Goal: Task Accomplishment & Management: Use online tool/utility

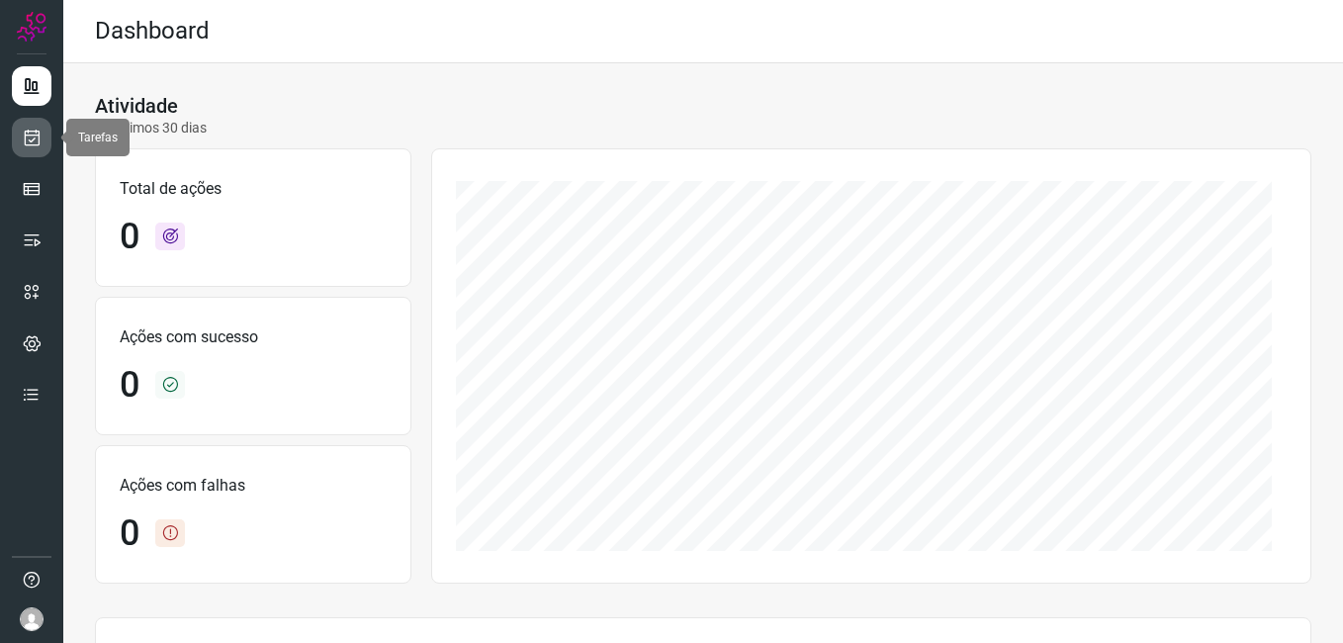
drag, startPoint x: 27, startPoint y: 135, endPoint x: 45, endPoint y: 136, distance: 18.9
click at [27, 135] on icon at bounding box center [32, 138] width 21 height 20
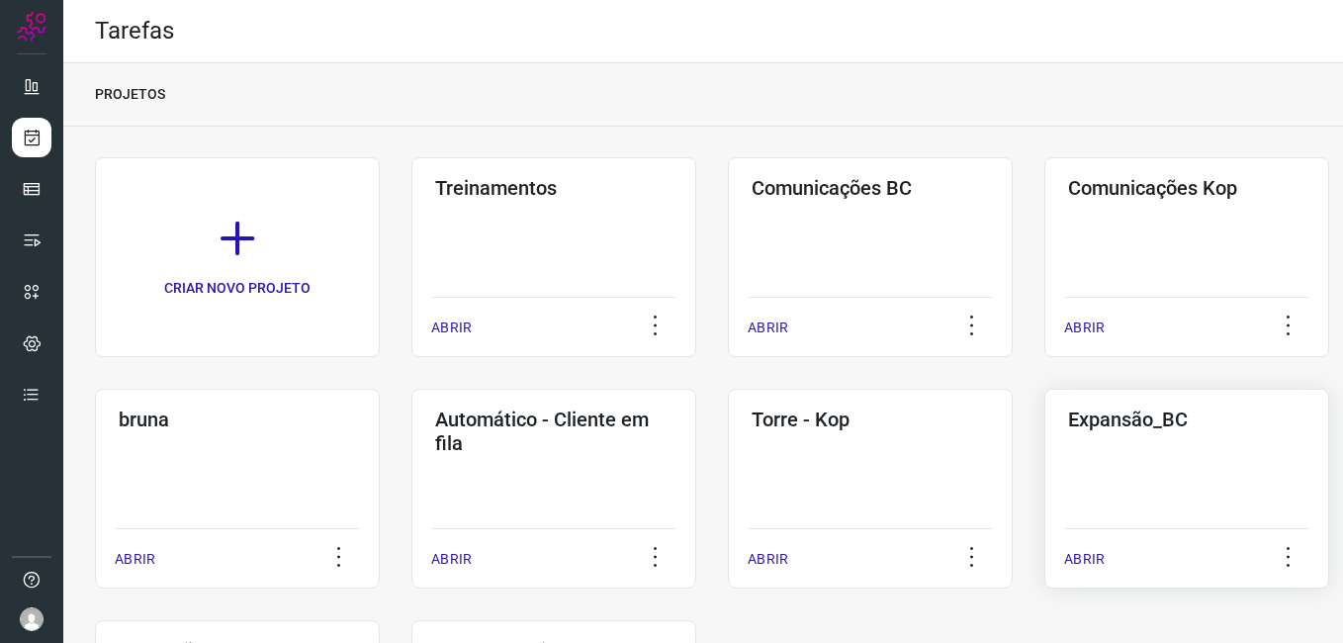
click at [1166, 479] on div "Expansão_BC ABRIR" at bounding box center [1186, 489] width 285 height 200
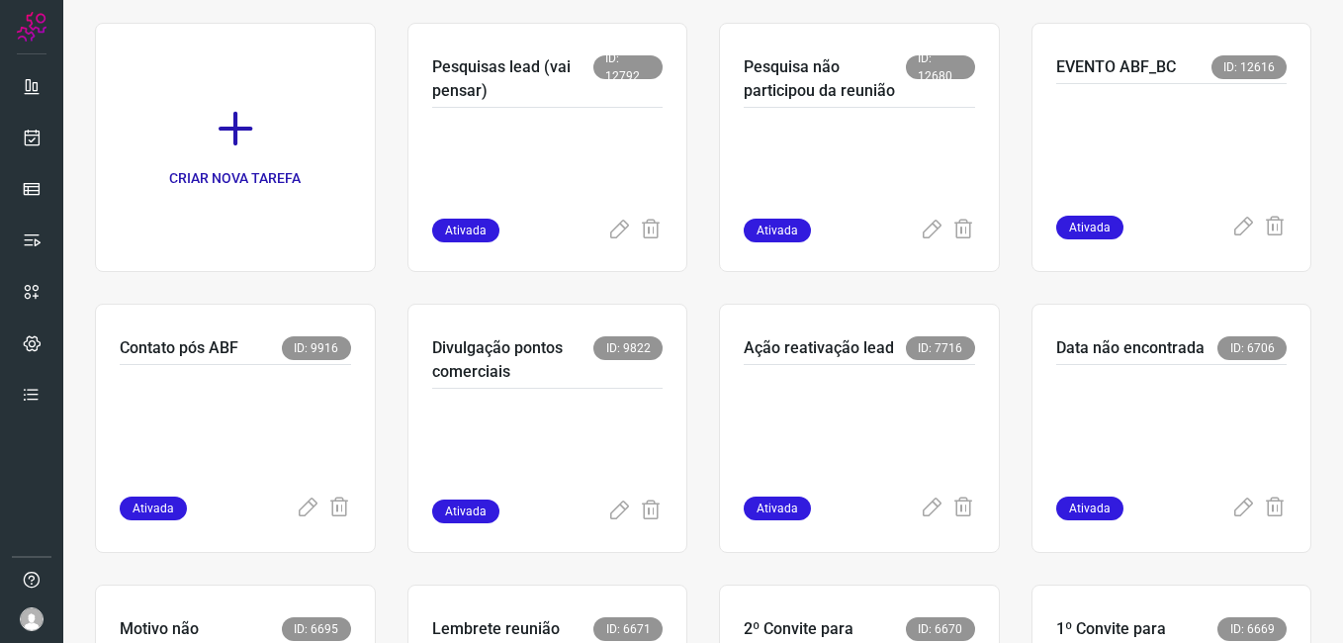
scroll to position [396, 0]
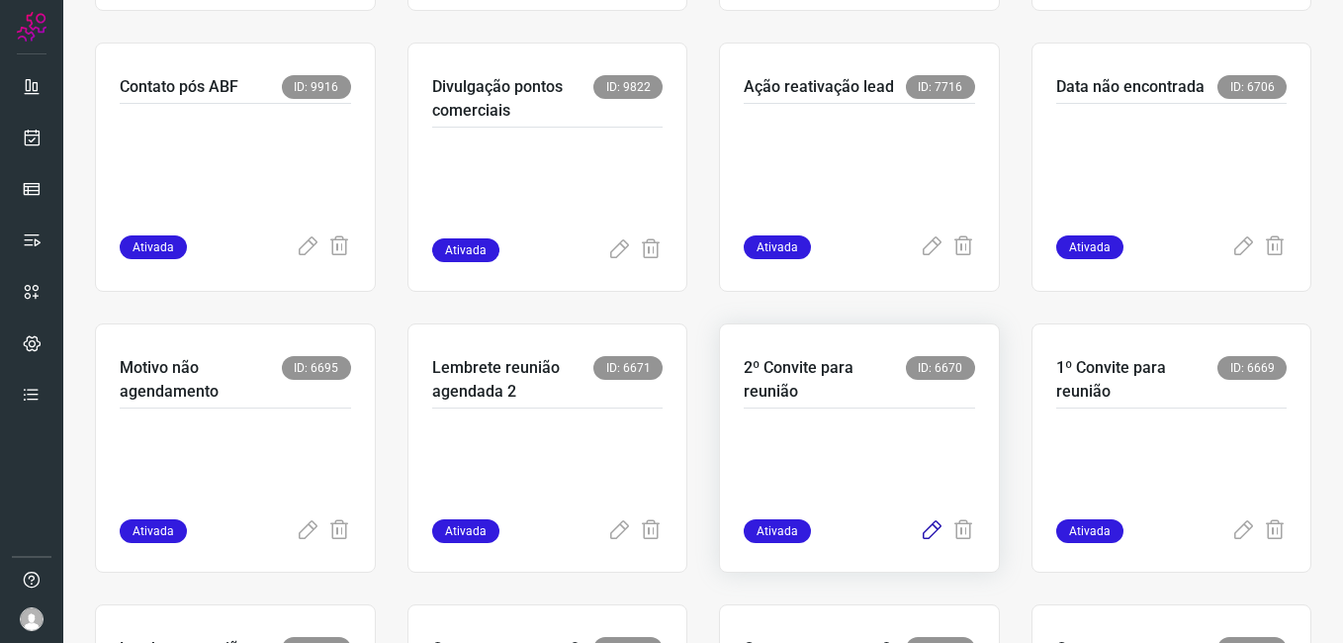
click at [924, 533] on icon at bounding box center [932, 531] width 24 height 24
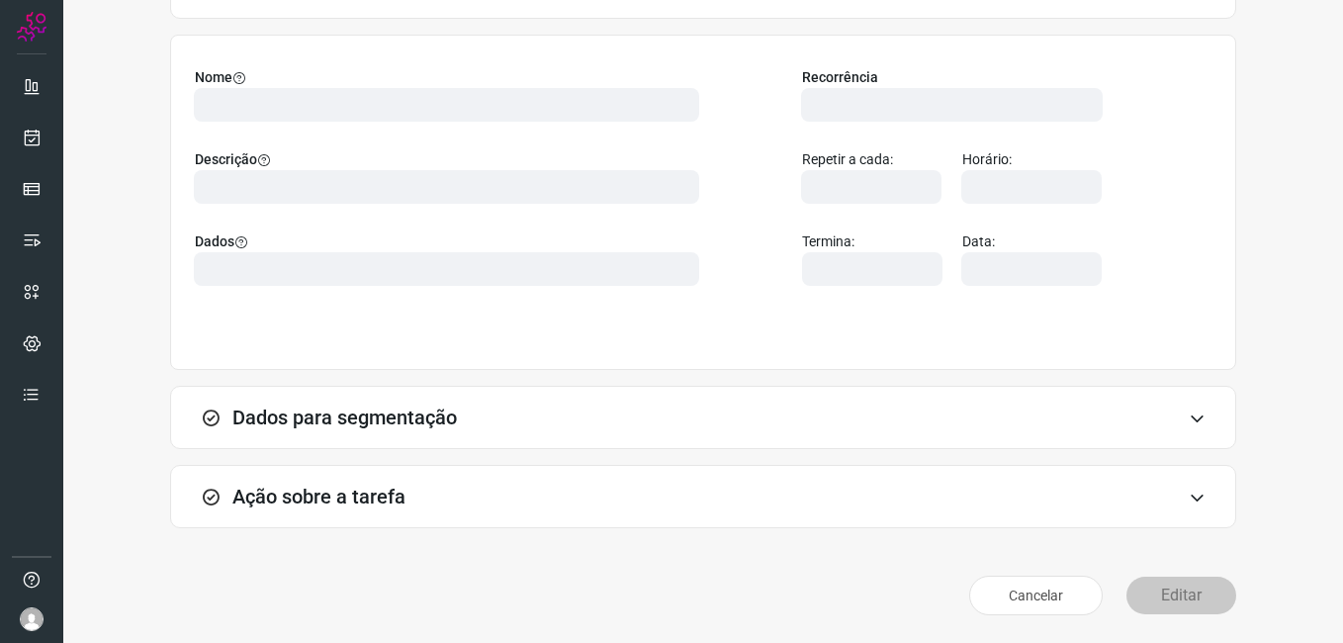
scroll to position [130, 0]
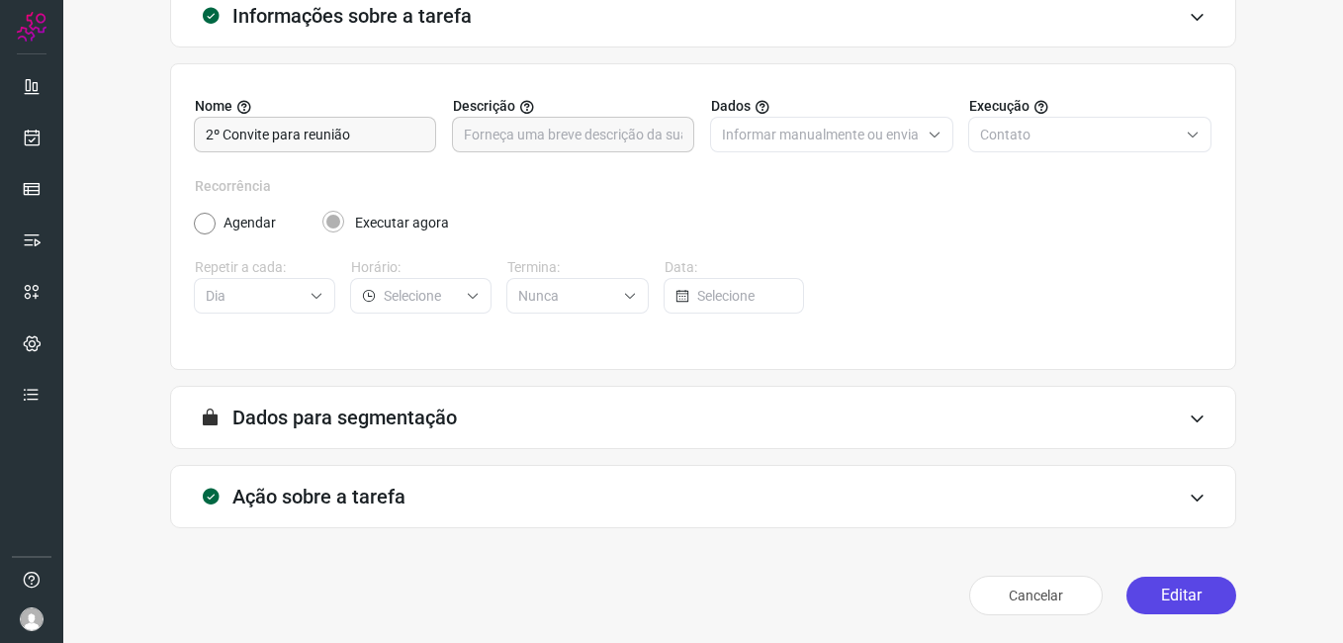
click at [1154, 604] on button "Editar" at bounding box center [1182, 596] width 110 height 38
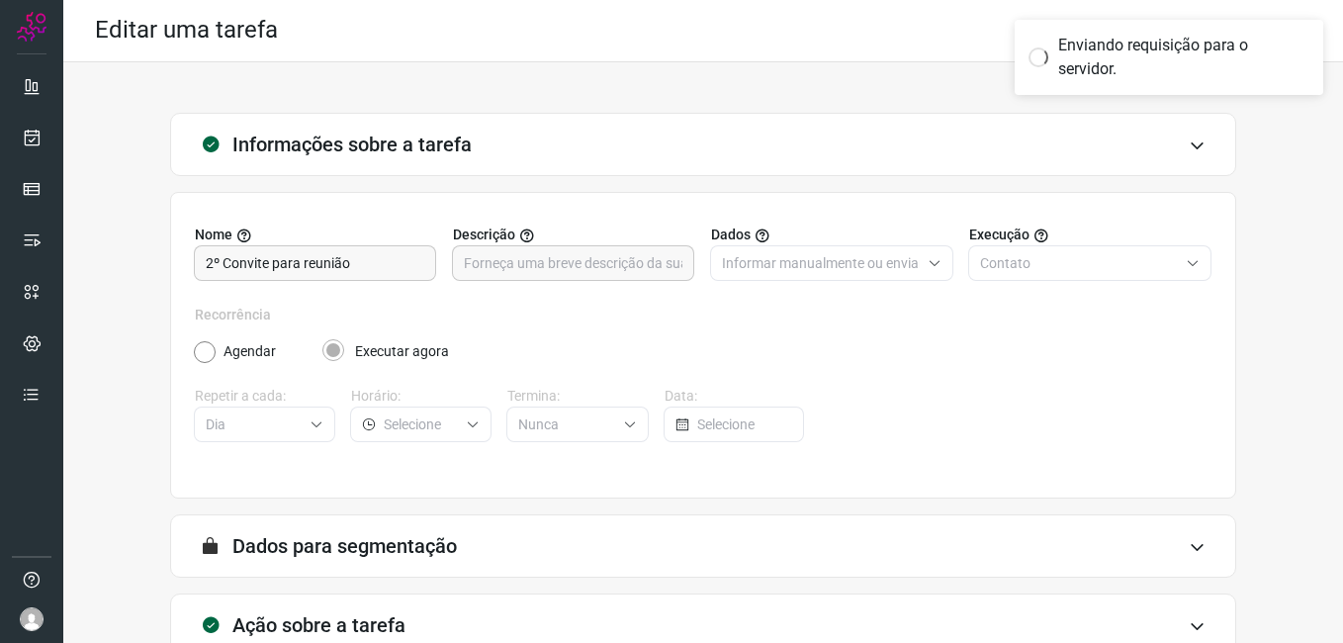
scroll to position [0, 0]
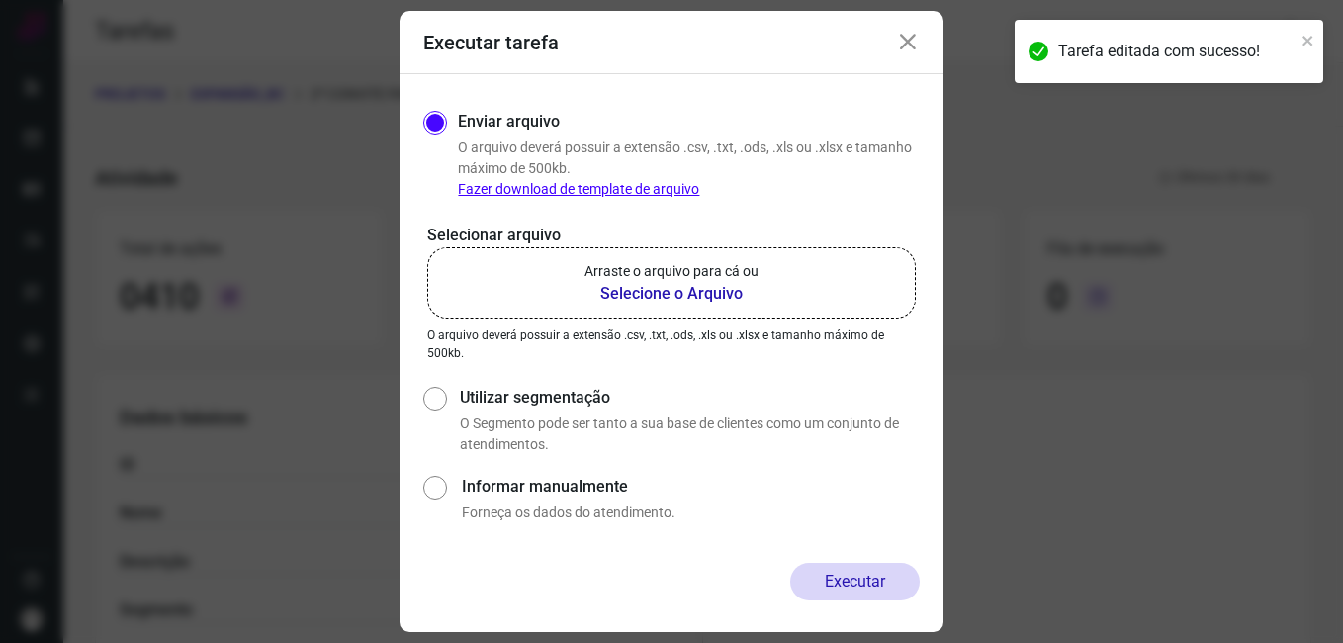
click at [627, 288] on b "Selecione o Arquivo" at bounding box center [672, 294] width 174 height 24
click at [0, 0] on input "Arraste o arquivo para cá ou Selecione o Arquivo" at bounding box center [0, 0] width 0 height 0
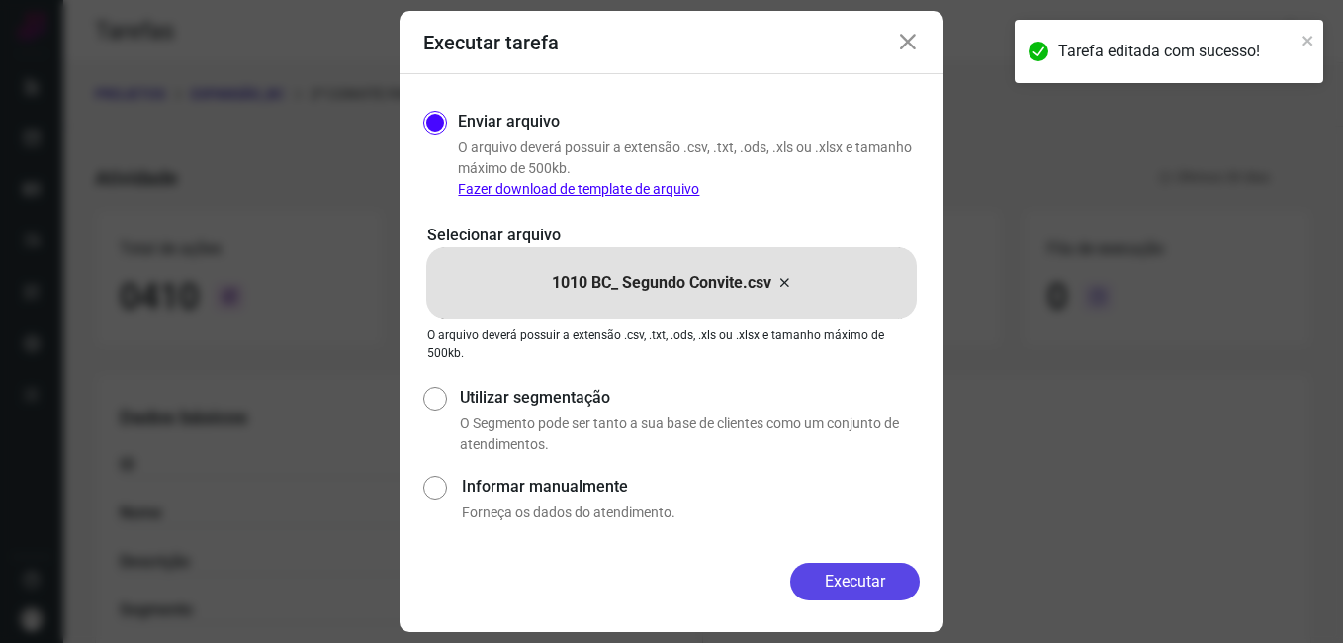
drag, startPoint x: 806, startPoint y: 594, endPoint x: 613, endPoint y: 572, distance: 194.2
click at [806, 593] on button "Executar" at bounding box center [855, 582] width 130 height 38
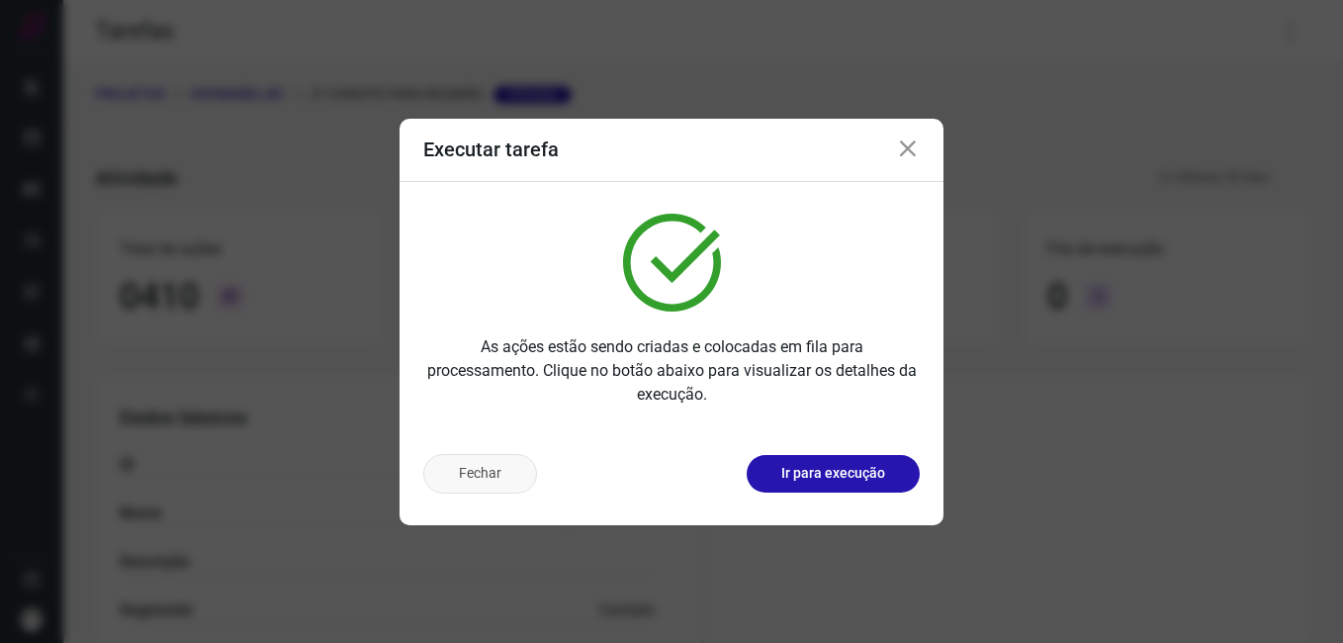
click at [475, 484] on button "Fechar" at bounding box center [480, 474] width 114 height 40
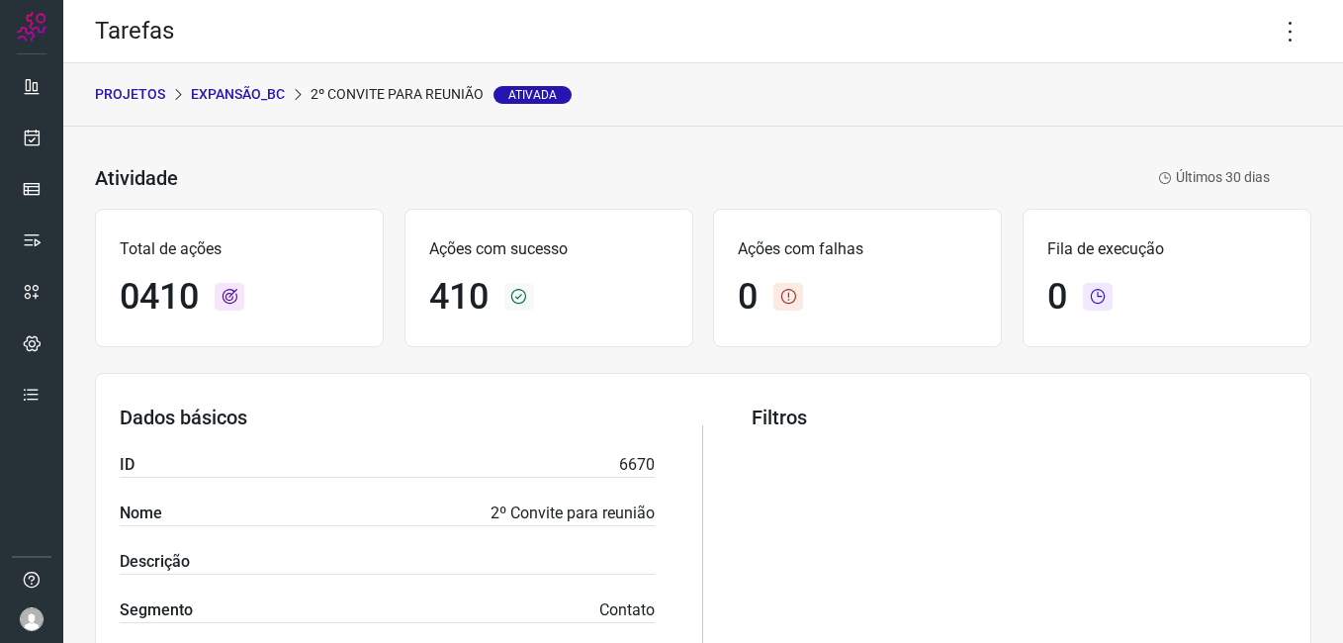
click at [211, 92] on p "Expansão_BC" at bounding box center [238, 94] width 94 height 21
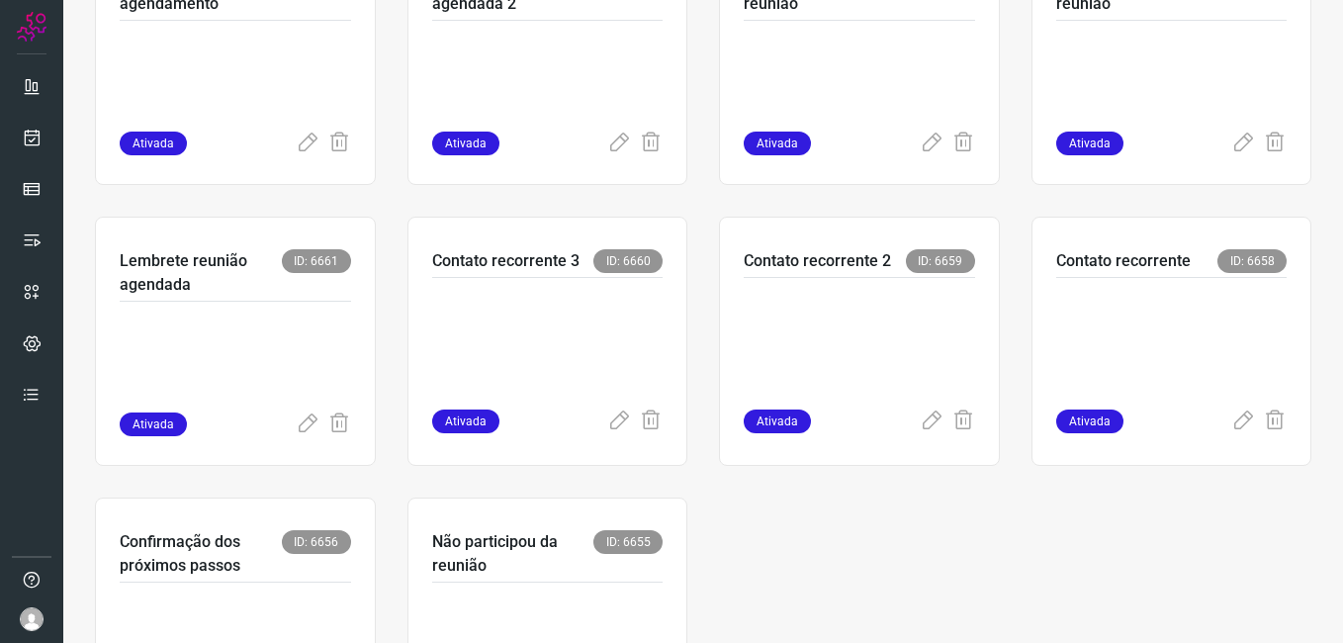
scroll to position [791, 0]
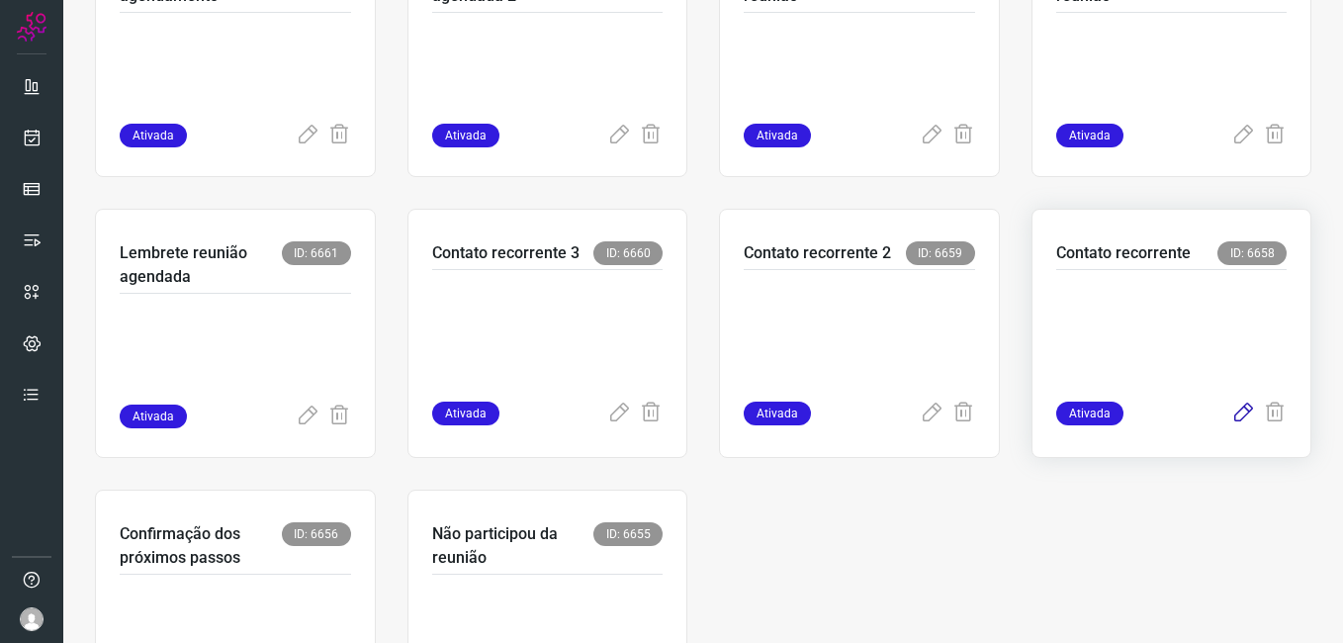
click at [1231, 414] on icon at bounding box center [1243, 414] width 24 height 24
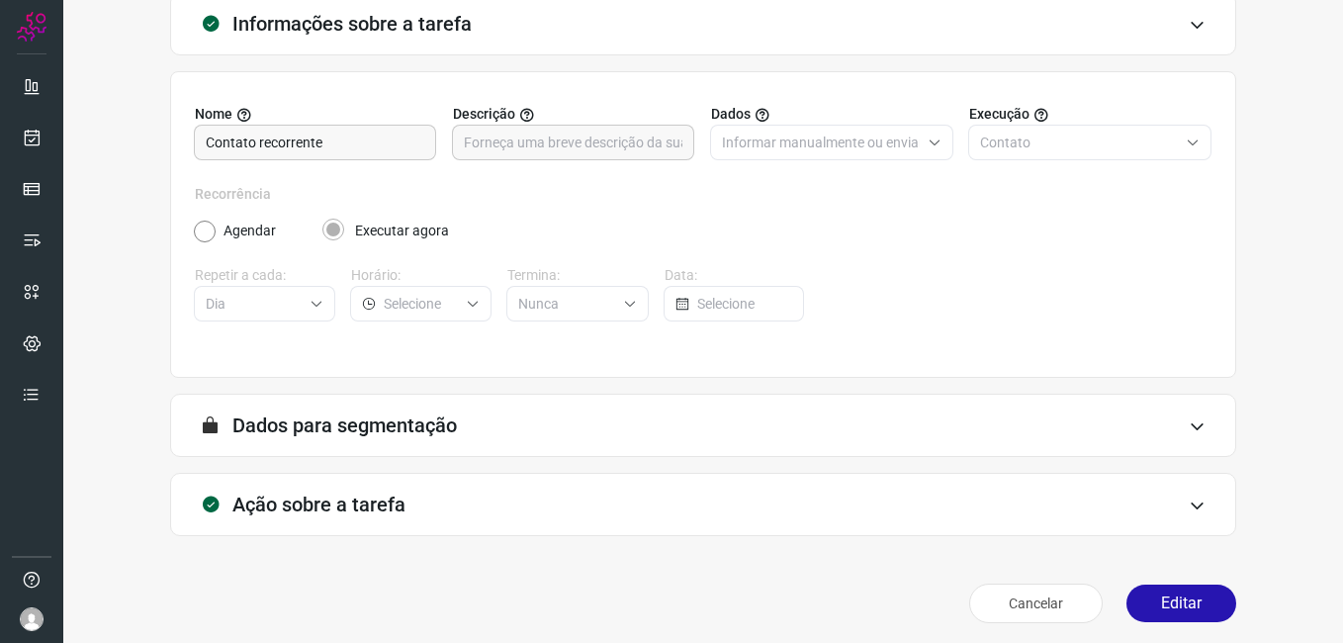
scroll to position [130, 0]
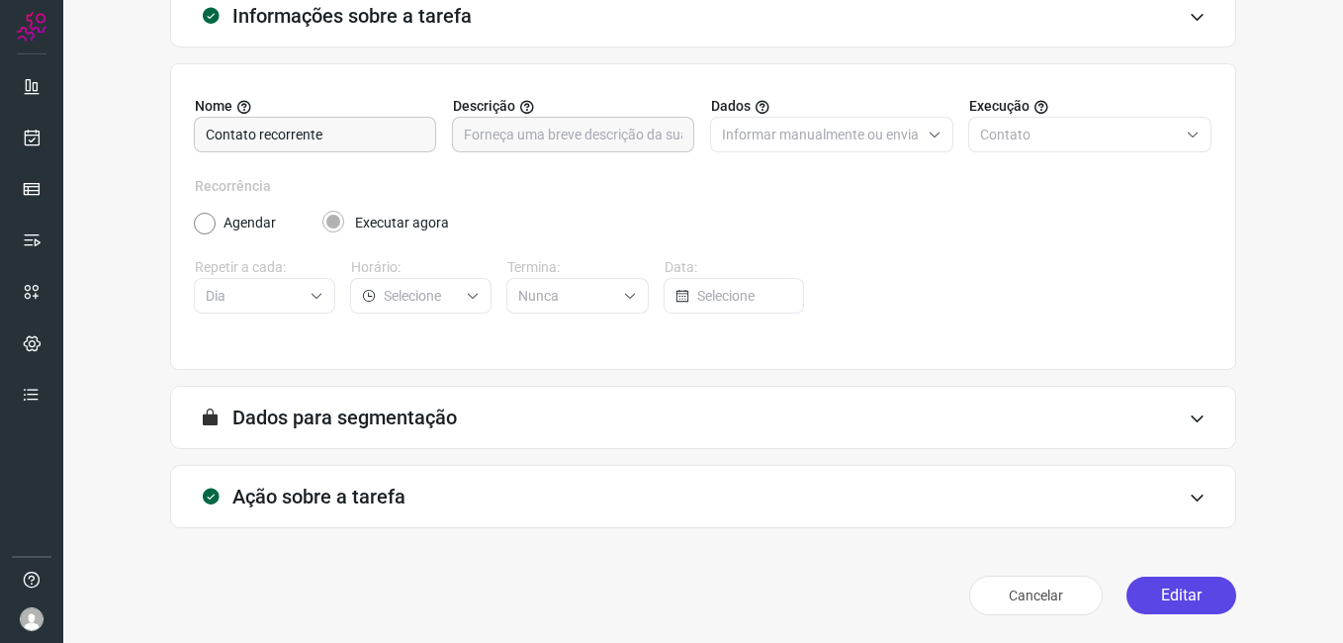
click at [1155, 586] on button "Editar" at bounding box center [1182, 596] width 110 height 38
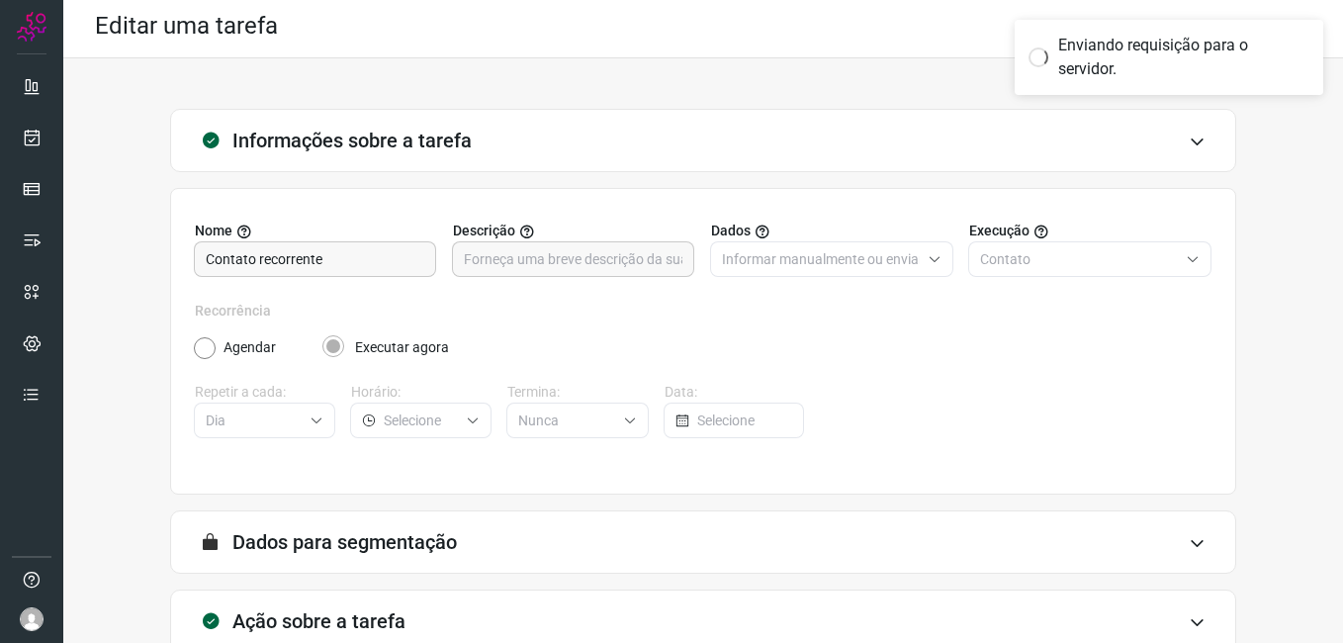
scroll to position [0, 0]
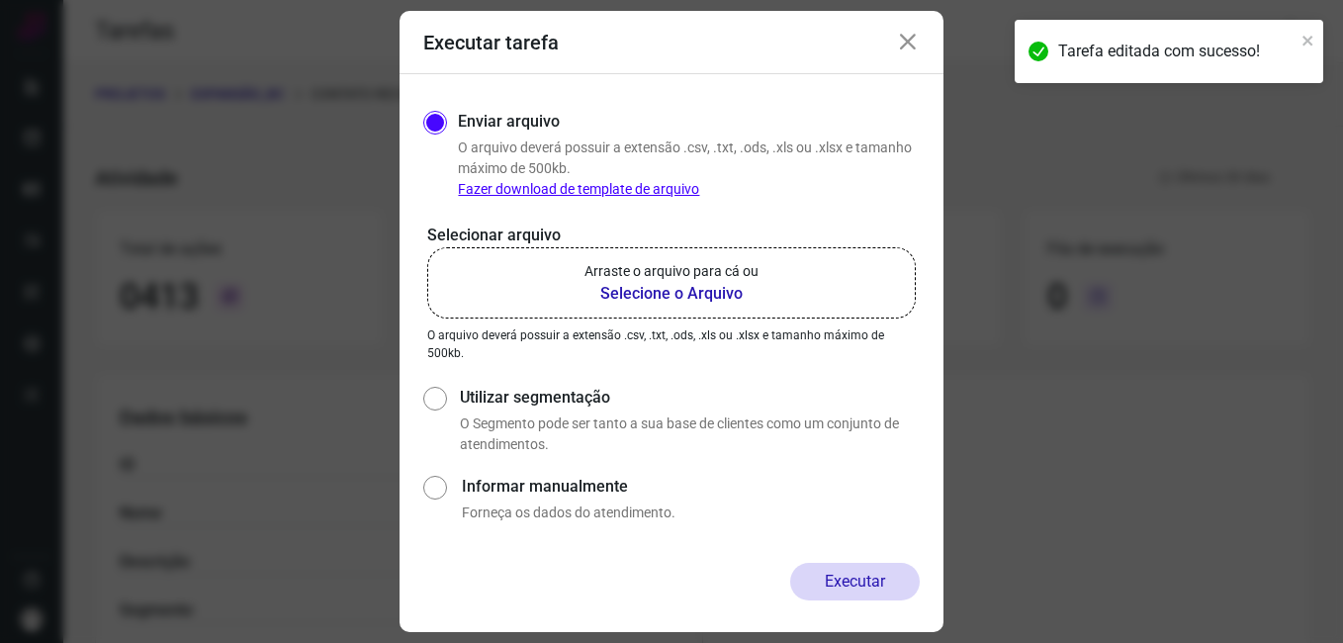
click at [657, 291] on b "Selecione o Arquivo" at bounding box center [672, 294] width 174 height 24
click at [0, 0] on input "Arraste o arquivo para cá ou Selecione o Arquivo" at bounding box center [0, 0] width 0 height 0
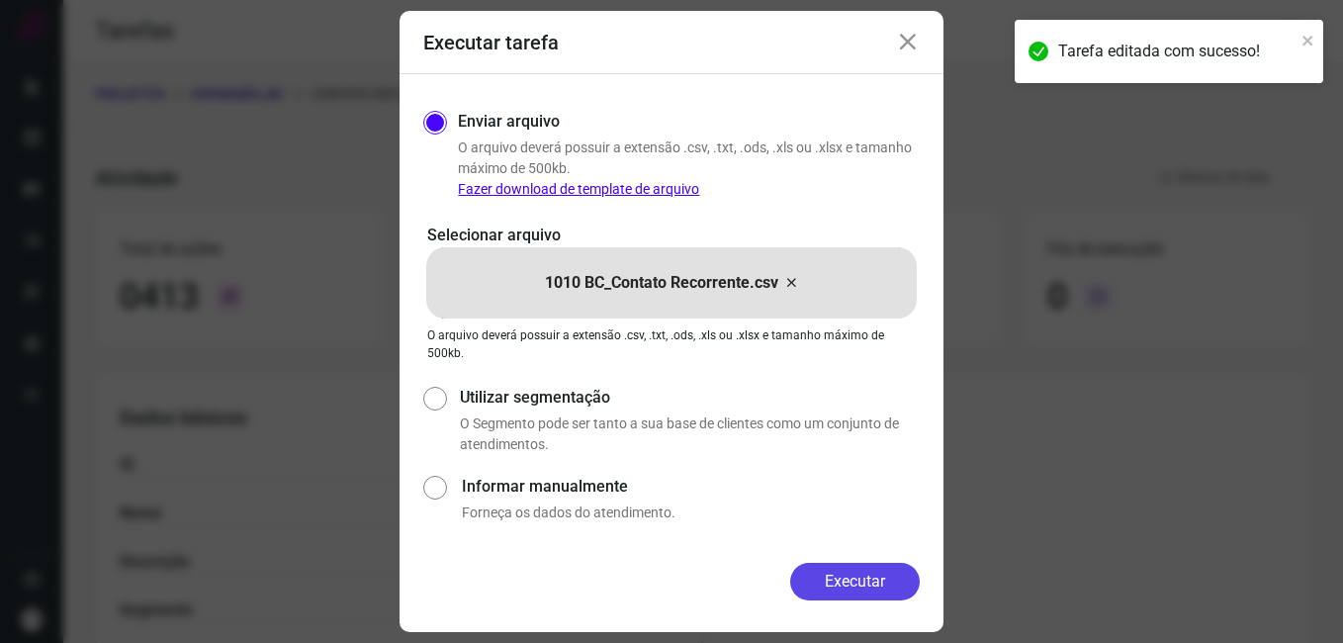
click at [823, 571] on button "Executar" at bounding box center [855, 582] width 130 height 38
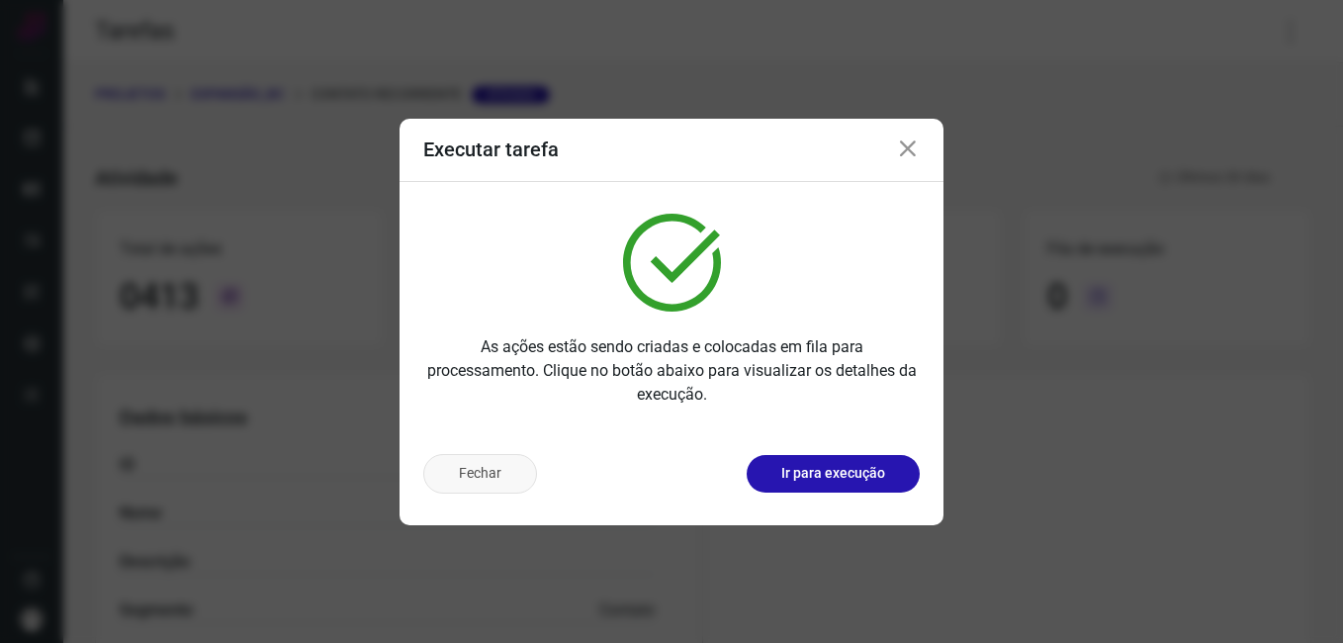
click at [507, 470] on button "Fechar" at bounding box center [480, 474] width 114 height 40
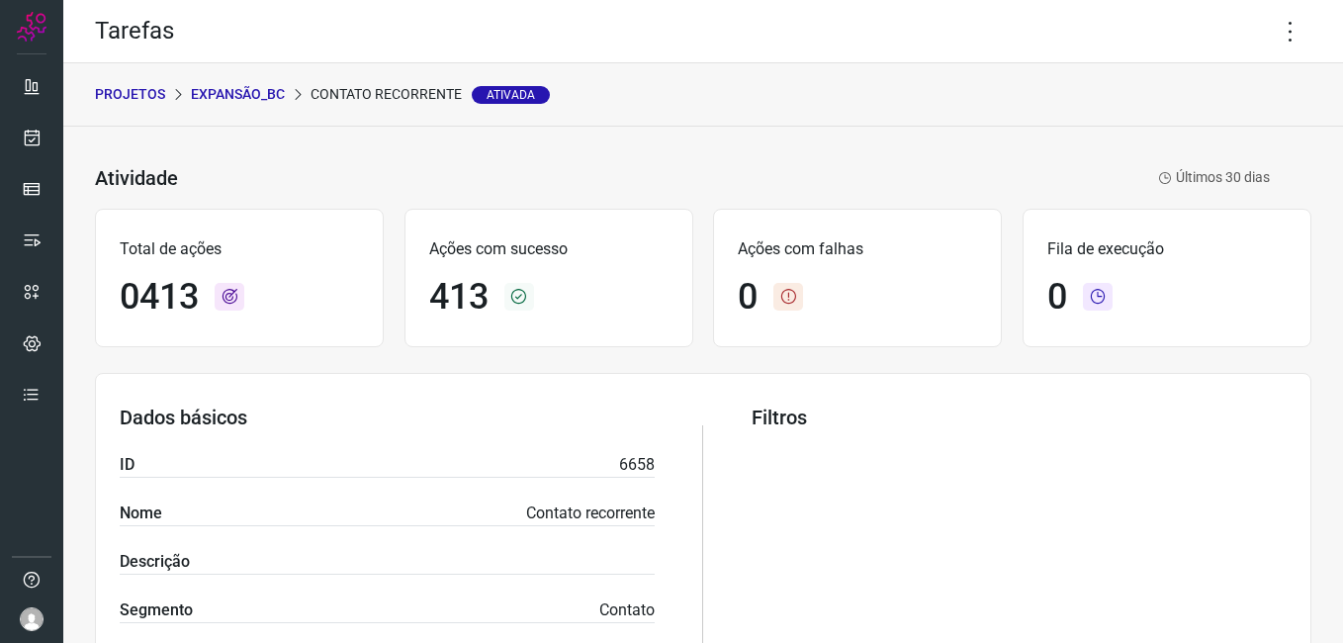
click at [249, 94] on p "Expansão_BC" at bounding box center [238, 94] width 94 height 21
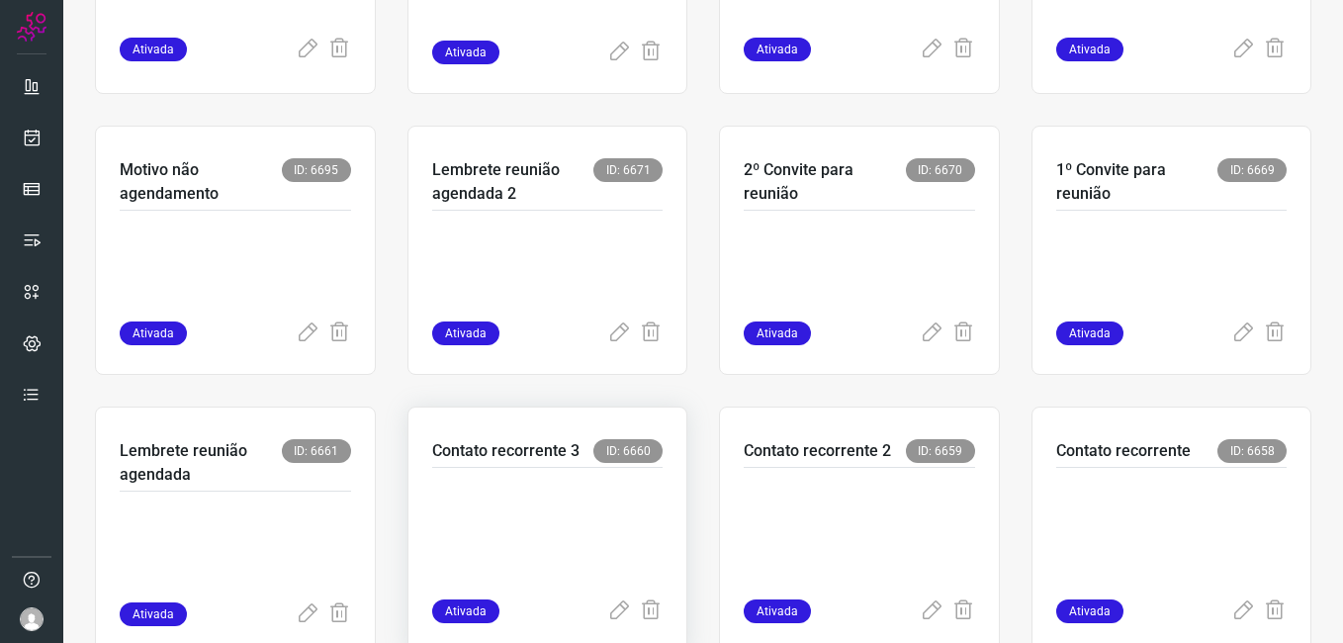
scroll to position [692, 0]
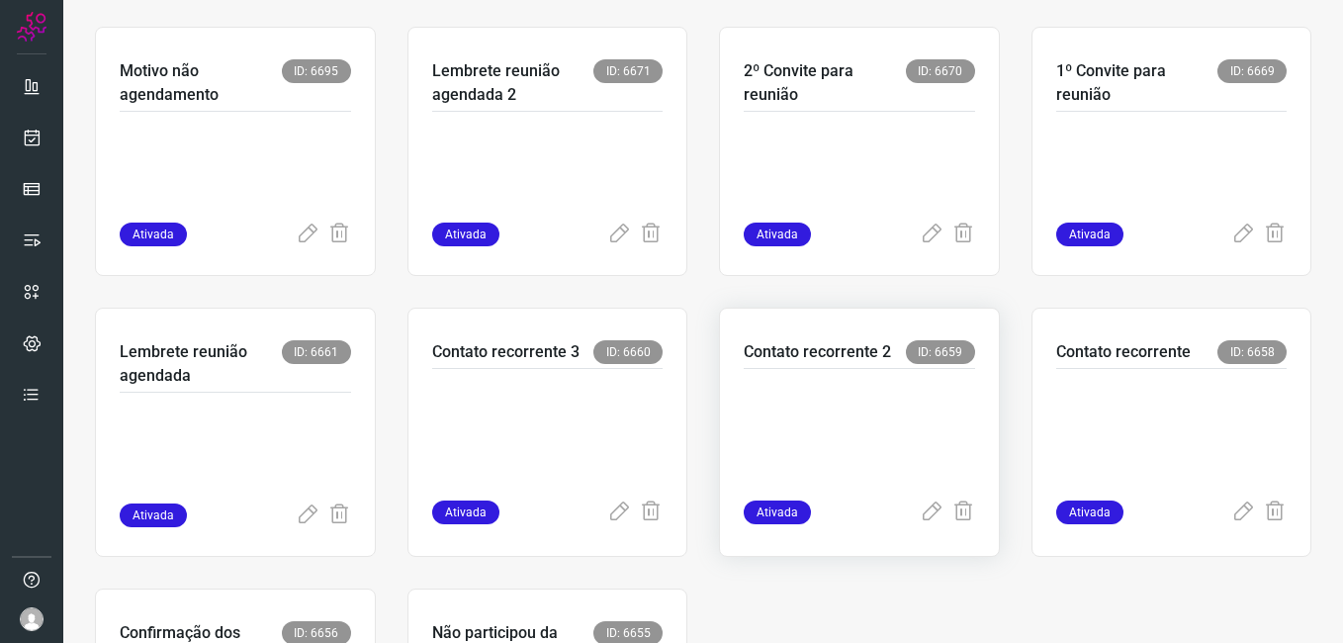
click at [904, 518] on div "Ativada" at bounding box center [859, 512] width 231 height 24
click at [920, 517] on icon at bounding box center [932, 512] width 24 height 24
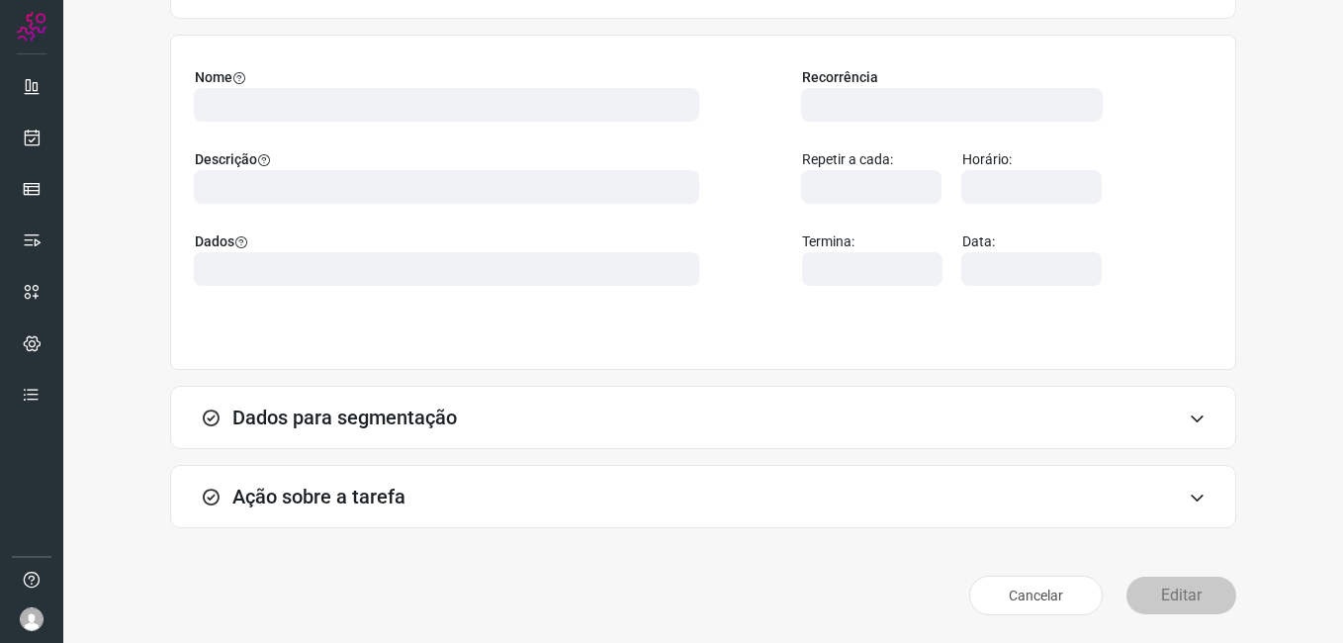
scroll to position [130, 0]
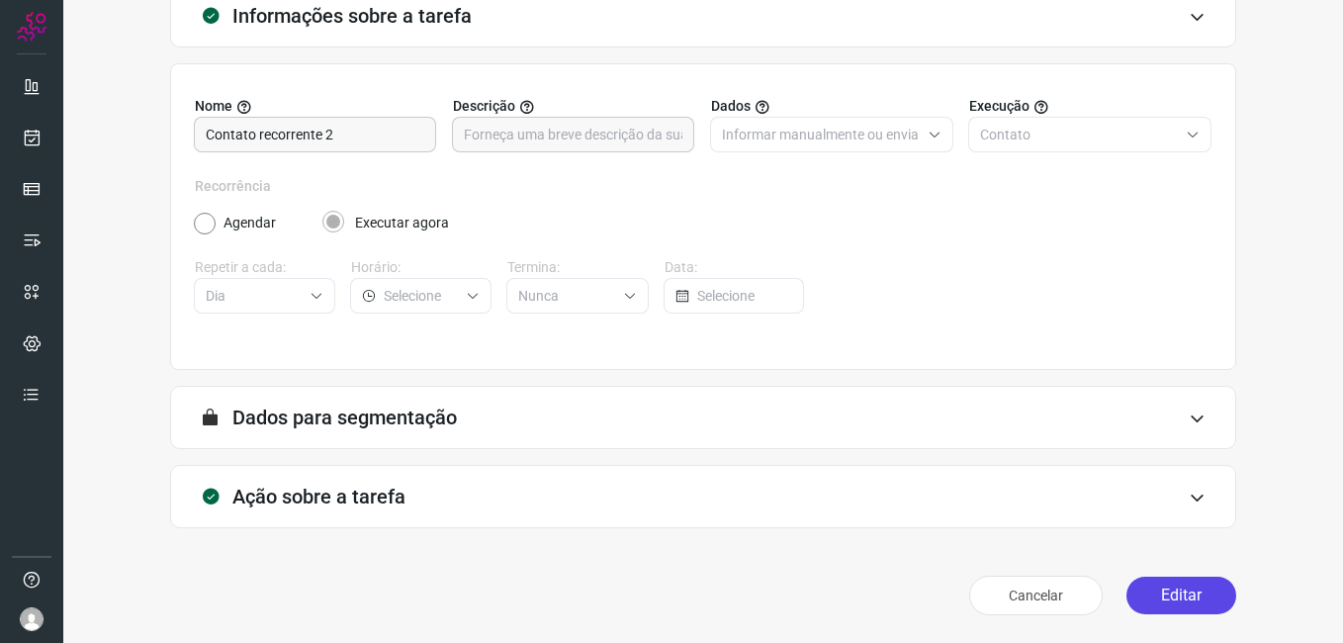
click at [1154, 590] on button "Editar" at bounding box center [1182, 596] width 110 height 38
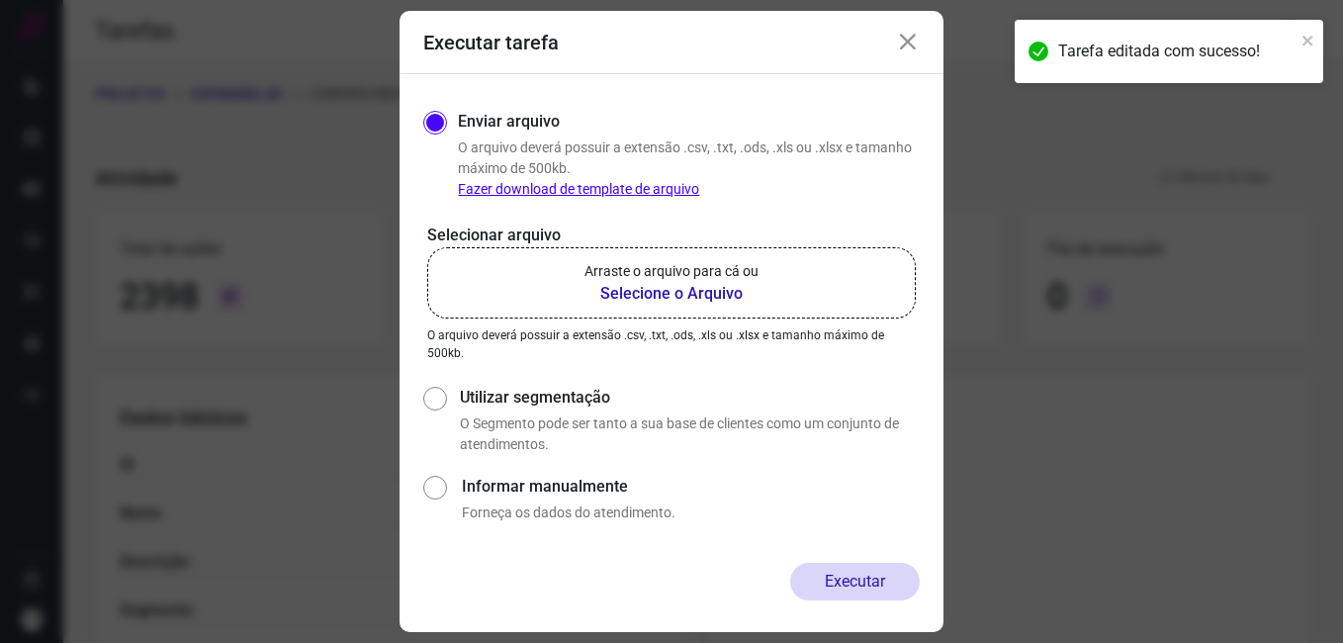
click at [681, 293] on b "Selecione o Arquivo" at bounding box center [672, 294] width 174 height 24
click at [0, 0] on input "Arraste o arquivo para cá ou Selecione o Arquivo" at bounding box center [0, 0] width 0 height 0
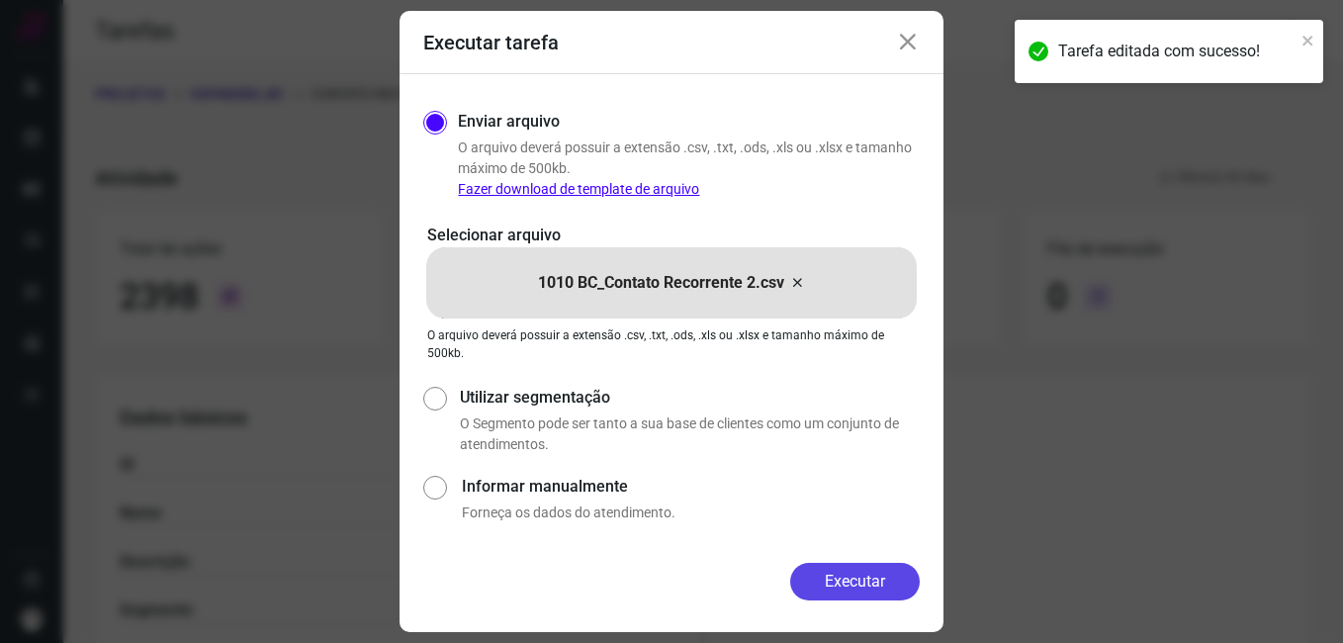
drag, startPoint x: 814, startPoint y: 576, endPoint x: 625, endPoint y: 545, distance: 191.4
click at [813, 576] on button "Executar" at bounding box center [855, 582] width 130 height 38
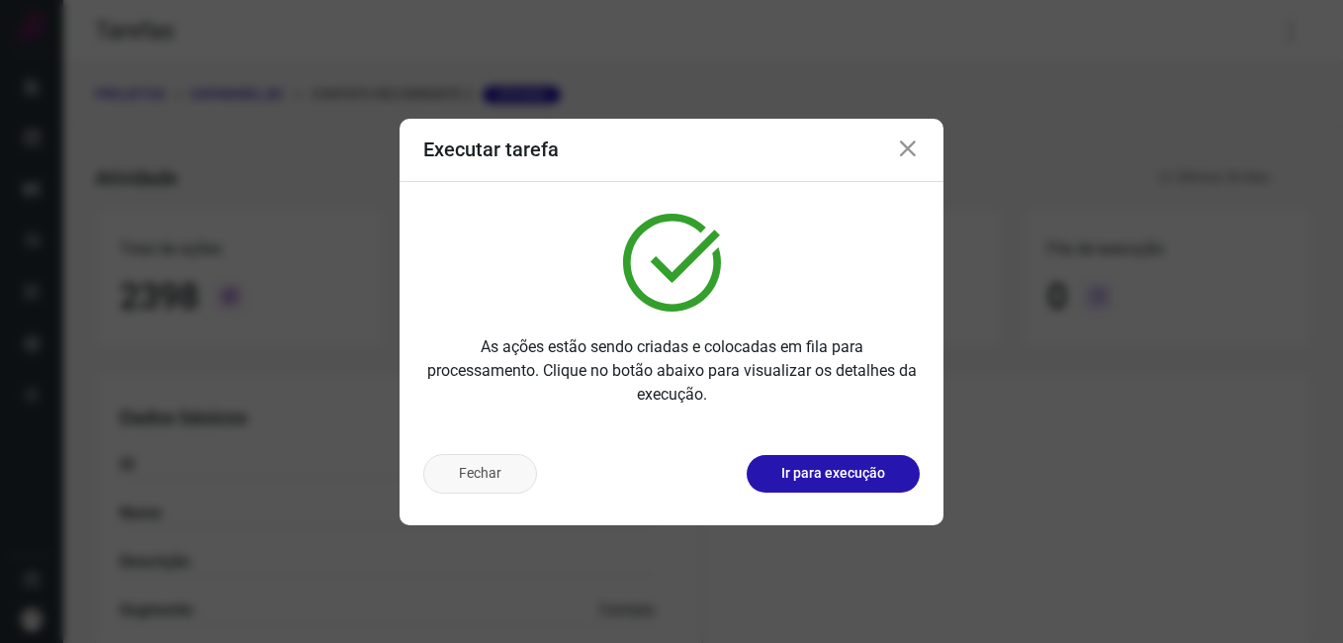
click at [504, 480] on button "Fechar" at bounding box center [480, 474] width 114 height 40
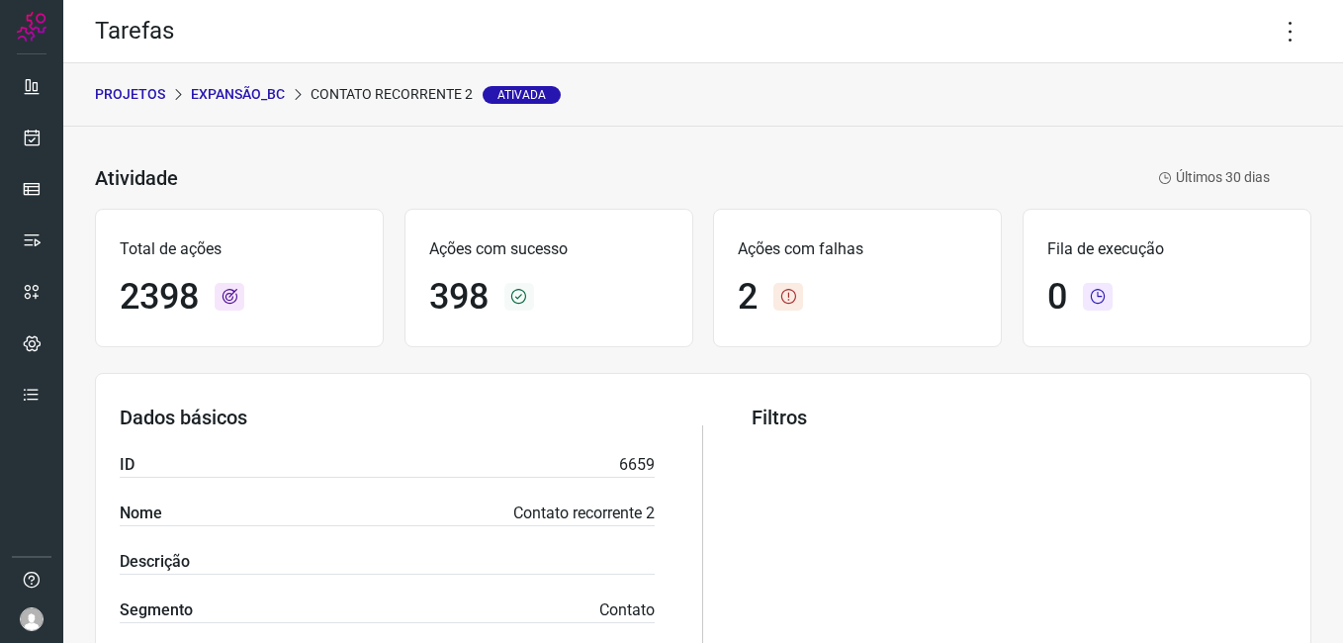
click at [288, 97] on div "PROJETOS Expansão_BC Contato recorrente 2 Ativada" at bounding box center [328, 94] width 466 height 21
click at [264, 94] on p "Expansão_BC" at bounding box center [238, 94] width 94 height 21
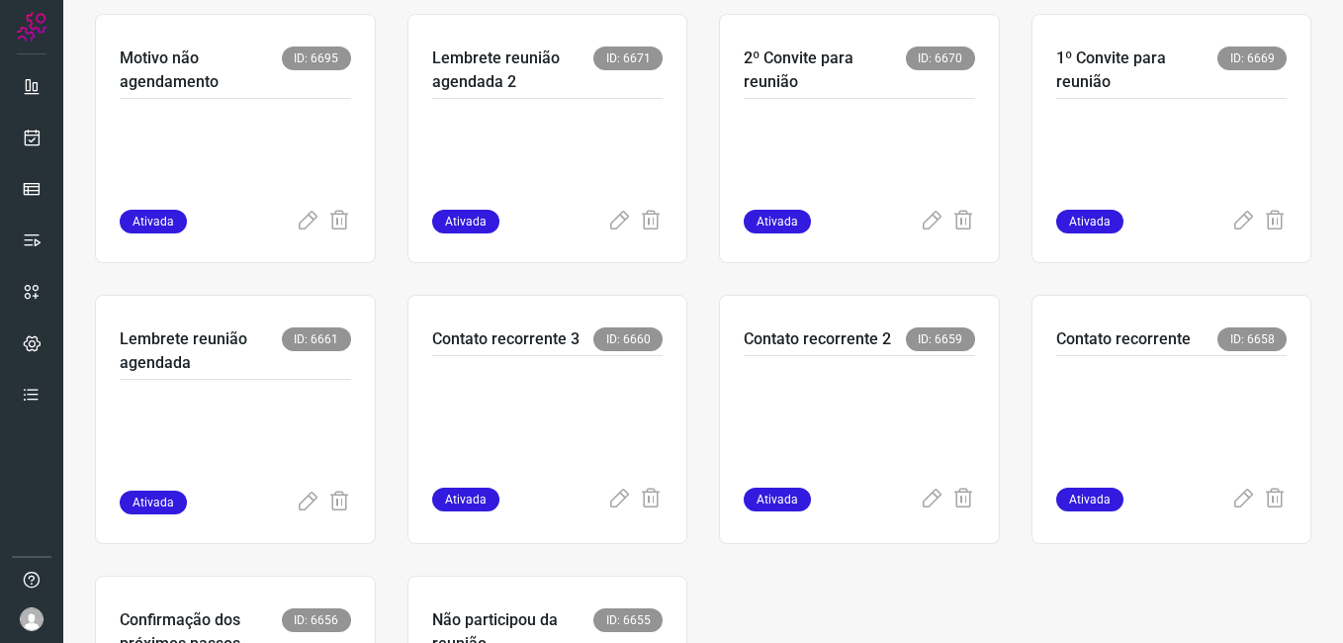
scroll to position [890, 0]
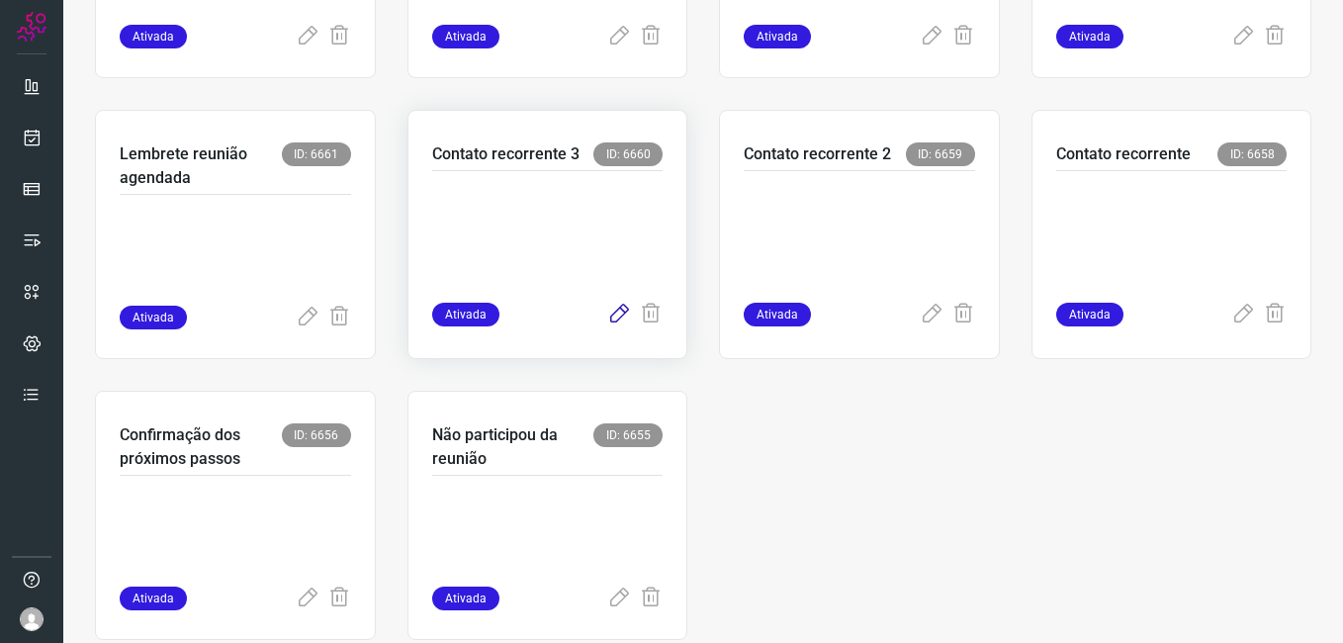
click at [608, 314] on icon at bounding box center [619, 315] width 24 height 24
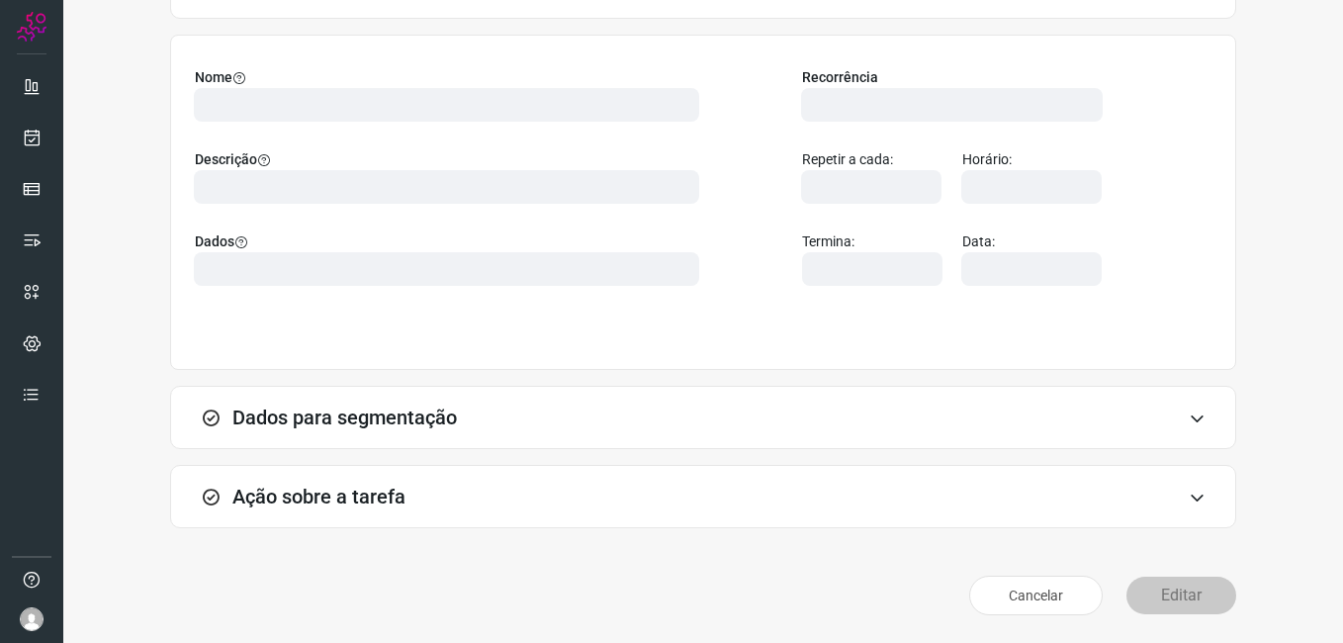
scroll to position [130, 0]
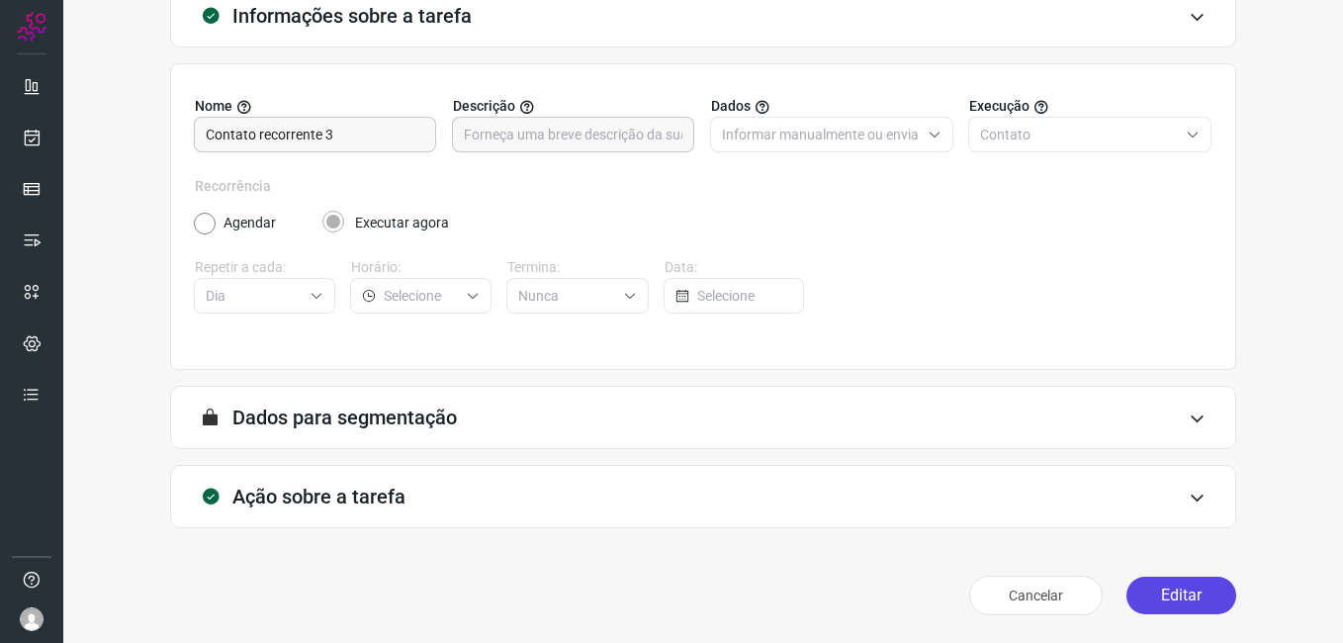
click at [1137, 586] on button "Editar" at bounding box center [1182, 596] width 110 height 38
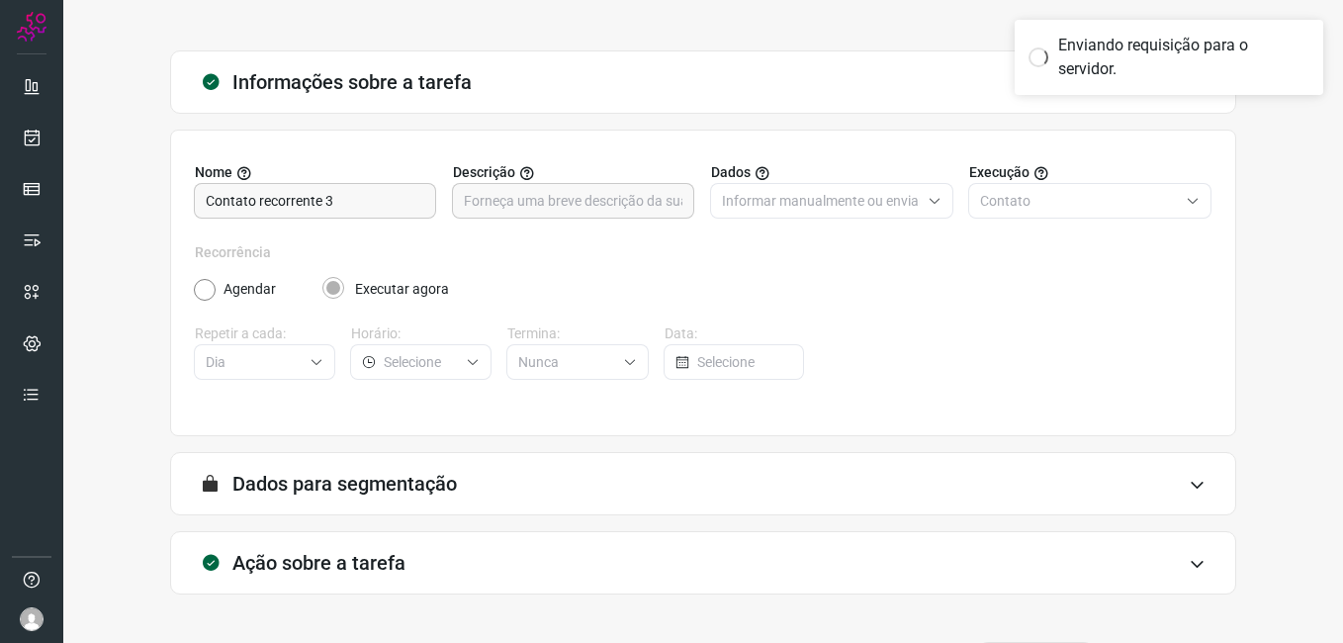
scroll to position [0, 0]
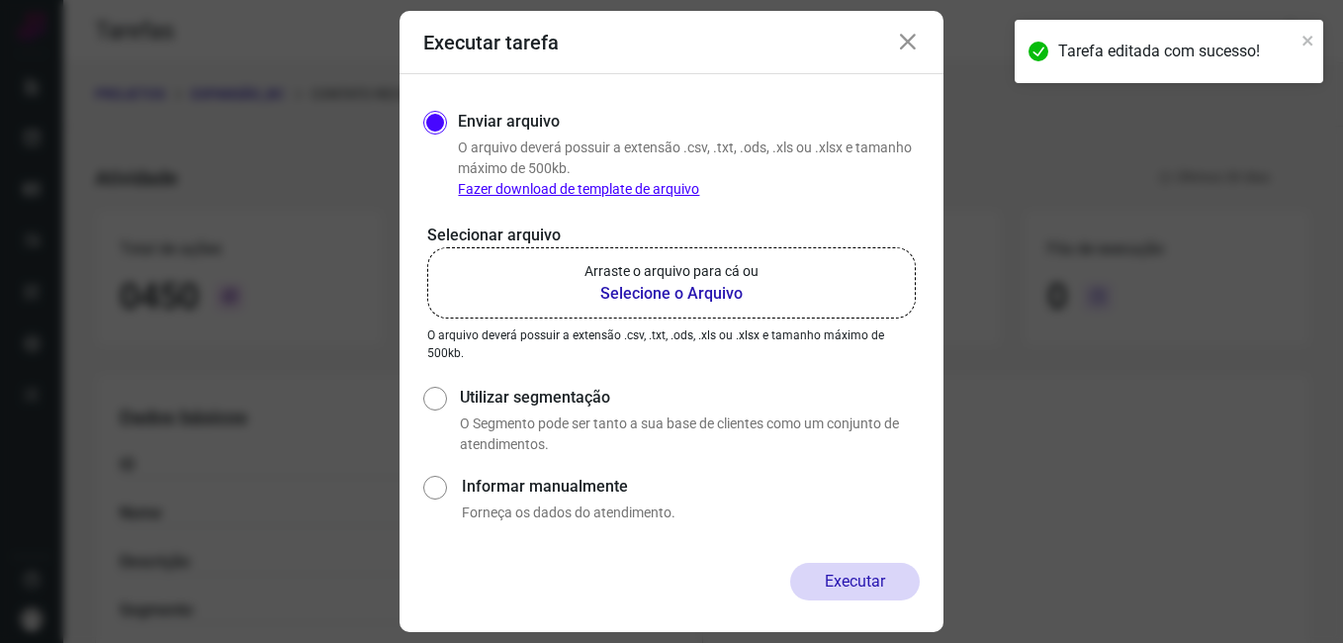
click at [661, 297] on b "Selecione o Arquivo" at bounding box center [672, 294] width 174 height 24
click at [0, 0] on input "Arraste o arquivo para cá ou Selecione o Arquivo" at bounding box center [0, 0] width 0 height 0
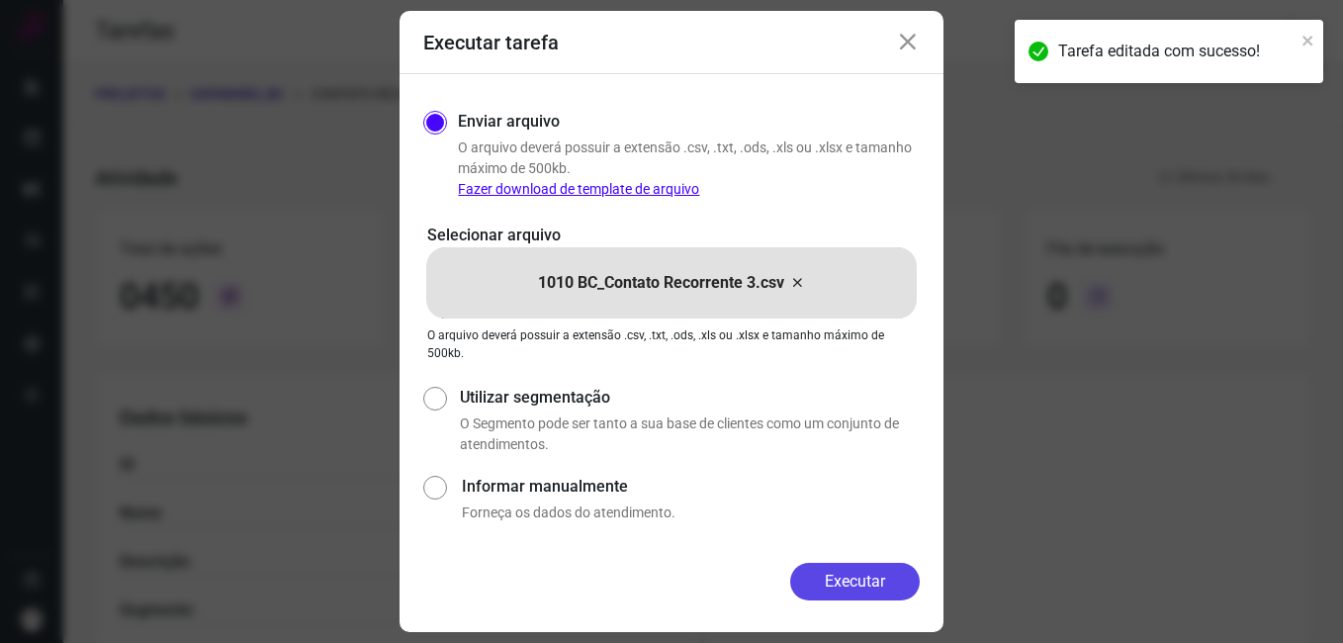
click at [837, 569] on button "Executar" at bounding box center [855, 582] width 130 height 38
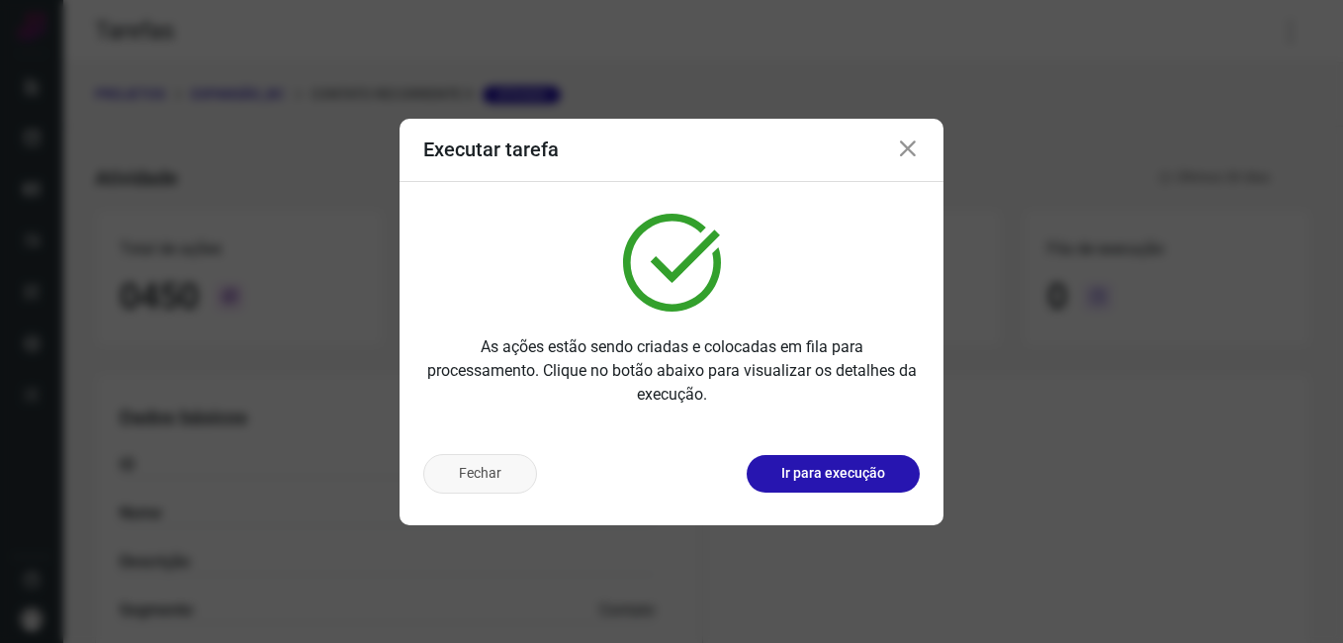
click at [471, 469] on button "Fechar" at bounding box center [480, 474] width 114 height 40
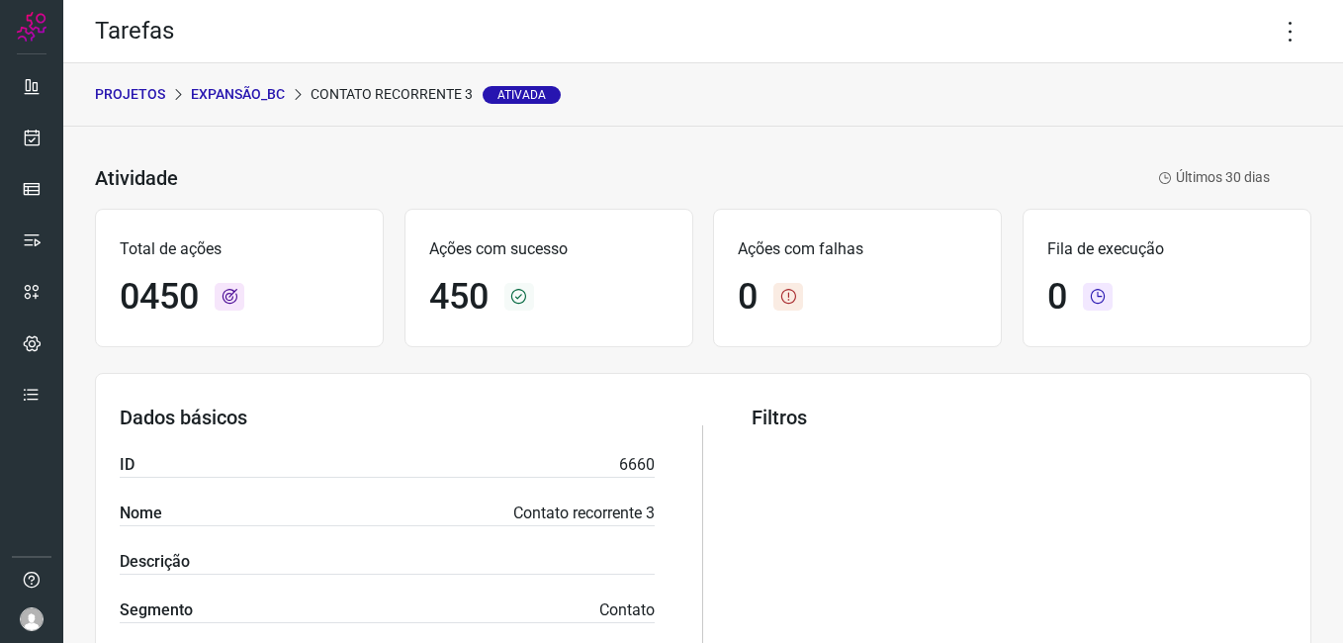
click at [249, 87] on p "Expansão_BC" at bounding box center [238, 94] width 94 height 21
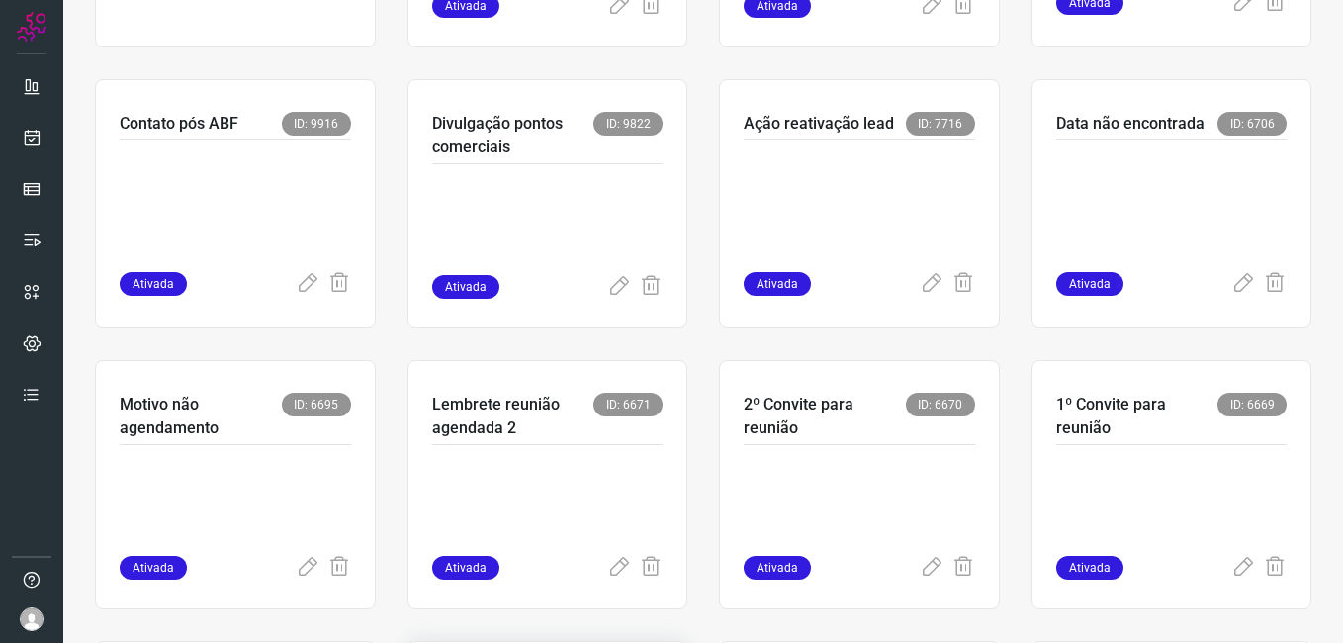
scroll to position [343, 0]
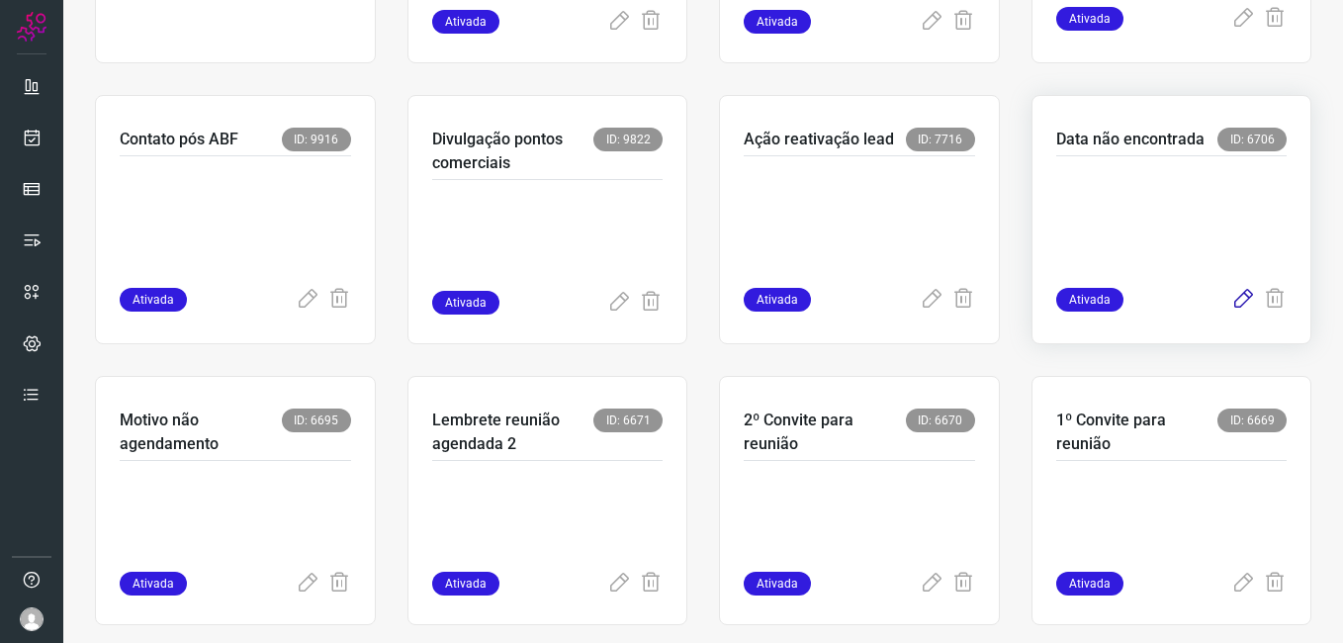
click at [1231, 302] on icon at bounding box center [1243, 300] width 24 height 24
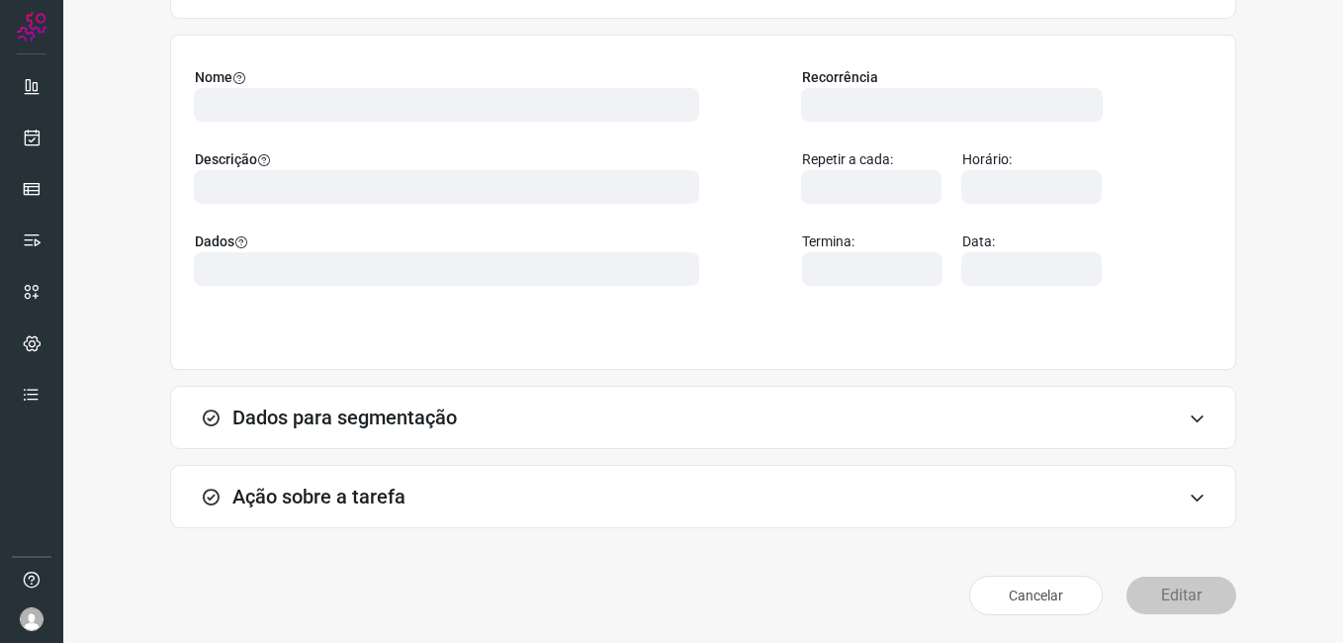
scroll to position [130, 0]
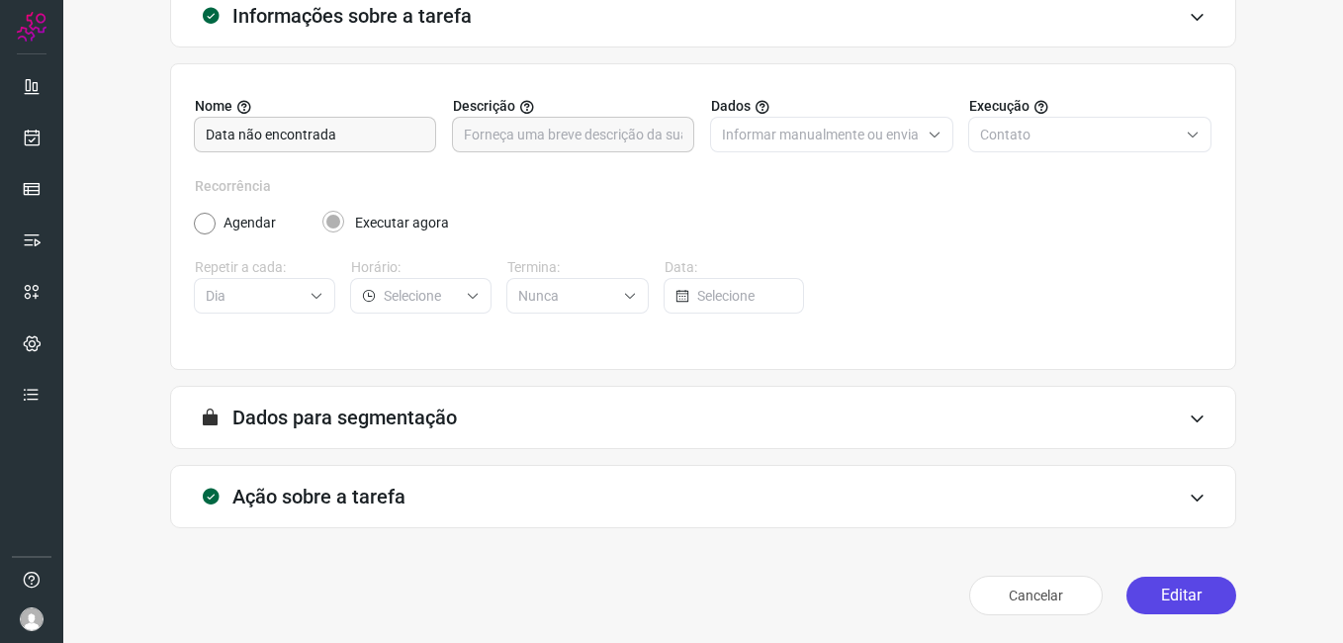
click at [1142, 584] on button "Editar" at bounding box center [1182, 596] width 110 height 38
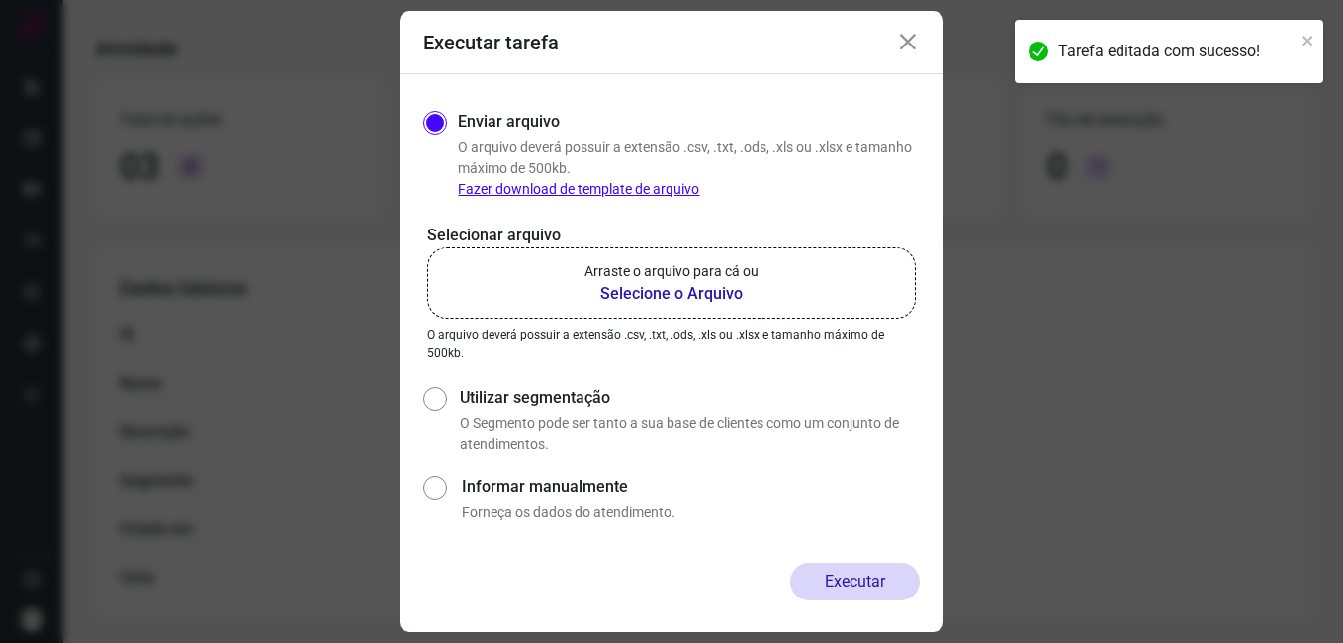
click at [648, 302] on b "Selecione o Arquivo" at bounding box center [672, 294] width 174 height 24
click at [0, 0] on input "Arraste o arquivo para cá ou Selecione o Arquivo" at bounding box center [0, 0] width 0 height 0
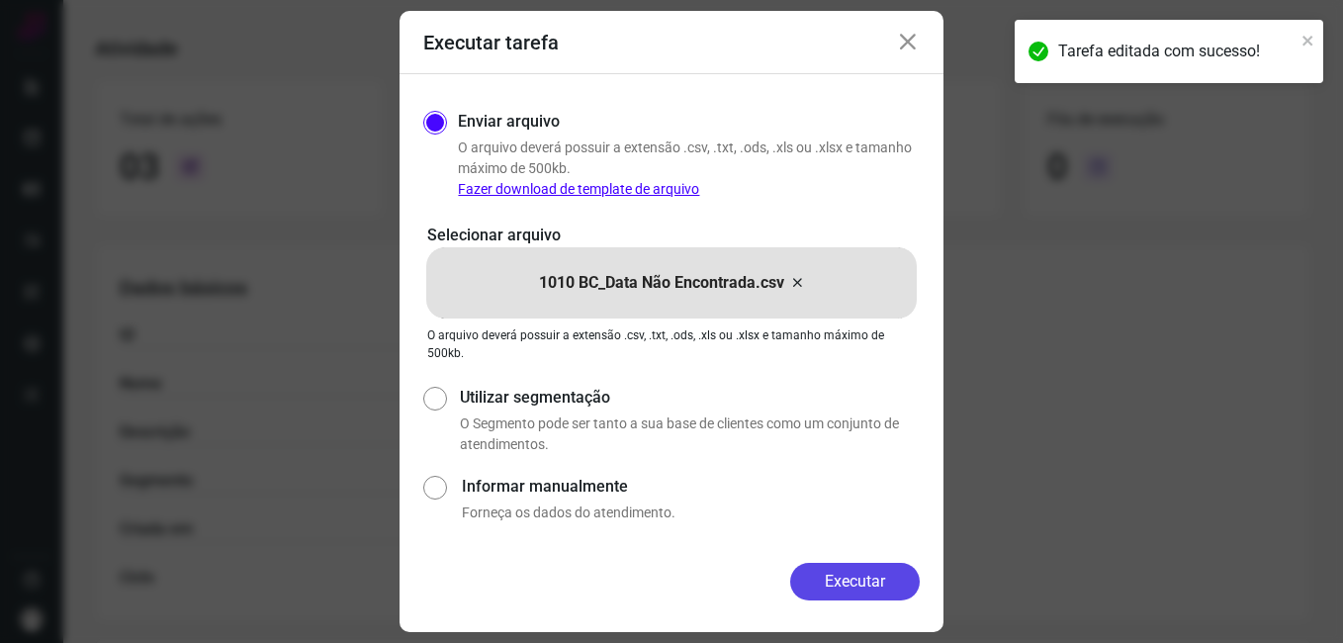
drag, startPoint x: 831, startPoint y: 583, endPoint x: 763, endPoint y: 569, distance: 69.6
click at [831, 584] on button "Executar" at bounding box center [855, 582] width 130 height 38
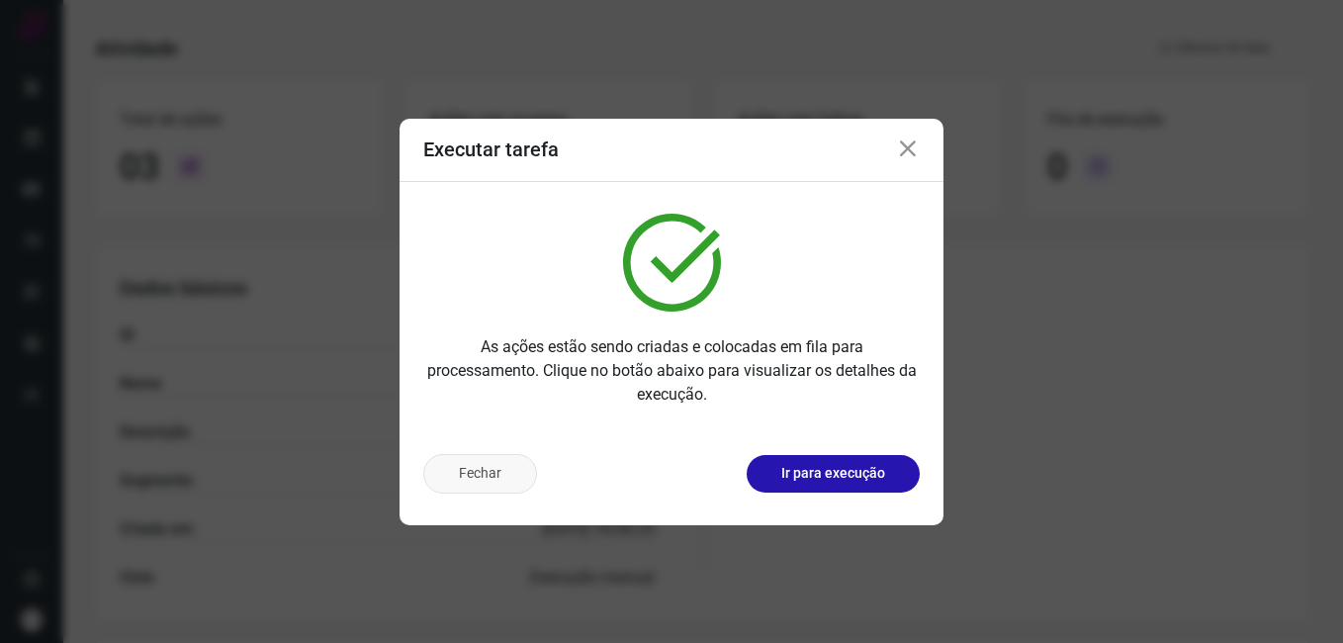
click at [474, 478] on button "Fechar" at bounding box center [480, 474] width 114 height 40
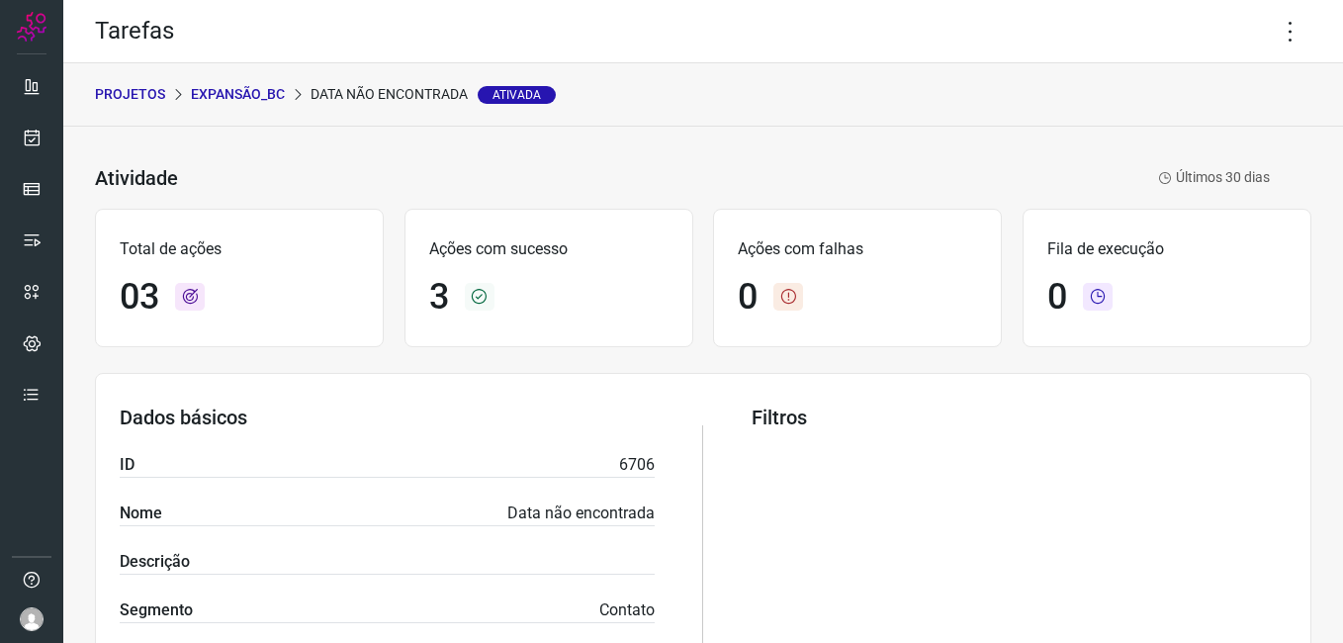
click at [208, 84] on p "Expansão_BC" at bounding box center [238, 94] width 94 height 21
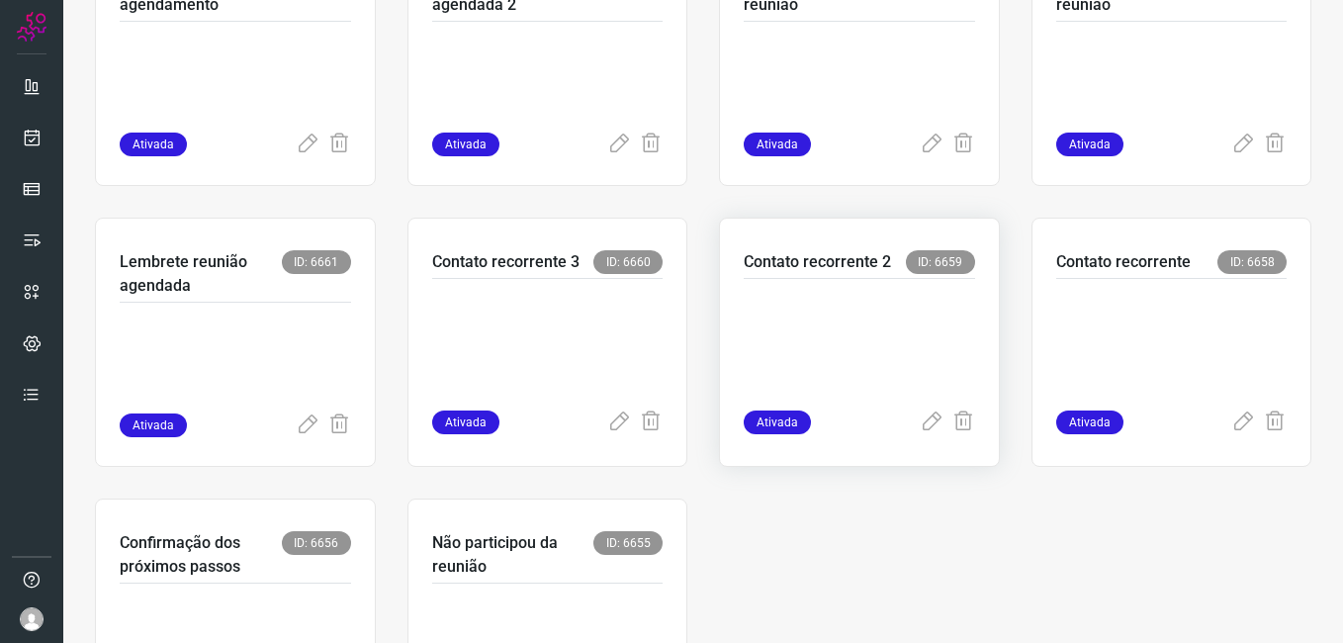
scroll to position [937, 0]
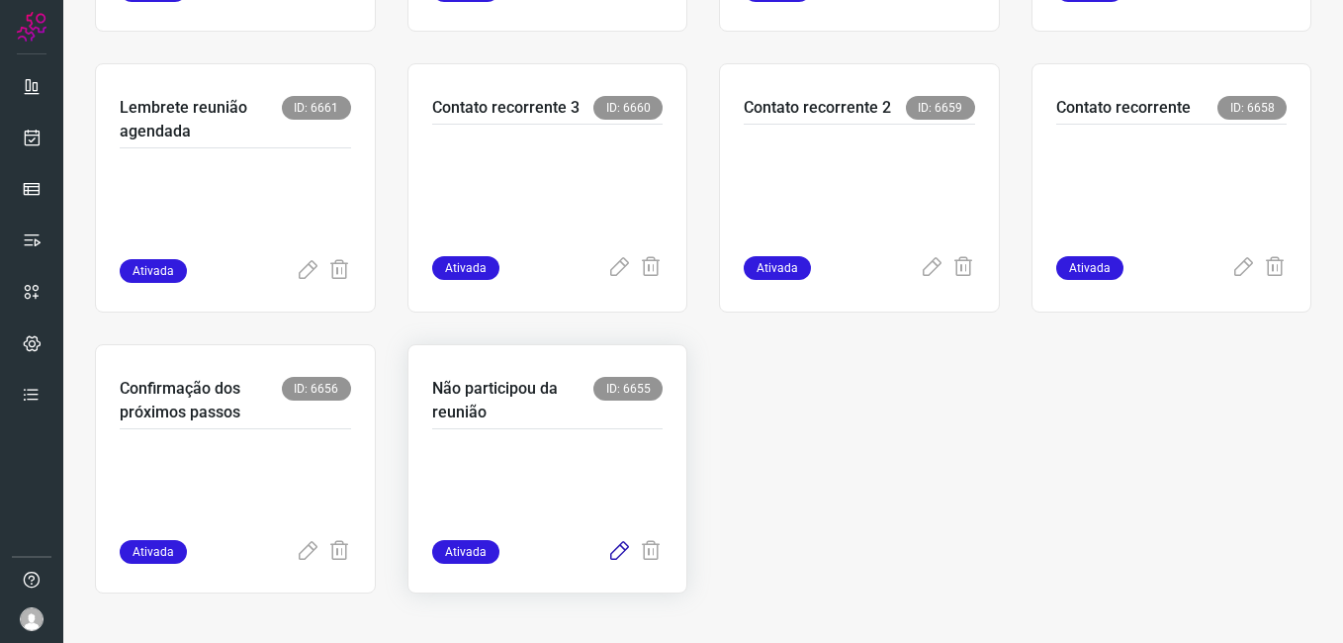
click at [612, 549] on icon at bounding box center [619, 552] width 24 height 24
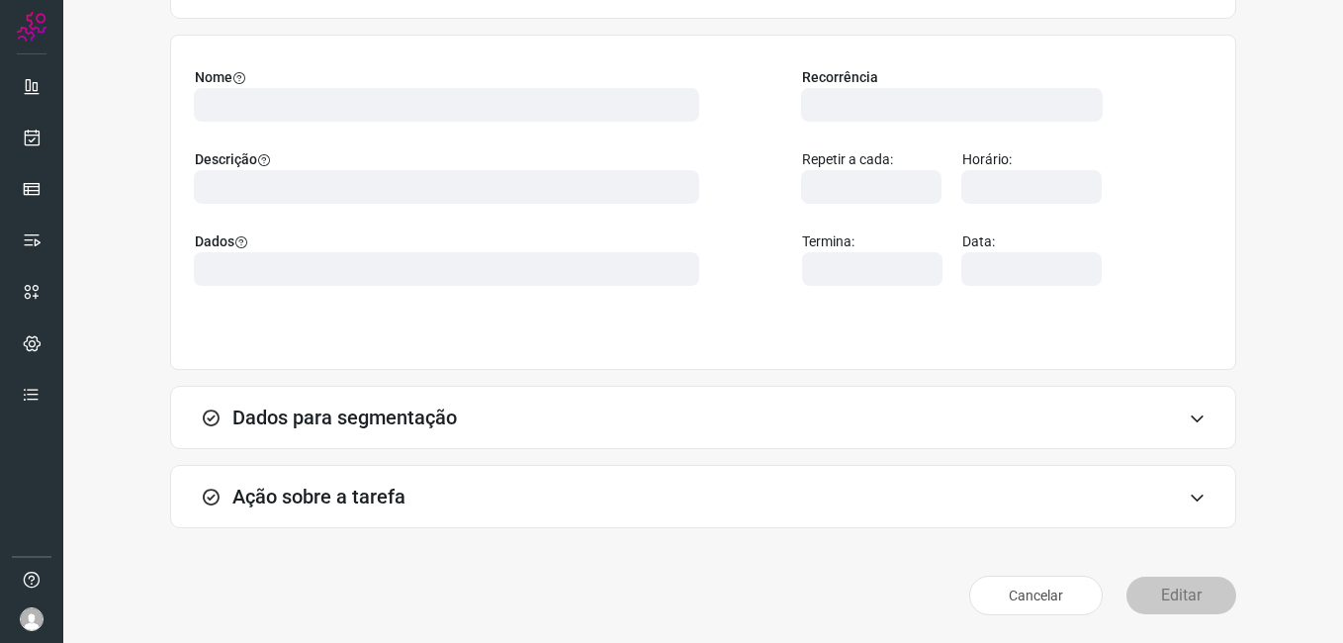
scroll to position [130, 0]
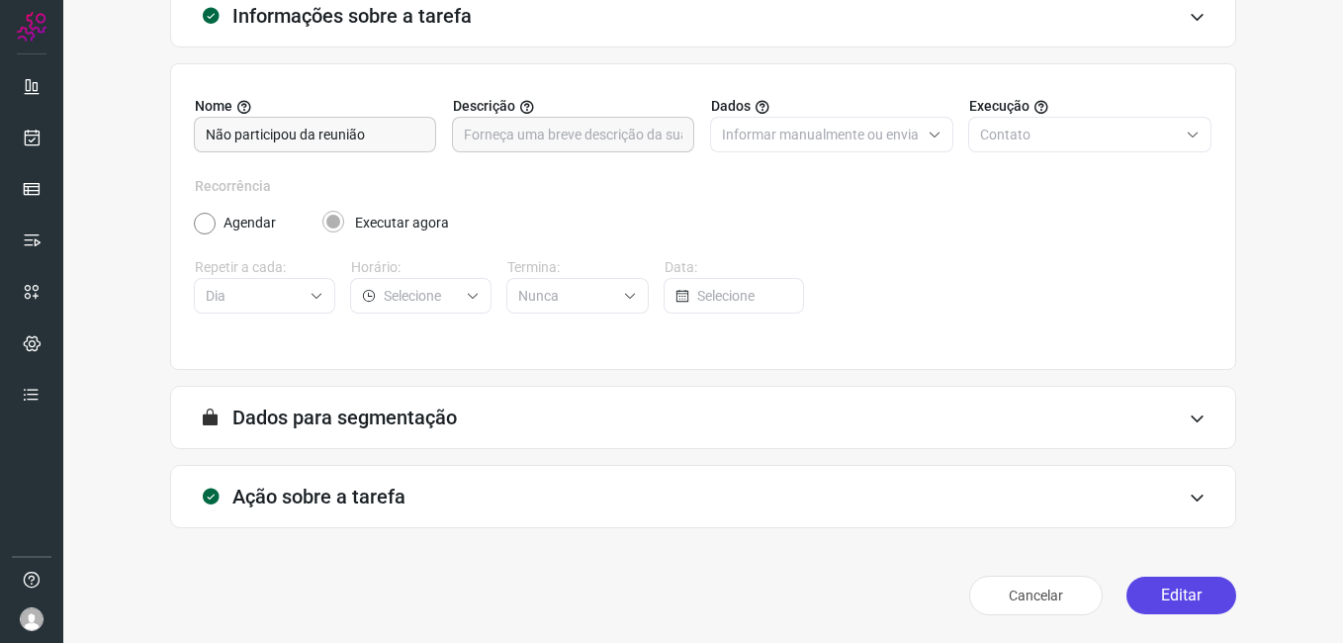
click at [1141, 598] on button "Editar" at bounding box center [1182, 596] width 110 height 38
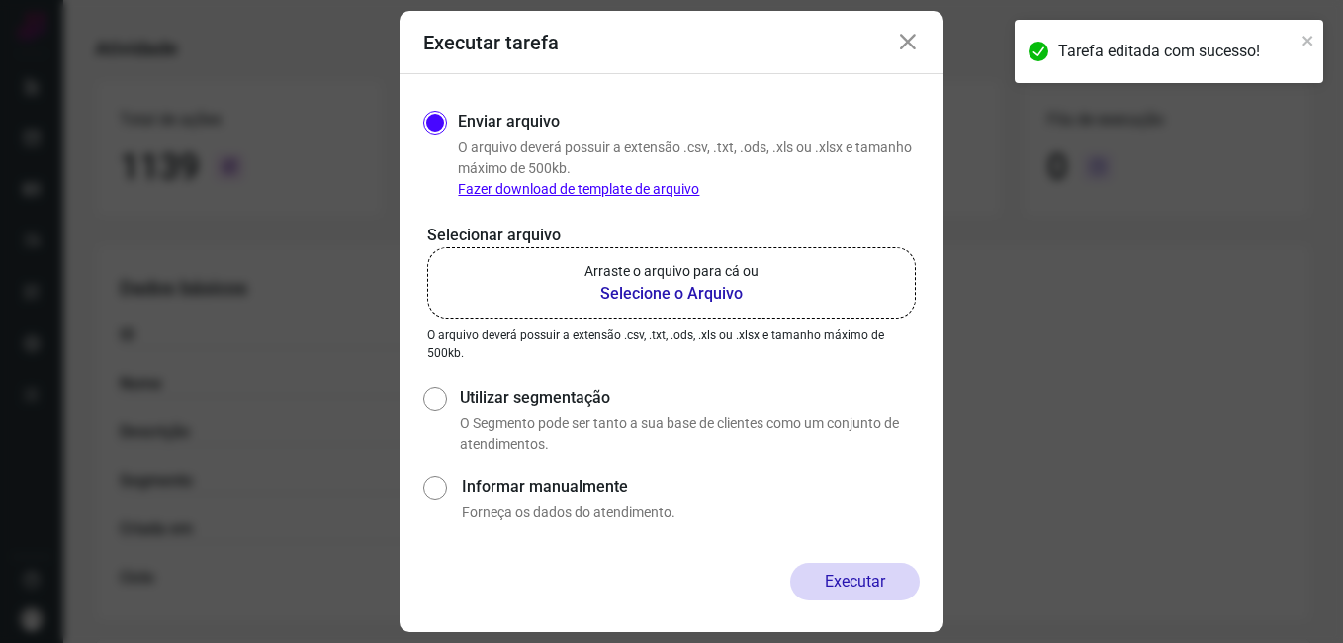
click at [626, 296] on b "Selecione o Arquivo" at bounding box center [672, 294] width 174 height 24
click at [0, 0] on input "Arraste o arquivo para cá ou Selecione o Arquivo" at bounding box center [0, 0] width 0 height 0
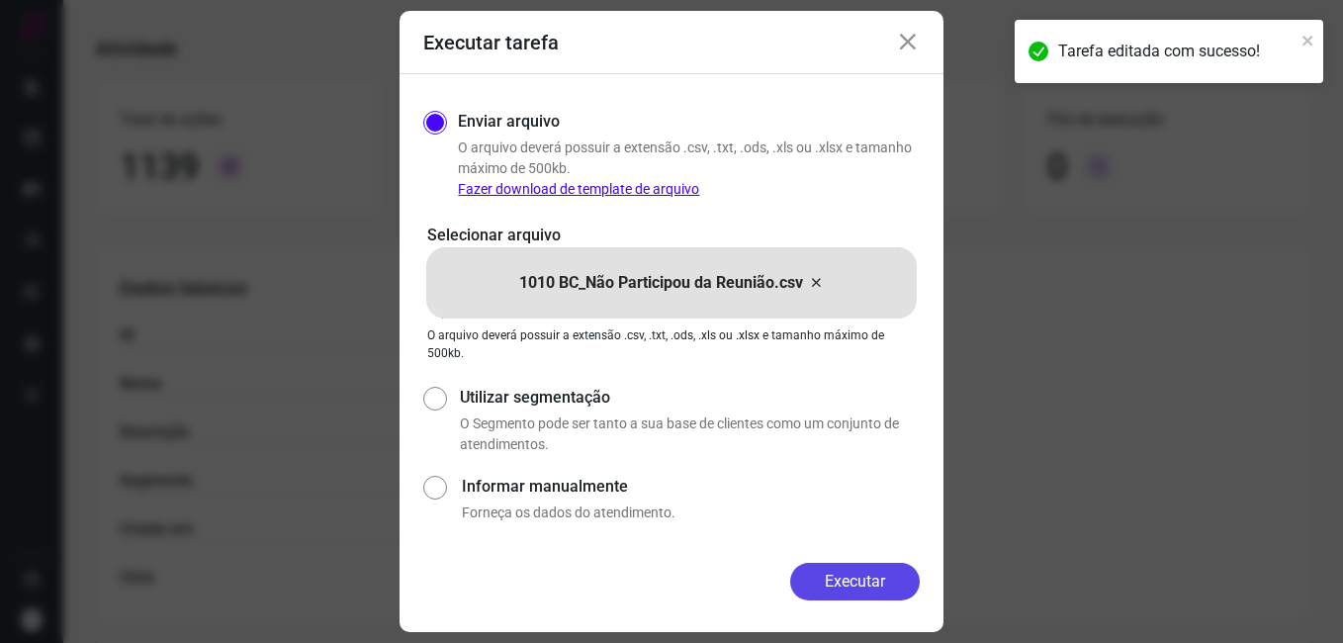
click at [842, 583] on button "Executar" at bounding box center [855, 582] width 130 height 38
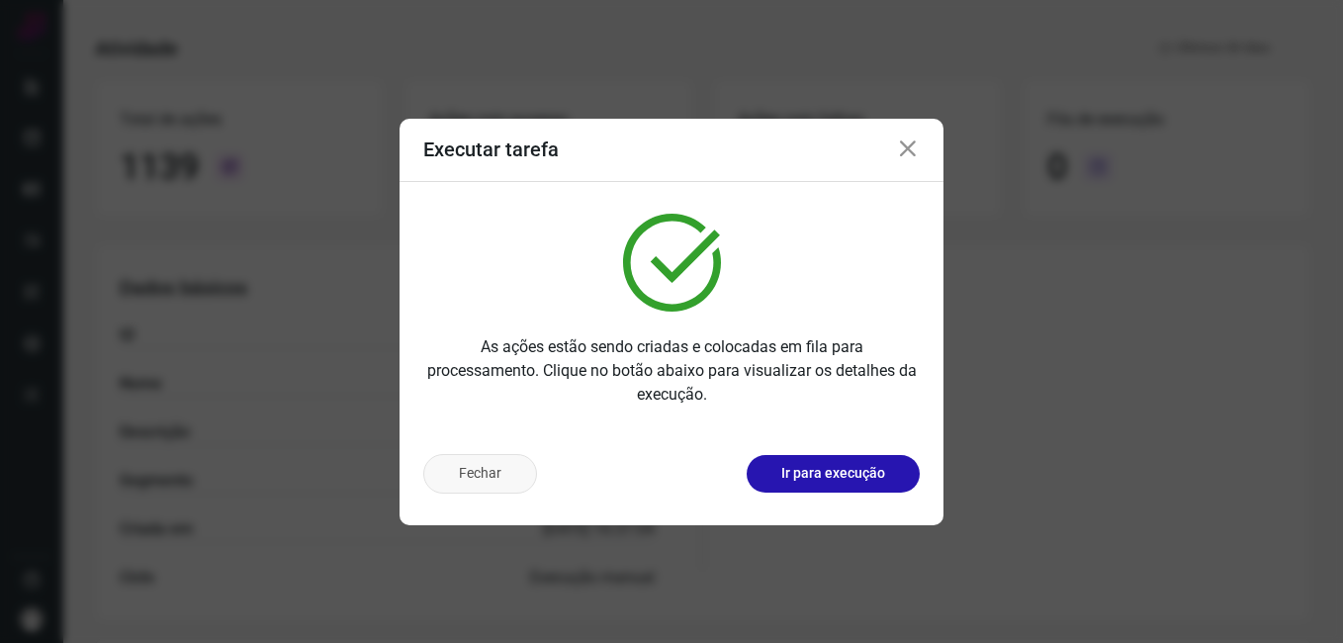
click at [504, 484] on button "Fechar" at bounding box center [480, 474] width 114 height 40
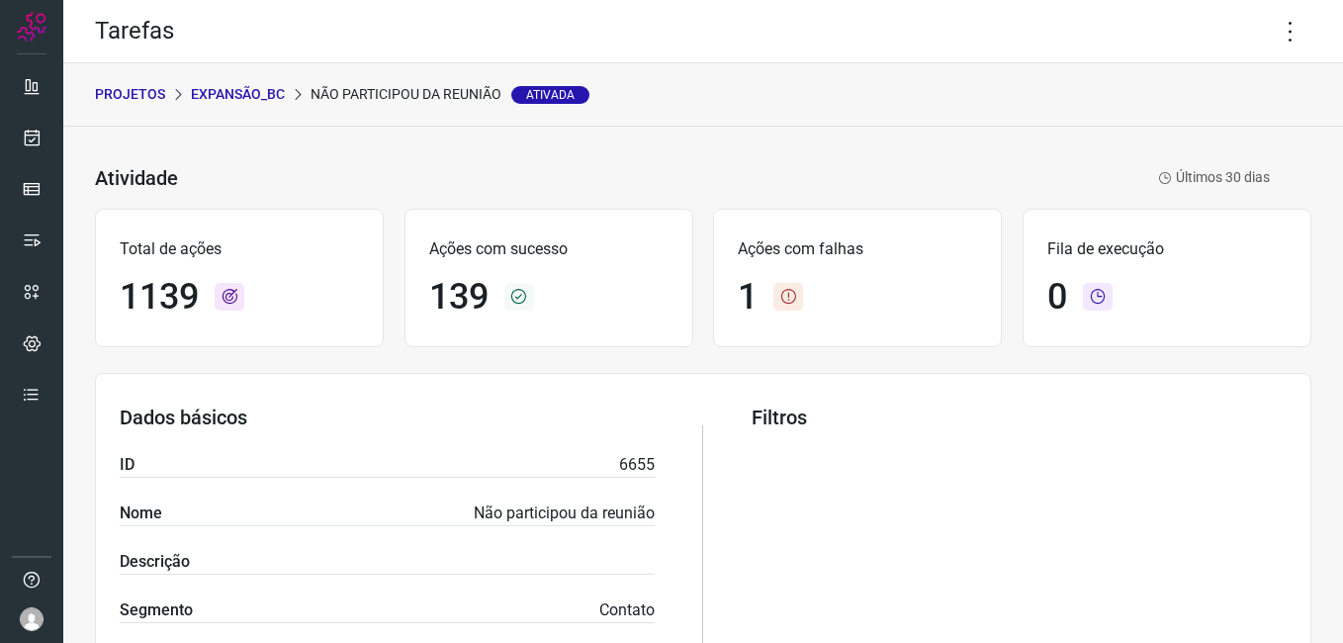
click at [266, 88] on p "Expansão_BC" at bounding box center [238, 94] width 94 height 21
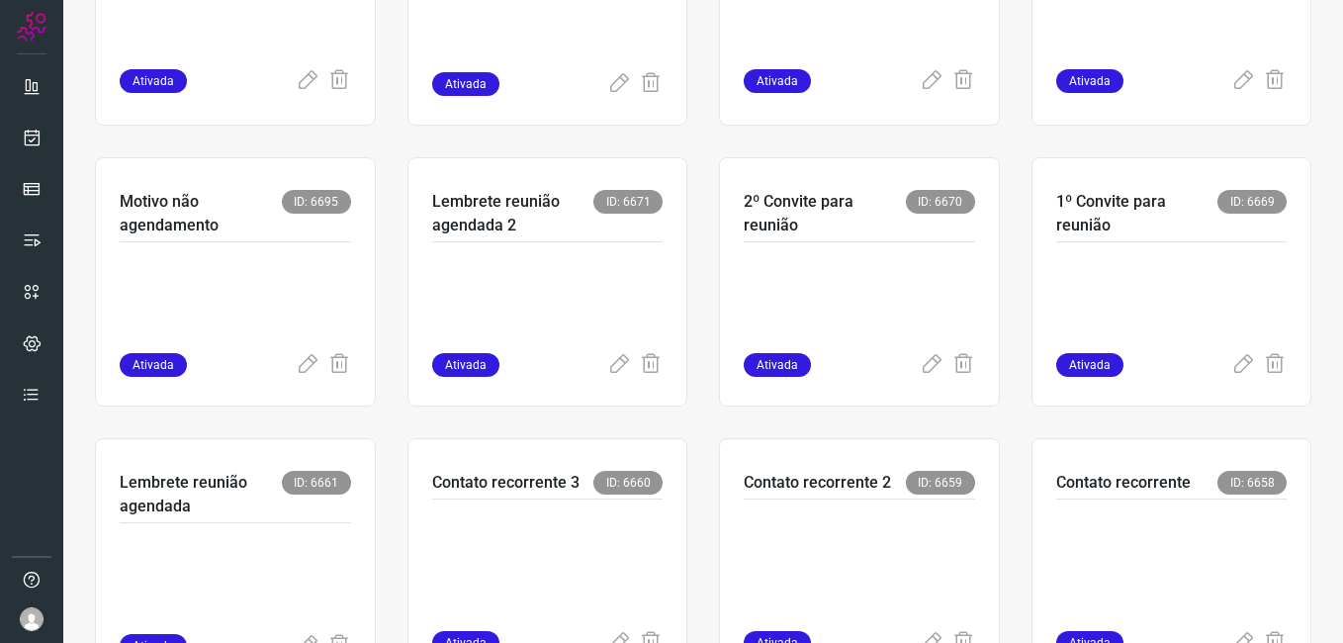
scroll to position [593, 0]
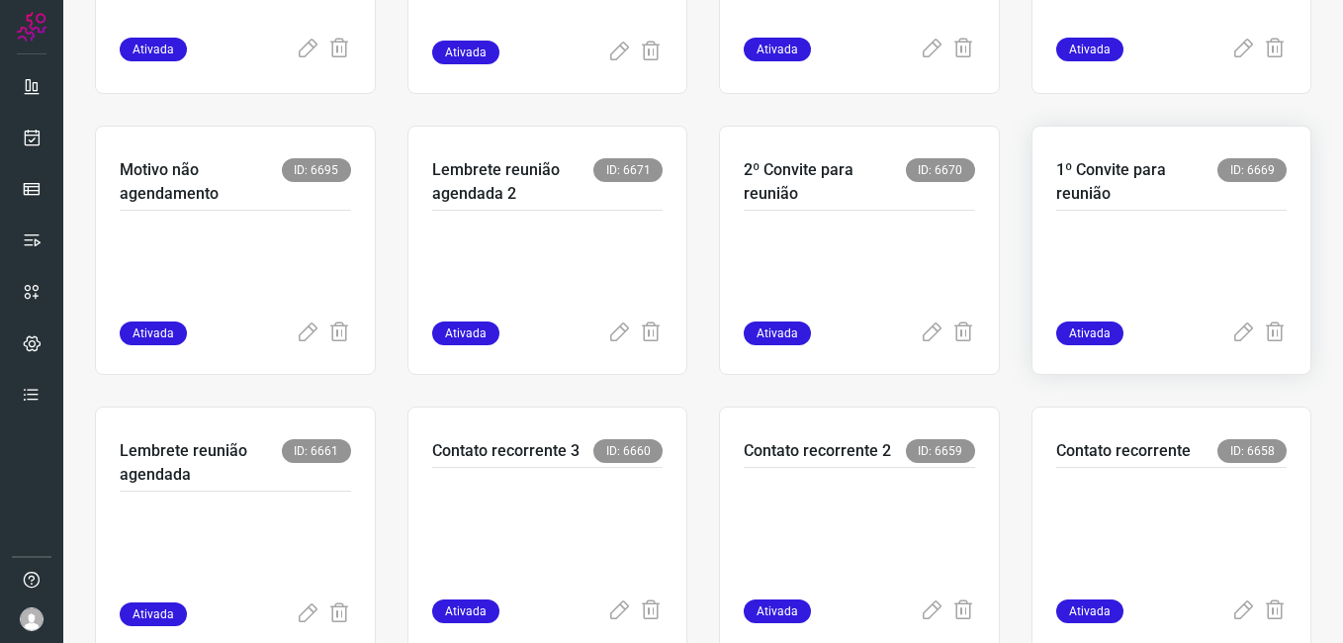
click at [1139, 275] on p at bounding box center [1171, 272] width 231 height 99
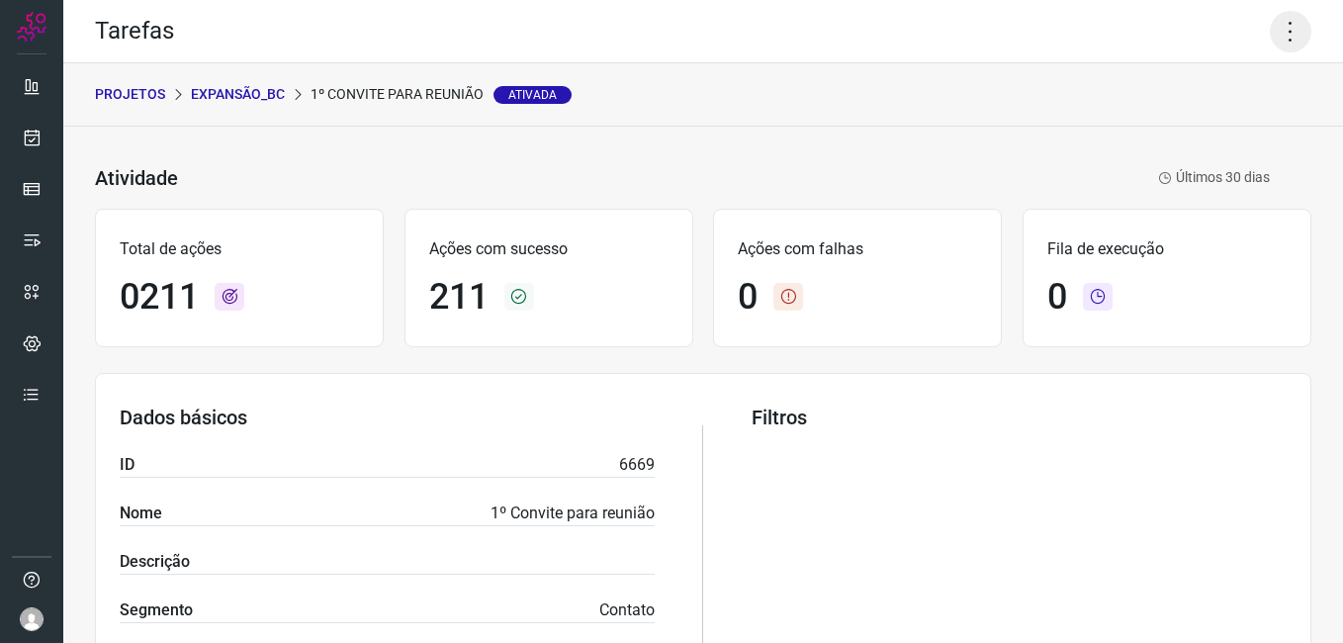
click at [1276, 28] on icon at bounding box center [1291, 32] width 42 height 42
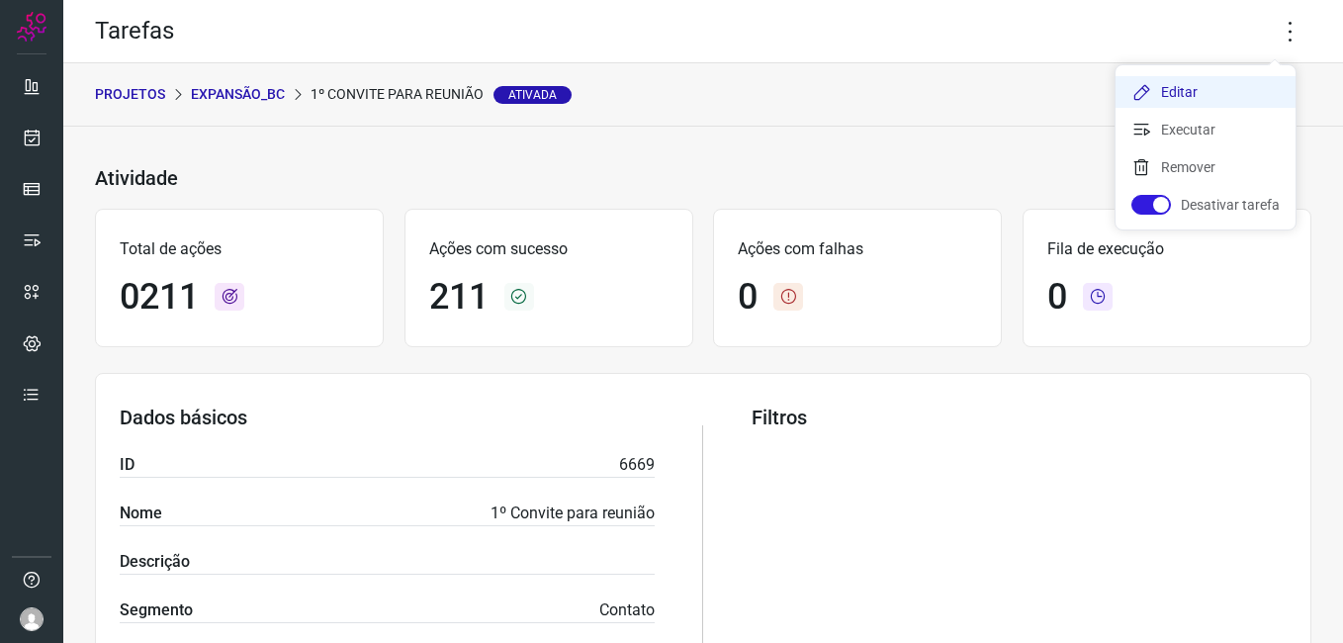
click at [1150, 98] on icon at bounding box center [1142, 92] width 20 height 20
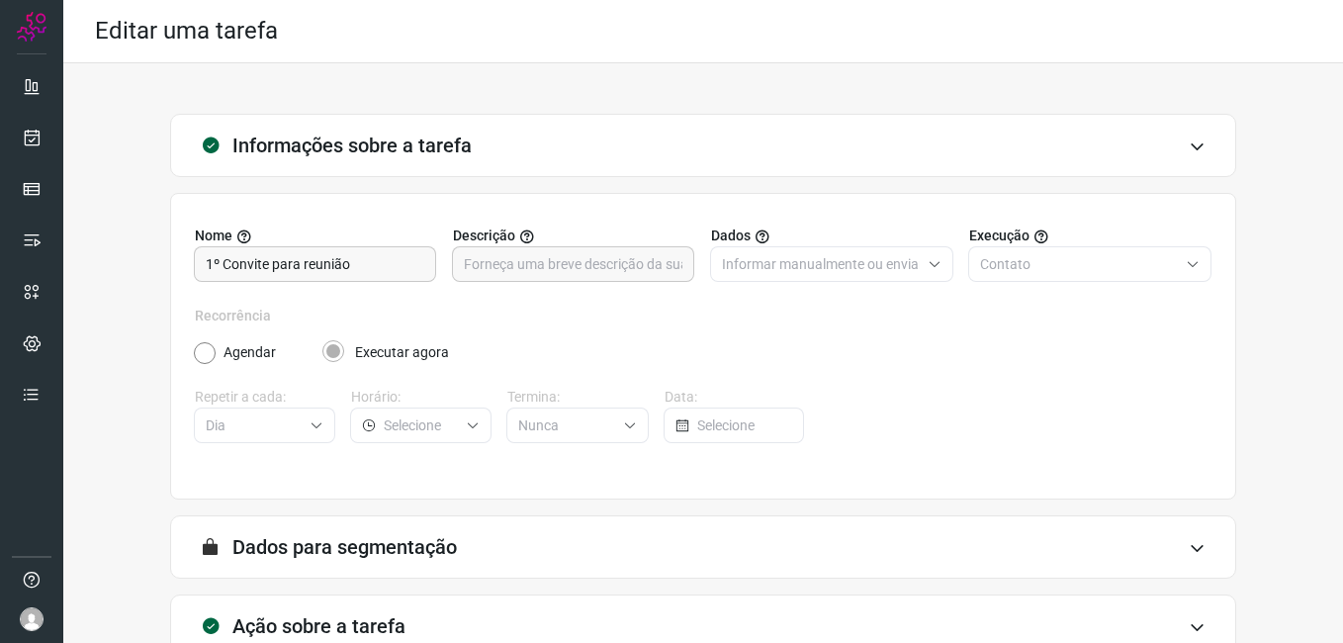
scroll to position [130, 0]
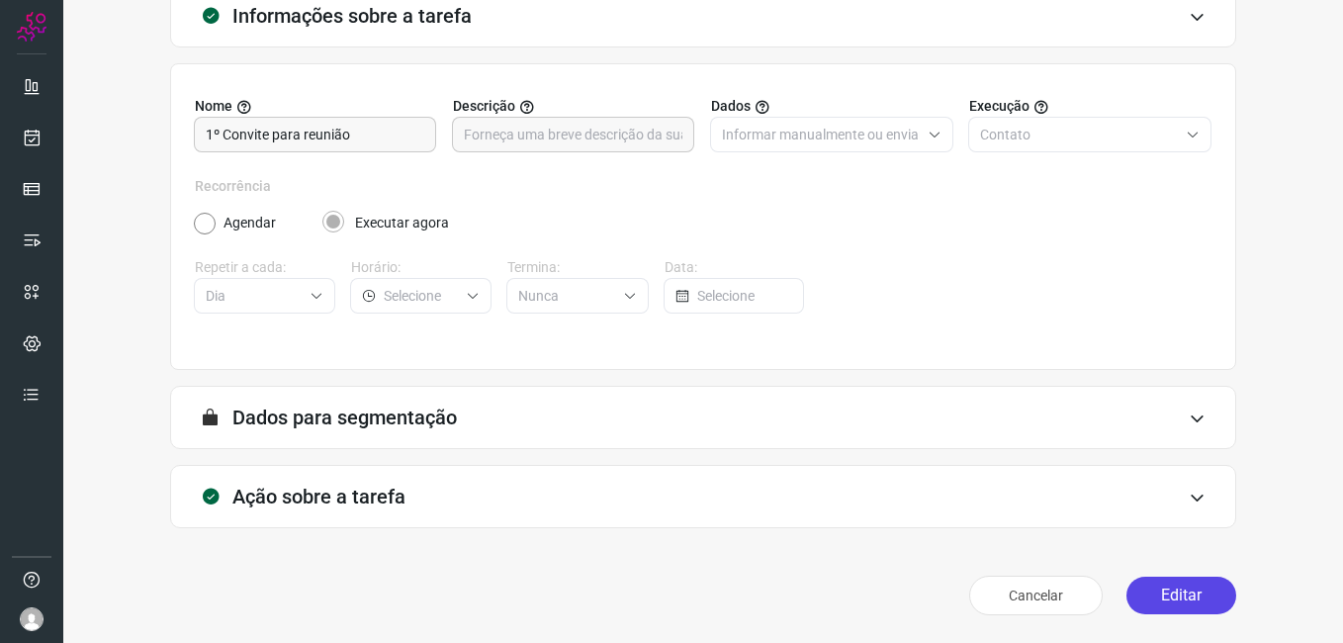
drag, startPoint x: 1171, startPoint y: 598, endPoint x: 1150, endPoint y: 594, distance: 21.1
click at [1170, 598] on button "Editar" at bounding box center [1182, 596] width 110 height 38
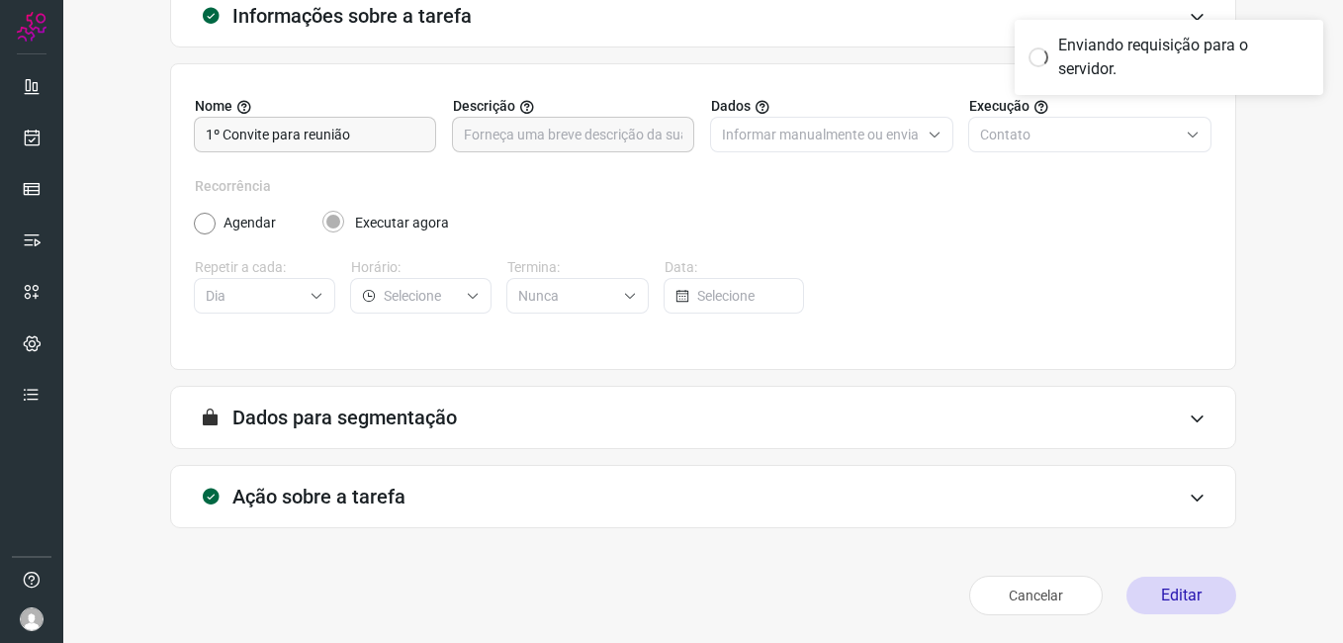
scroll to position [0, 0]
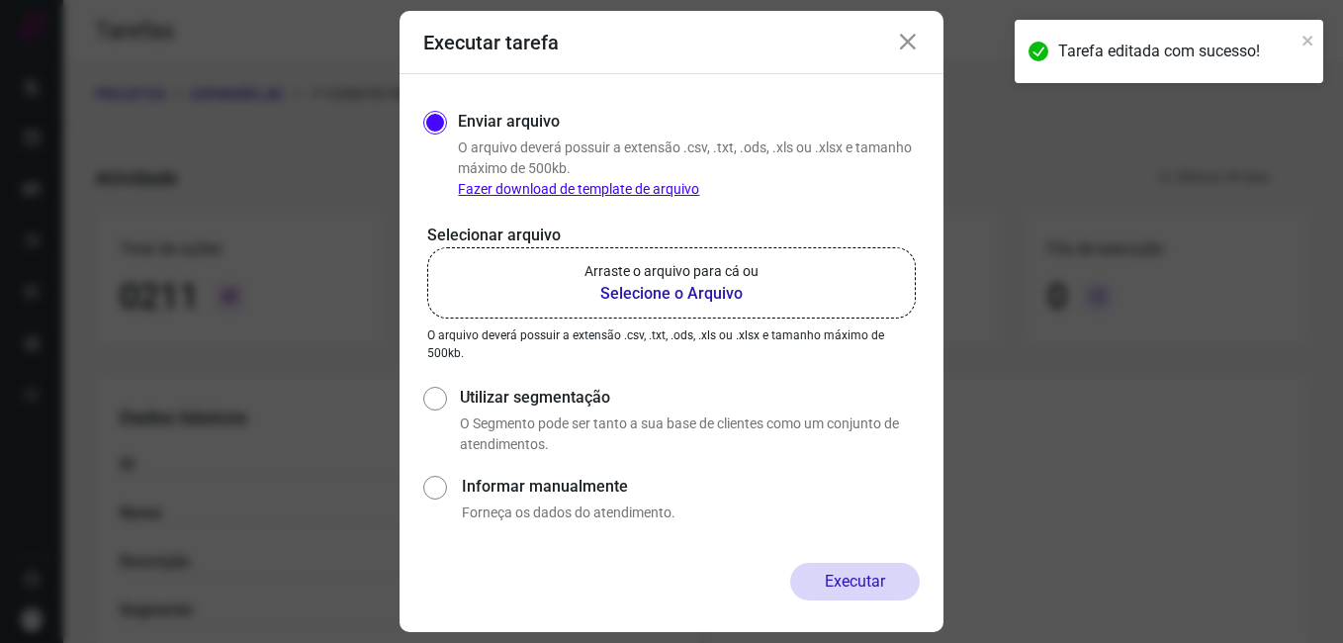
click at [617, 295] on b "Selecione o Arquivo" at bounding box center [672, 294] width 174 height 24
click at [0, 0] on input "Arraste o arquivo para cá ou Selecione o Arquivo" at bounding box center [0, 0] width 0 height 0
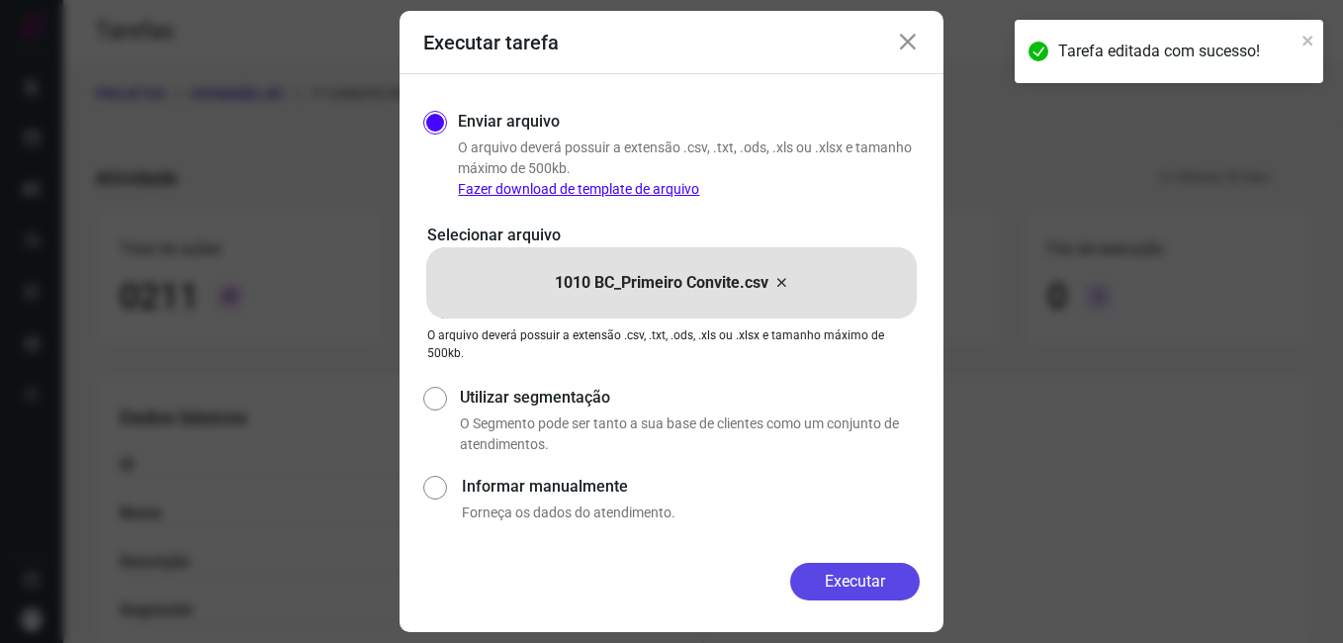
click at [806, 573] on button "Executar" at bounding box center [855, 582] width 130 height 38
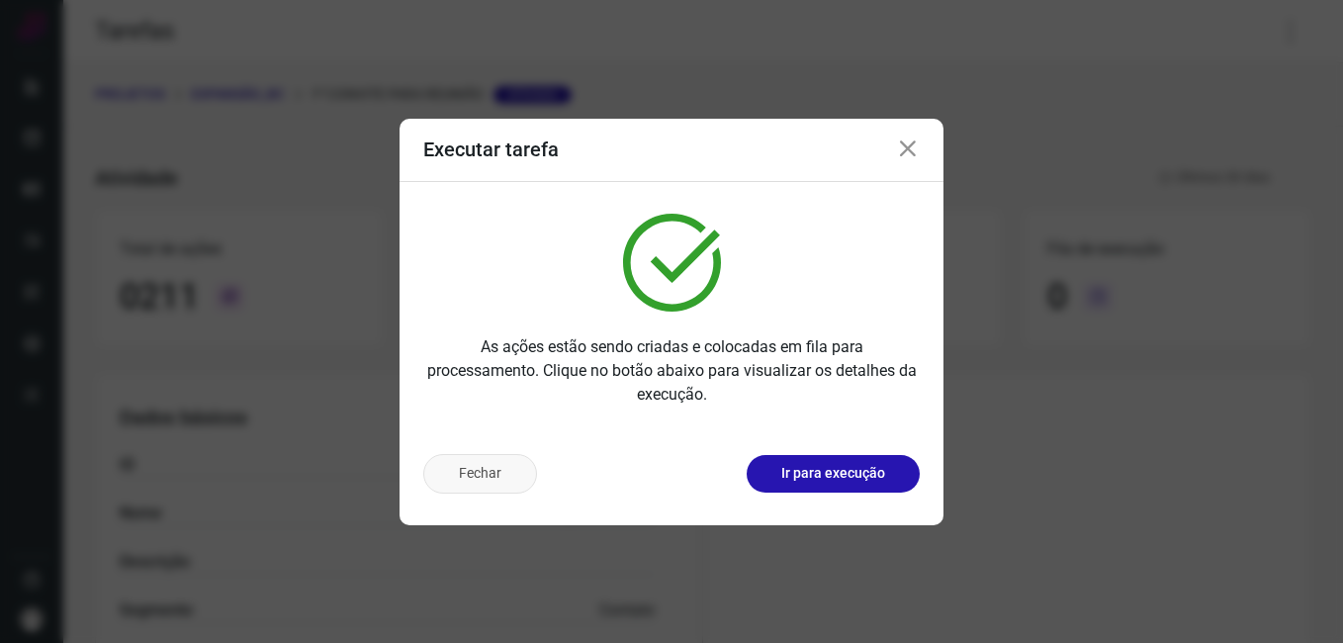
click at [504, 486] on button "Fechar" at bounding box center [480, 474] width 114 height 40
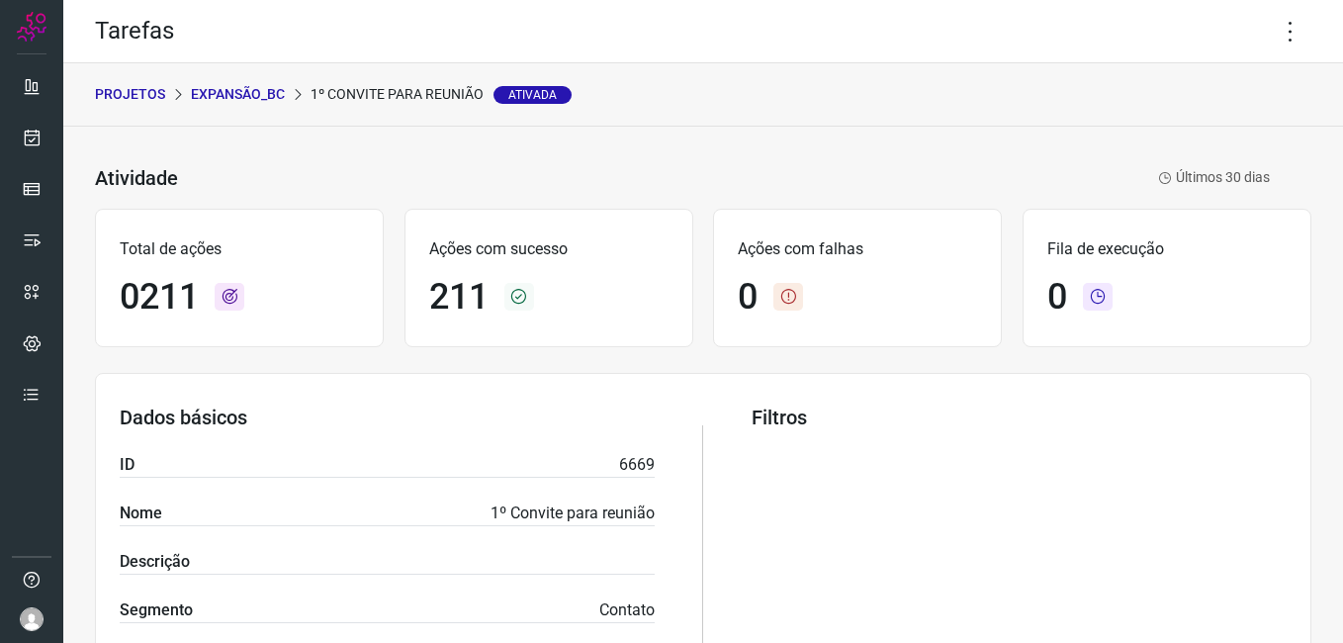
scroll to position [198, 0]
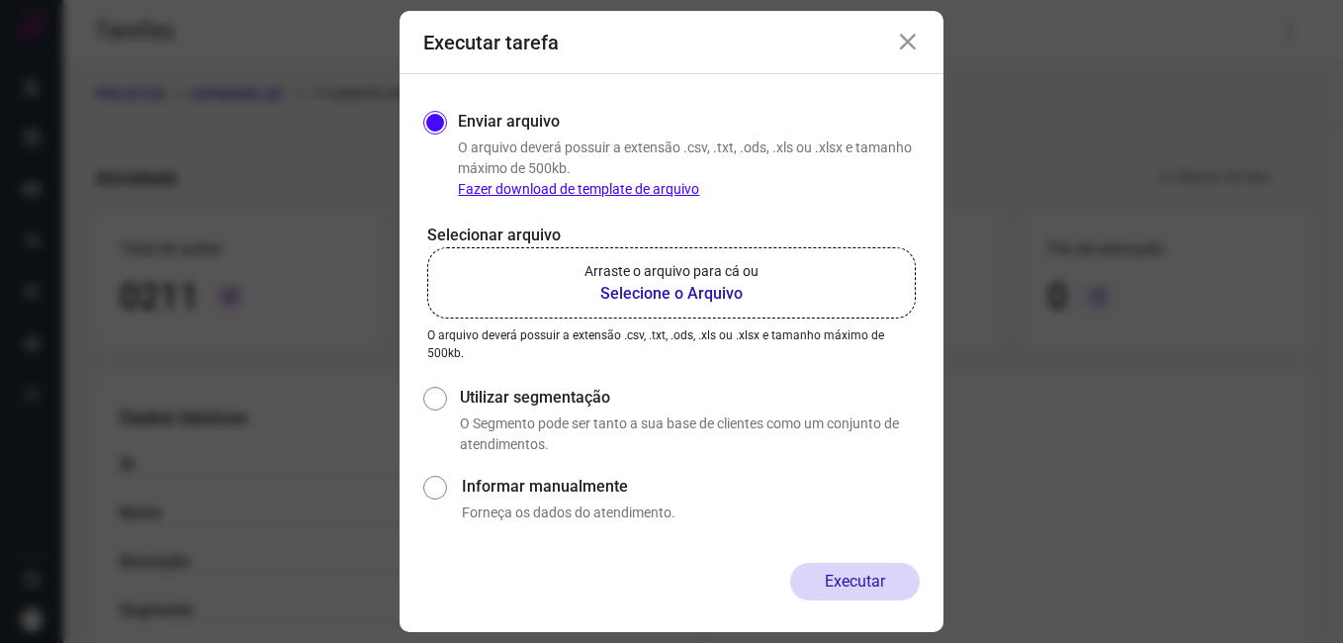
click at [905, 46] on icon at bounding box center [908, 43] width 24 height 24
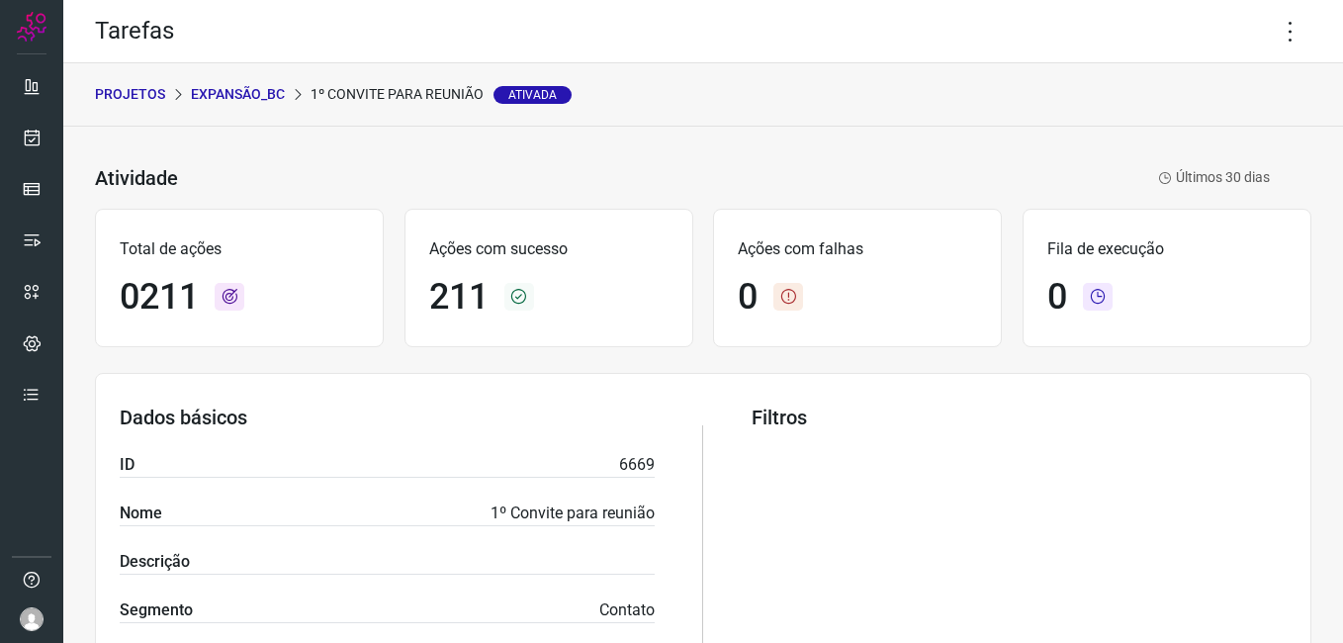
click at [251, 89] on p "Expansão_BC" at bounding box center [238, 94] width 94 height 21
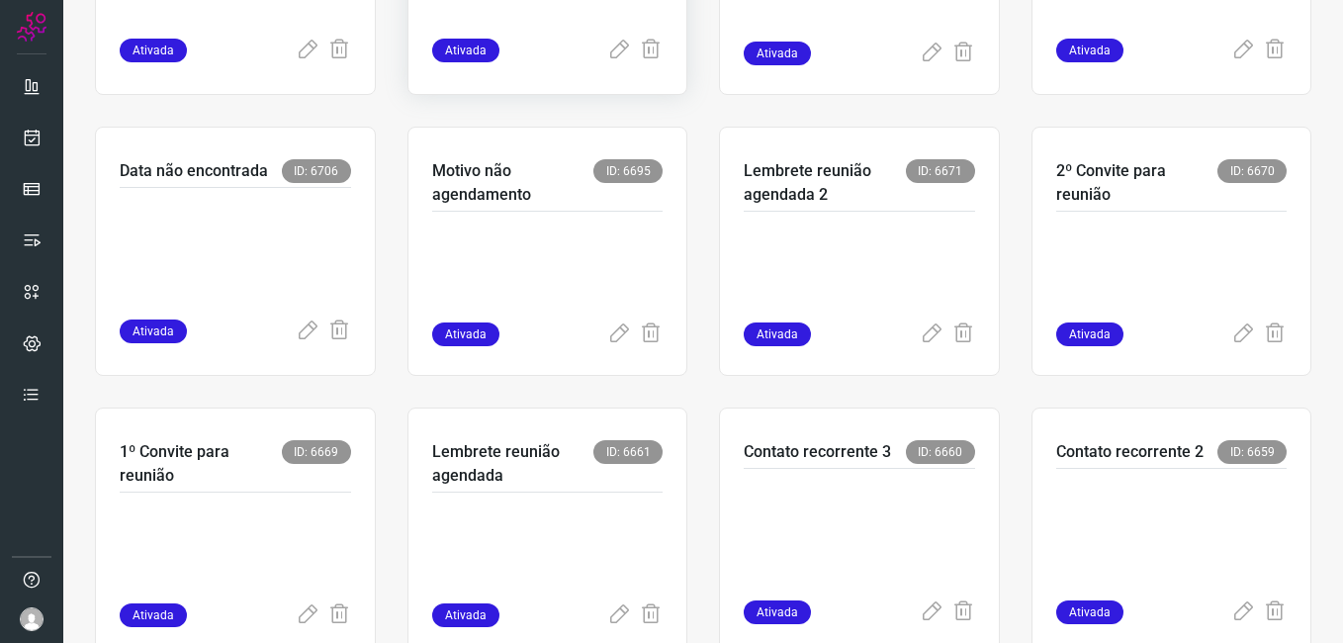
scroll to position [593, 0]
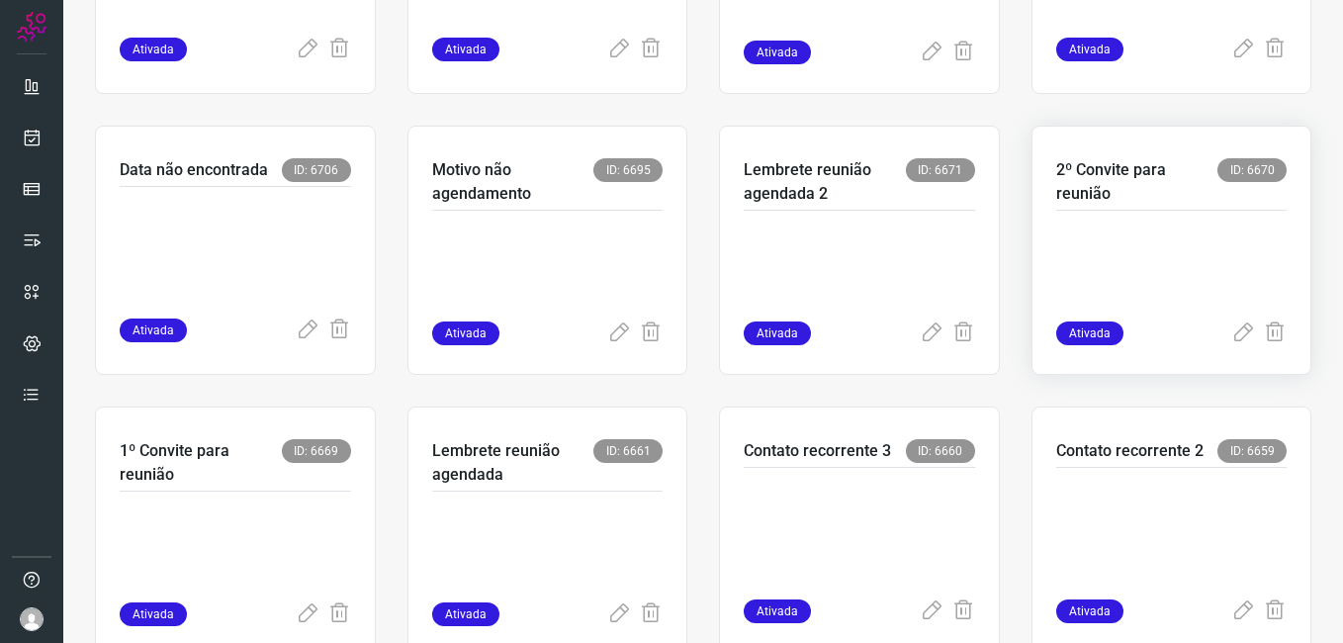
click at [1113, 236] on p at bounding box center [1171, 272] width 231 height 99
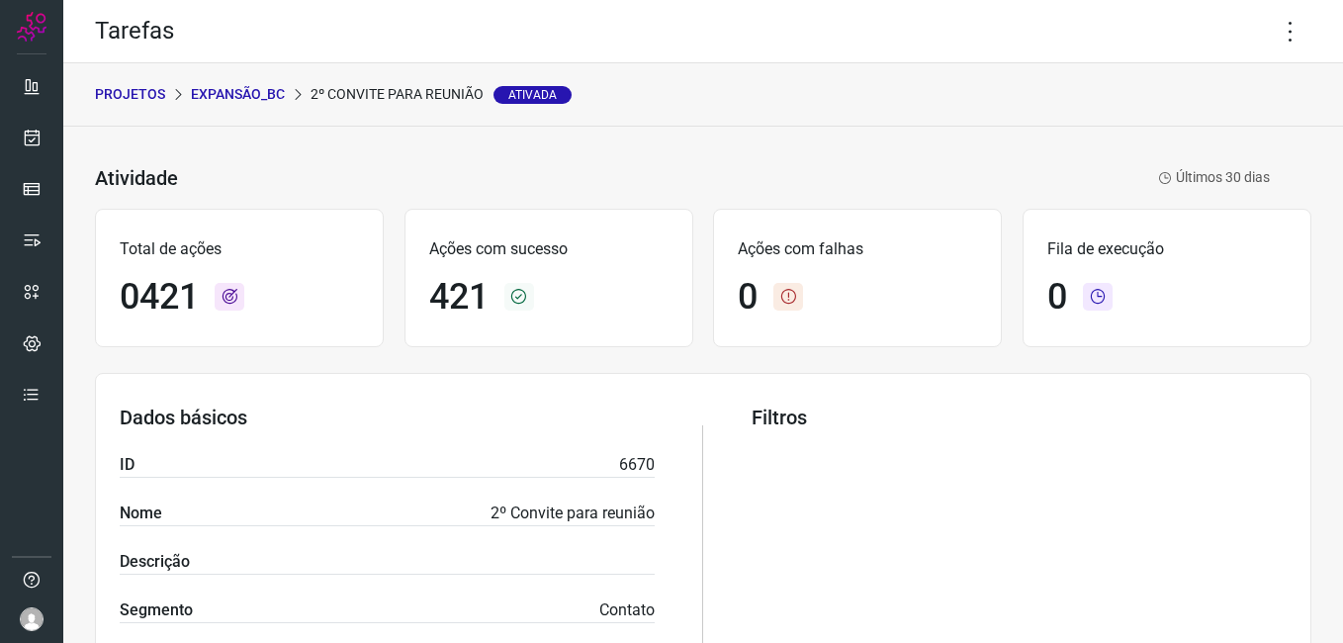
click at [252, 98] on p "Expansão_BC" at bounding box center [238, 94] width 94 height 21
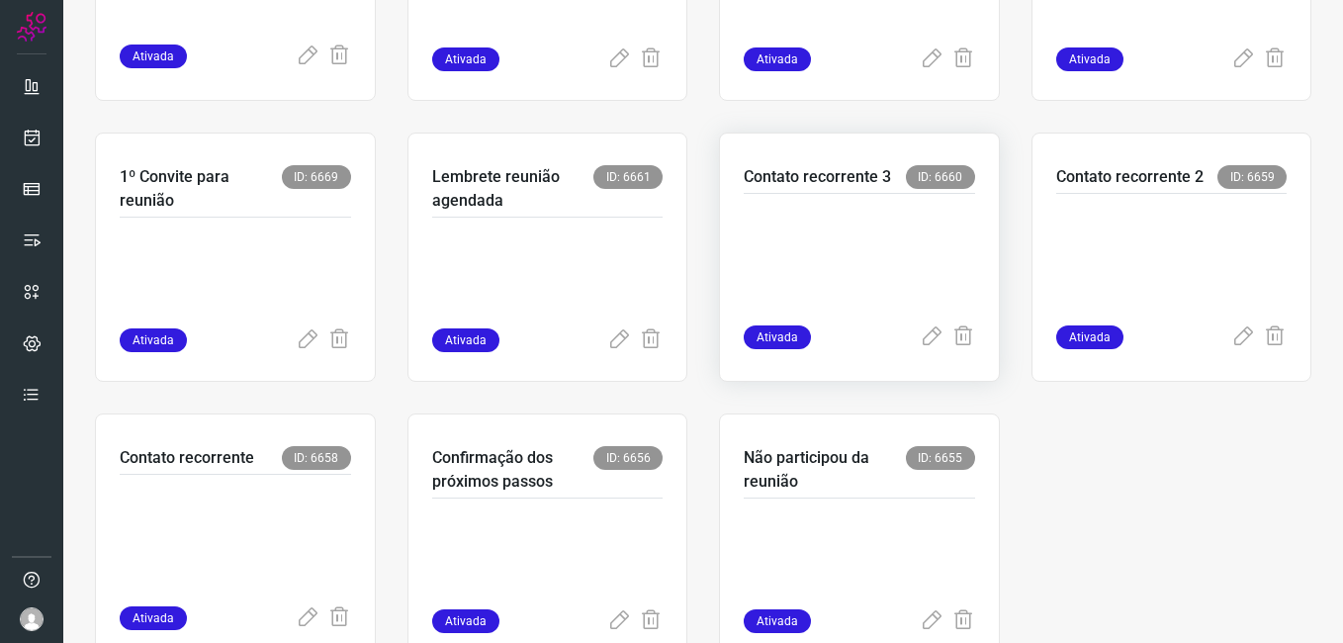
scroll to position [890, 0]
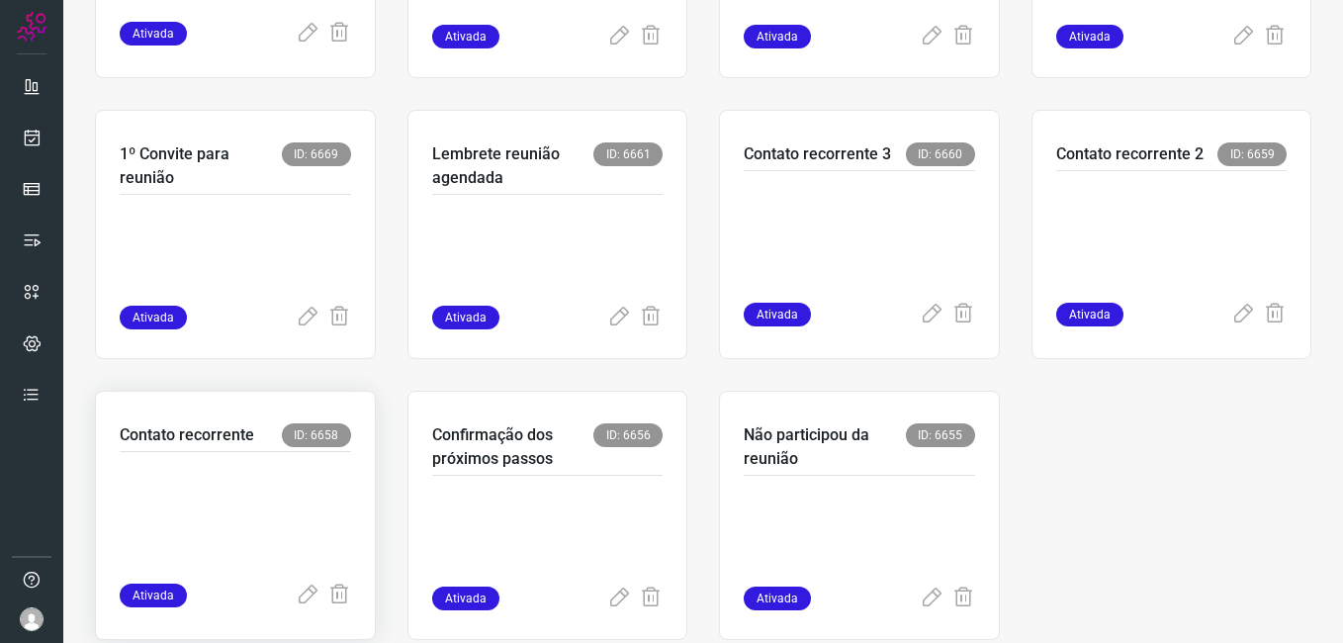
click at [291, 480] on p at bounding box center [235, 513] width 231 height 99
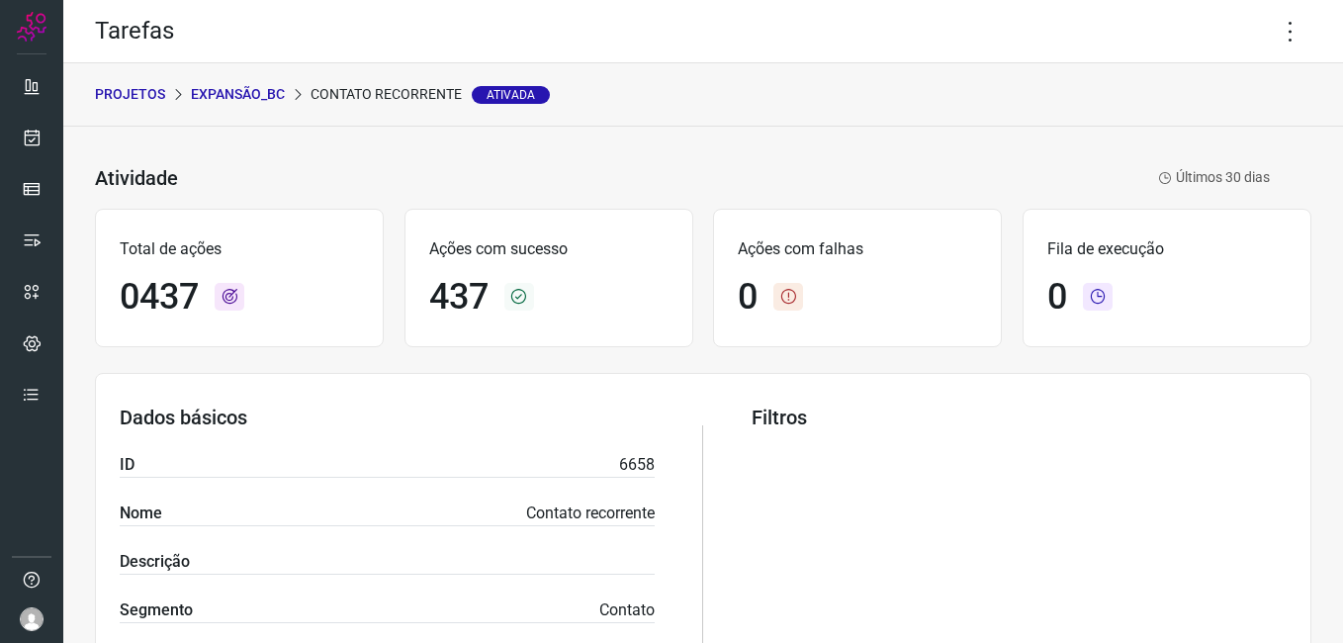
click at [237, 93] on p "Expansão_BC" at bounding box center [238, 94] width 94 height 21
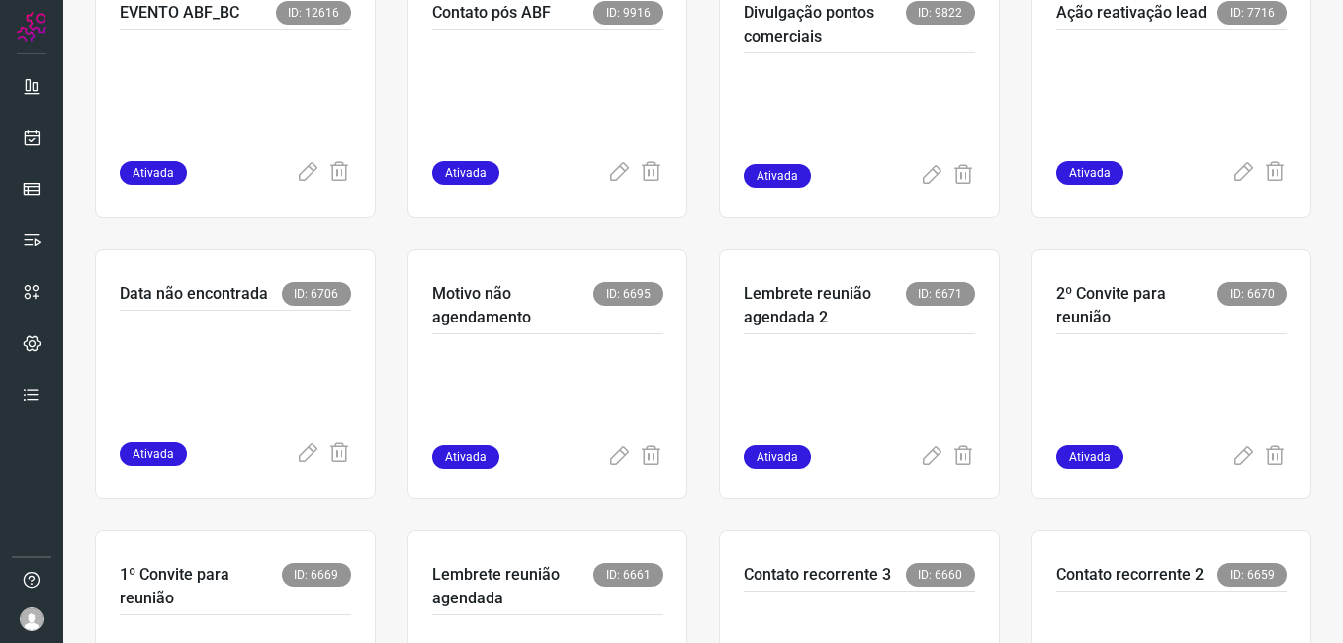
scroll to position [593, 0]
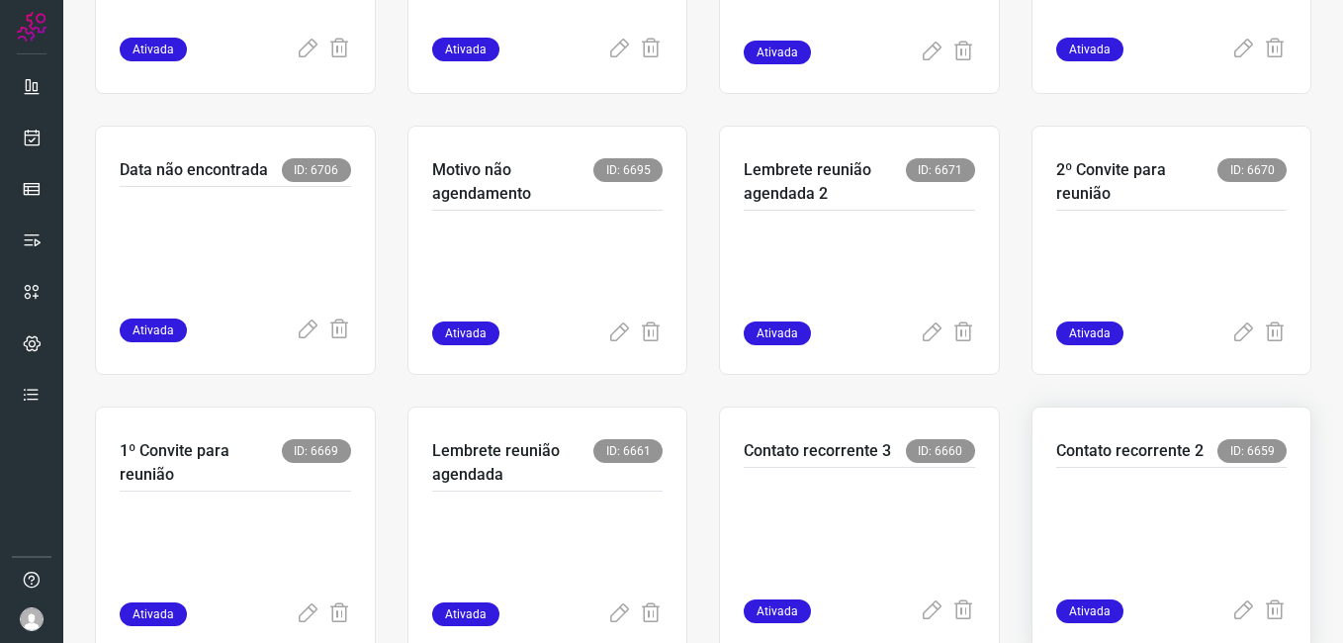
click at [1099, 514] on p at bounding box center [1171, 529] width 231 height 99
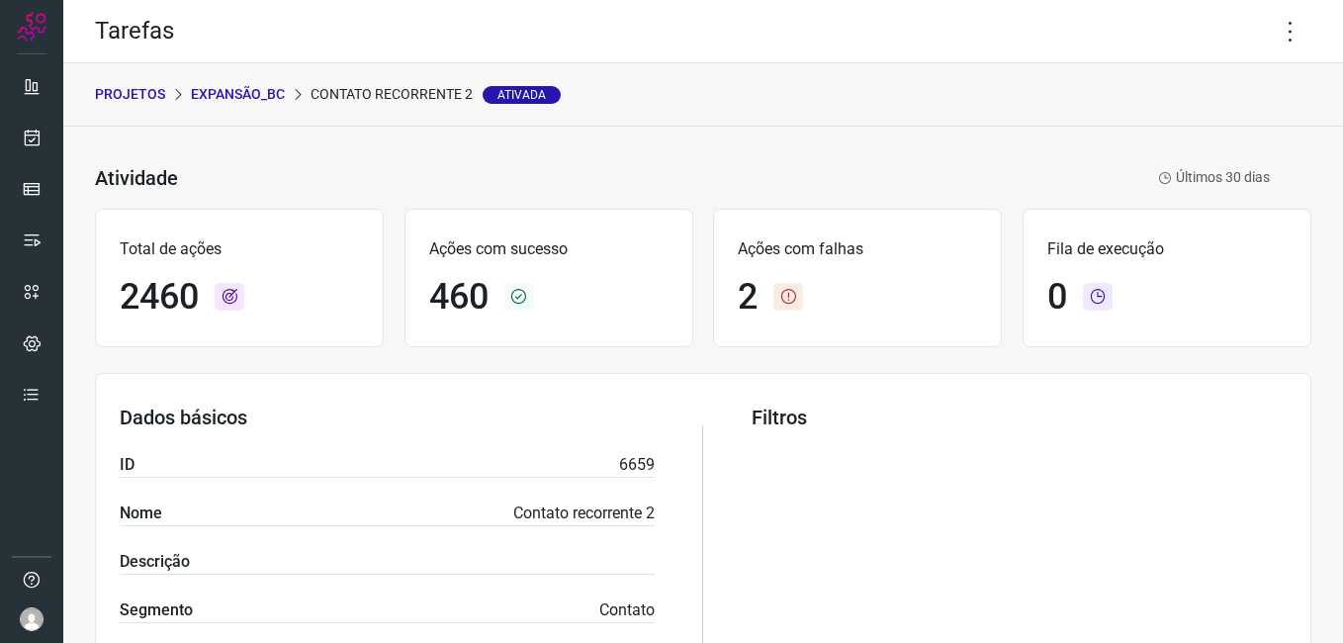
click at [226, 80] on div "PROJETOS Expansão_BC Contato recorrente 2 Ativada" at bounding box center [703, 94] width 1280 height 63
click at [234, 98] on p "Expansão_BC" at bounding box center [238, 94] width 94 height 21
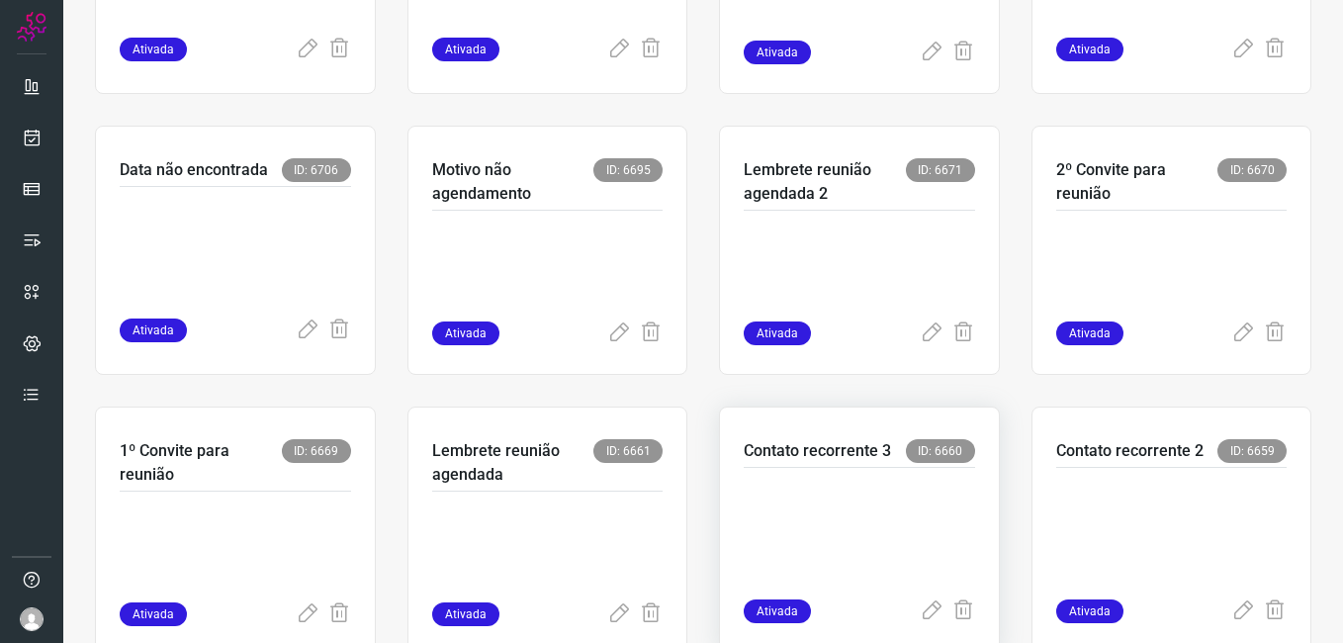
click at [915, 494] on p at bounding box center [859, 529] width 231 height 99
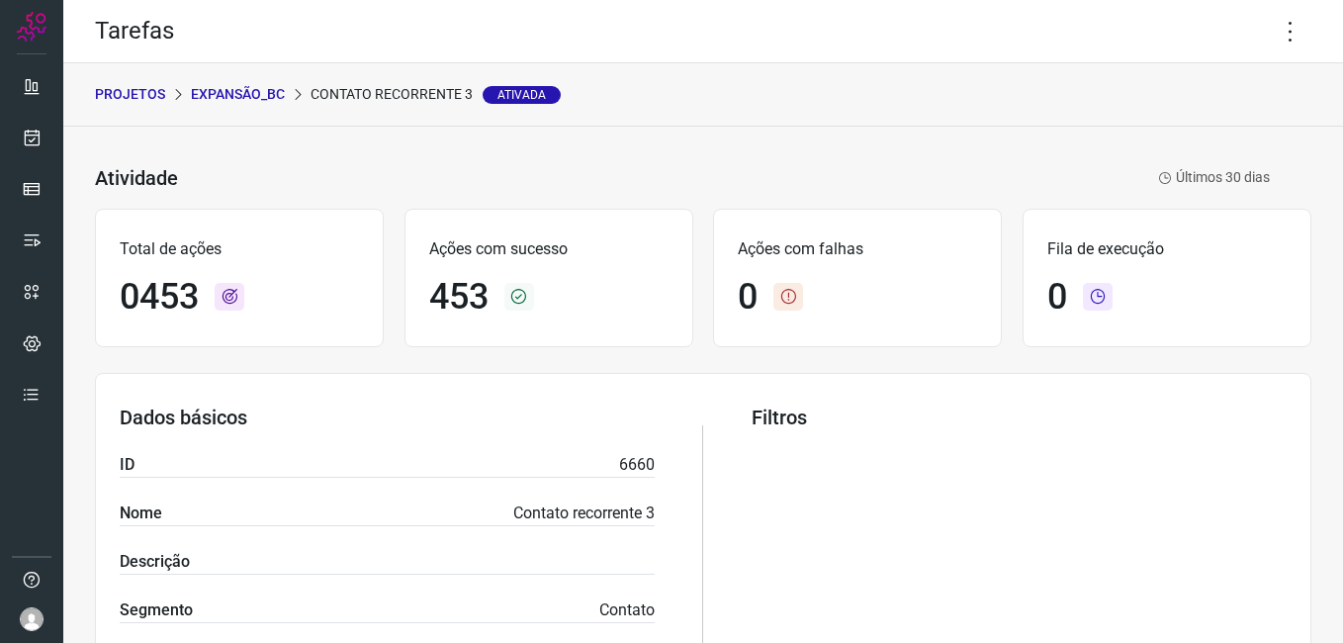
click at [237, 88] on p "Expansão_BC" at bounding box center [238, 94] width 94 height 21
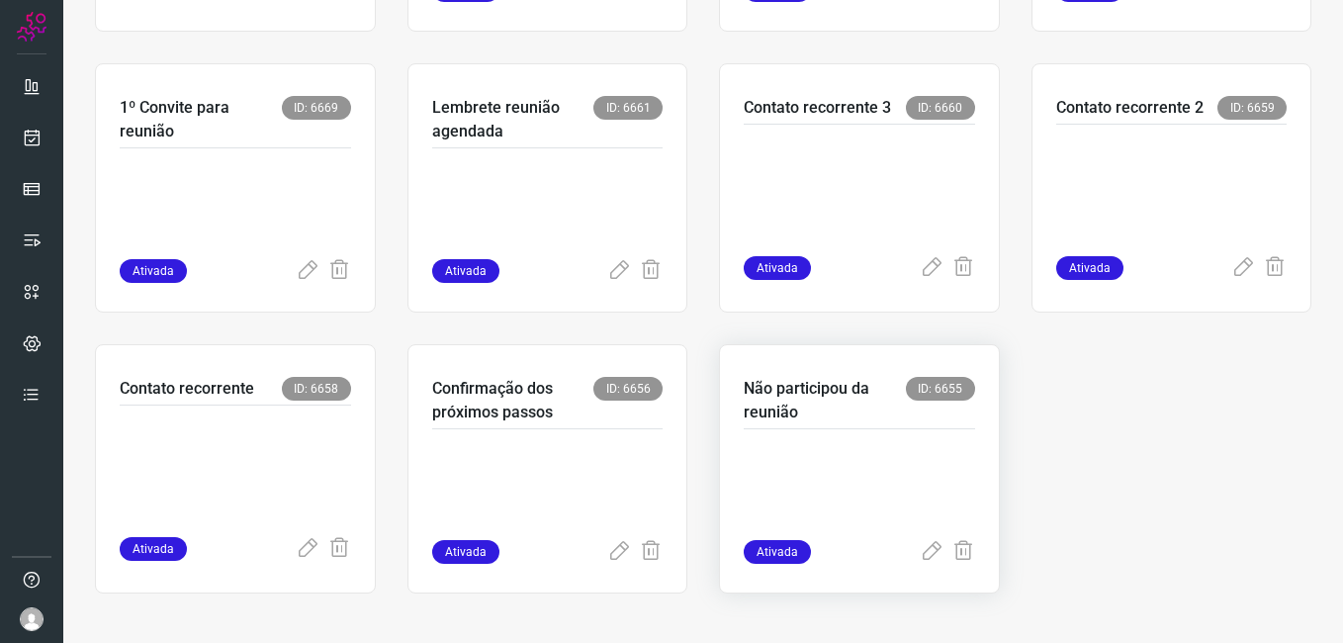
click at [801, 479] on p at bounding box center [859, 490] width 231 height 99
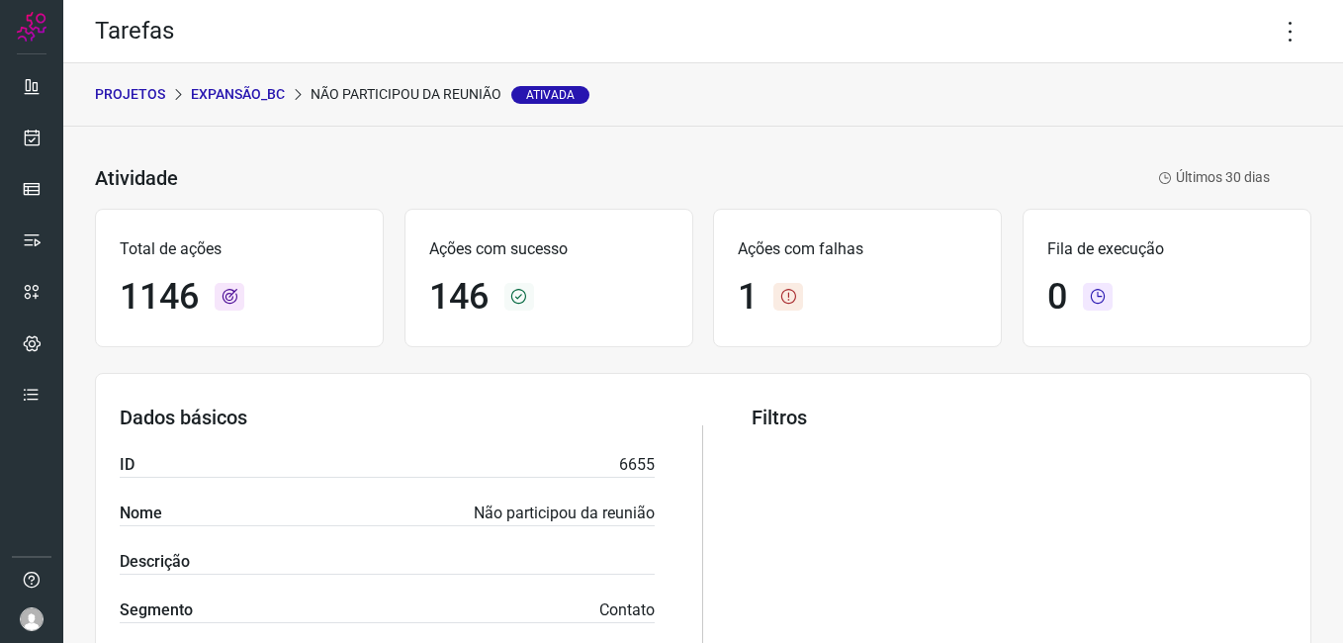
click at [251, 98] on p "Expansão_BC" at bounding box center [238, 94] width 94 height 21
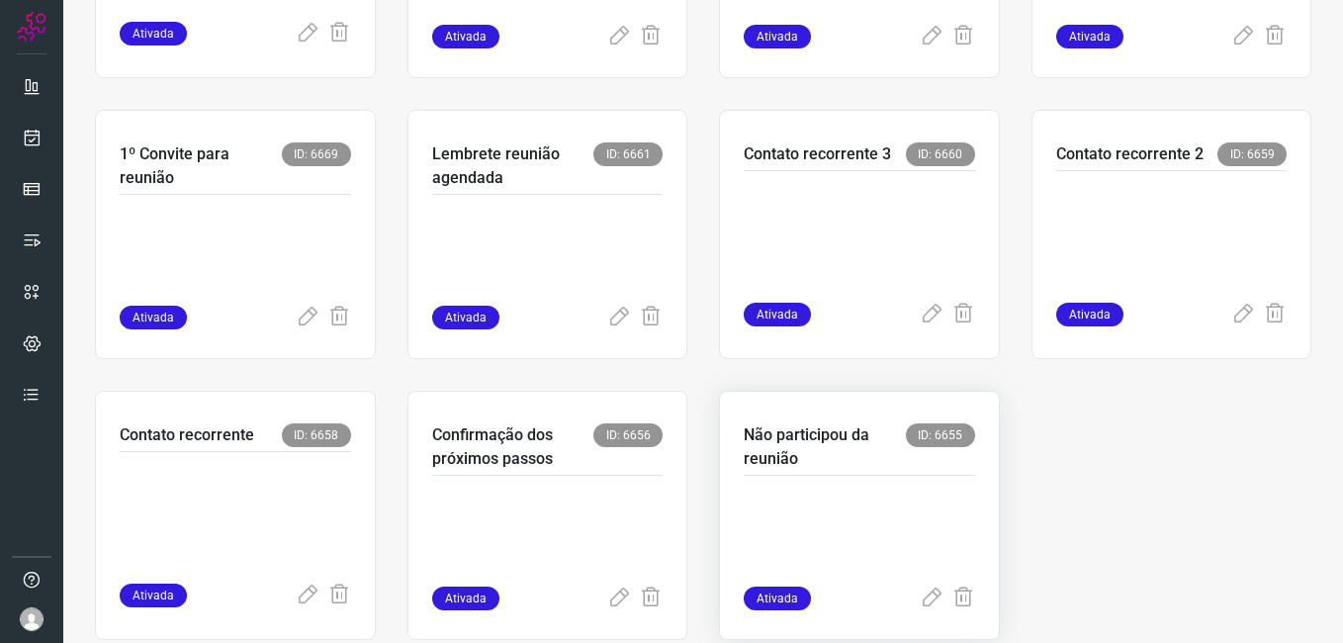
click at [768, 489] on p at bounding box center [859, 537] width 231 height 99
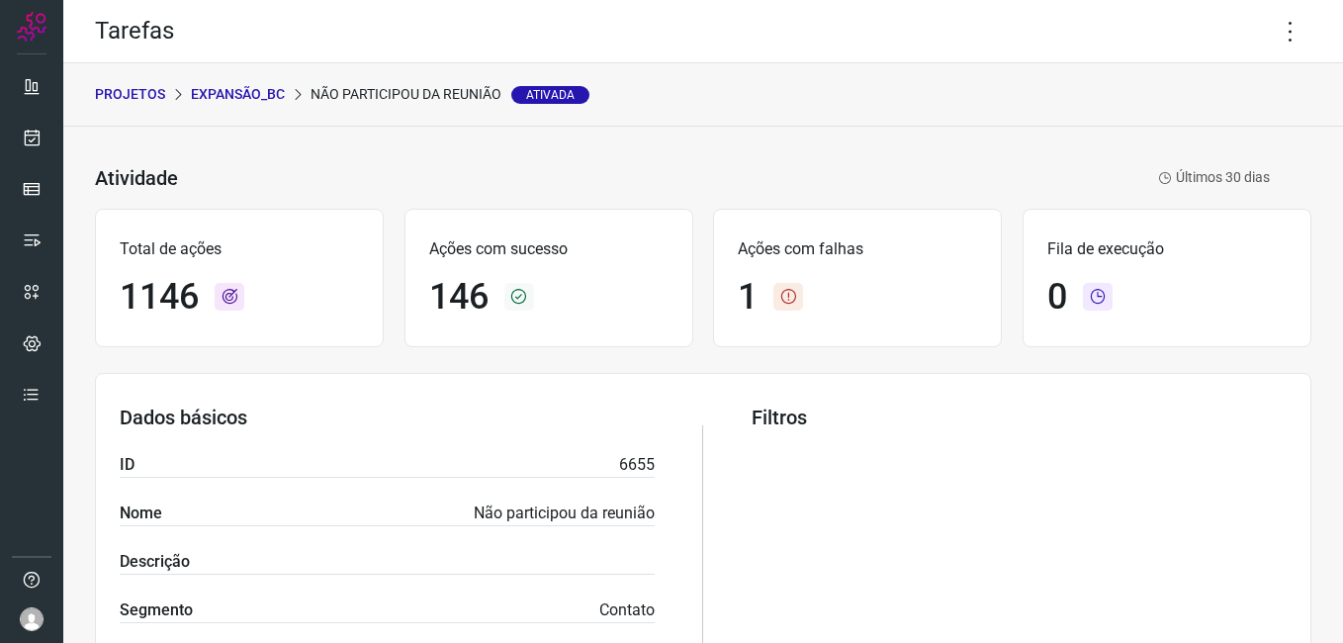
click at [279, 101] on p "Expansão_BC" at bounding box center [238, 94] width 94 height 21
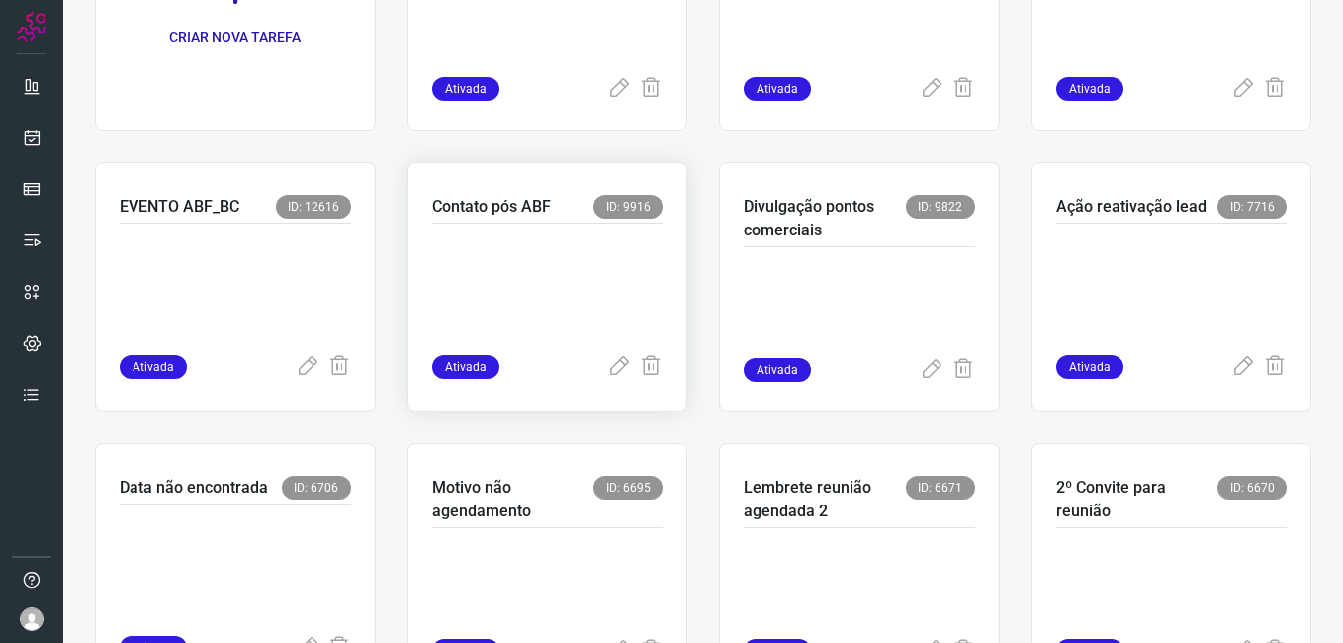
scroll to position [396, 0]
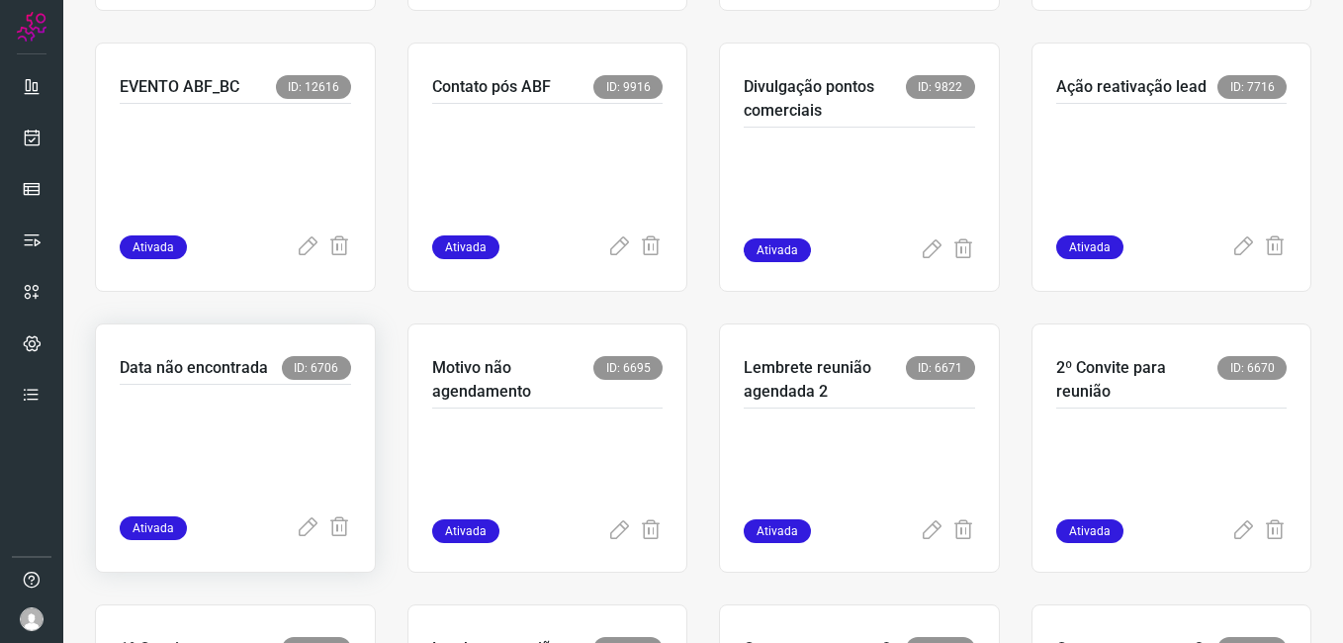
click at [339, 477] on p at bounding box center [235, 446] width 231 height 99
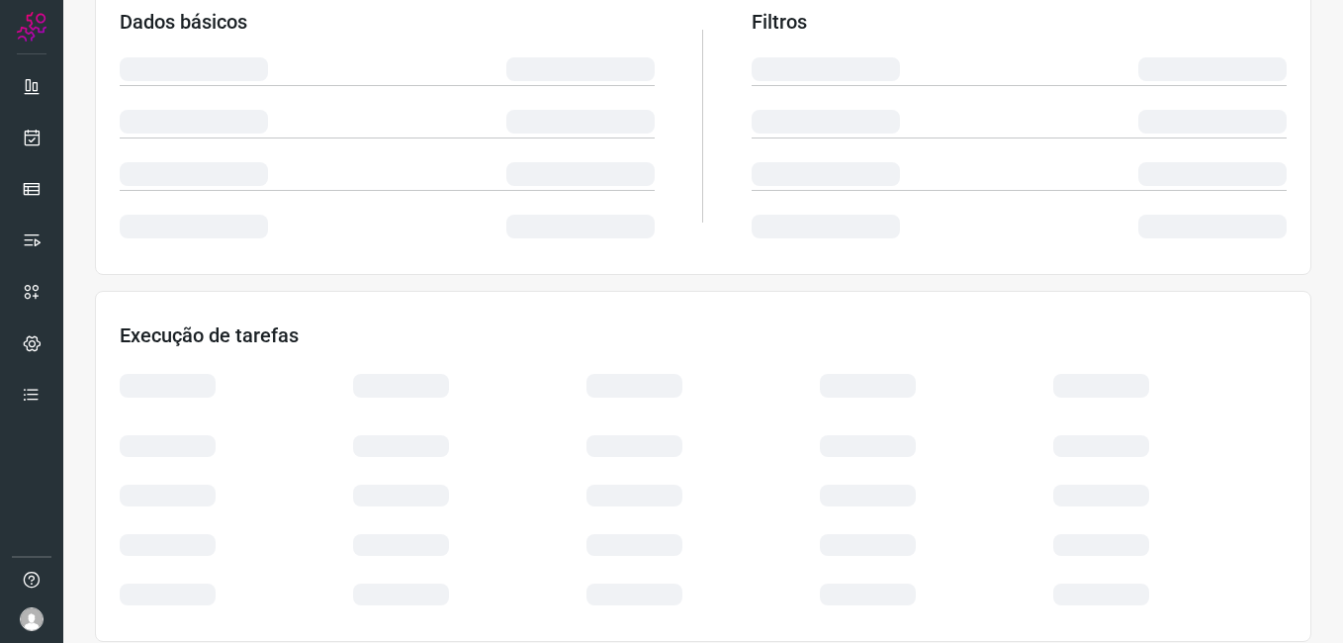
scroll to position [379, 0]
